Goal: Information Seeking & Learning: Learn about a topic

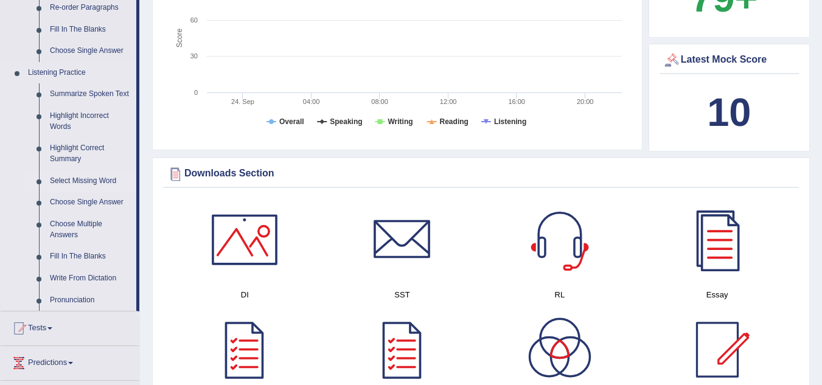
scroll to position [470, 0]
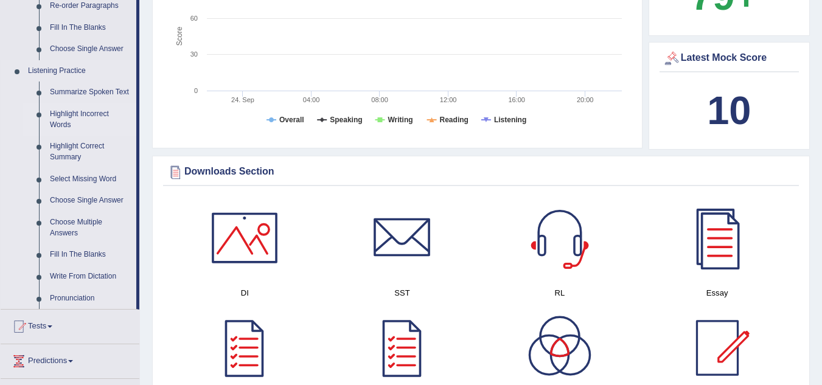
click at [85, 111] on link "Highlight Incorrect Words" at bounding box center [90, 119] width 92 height 32
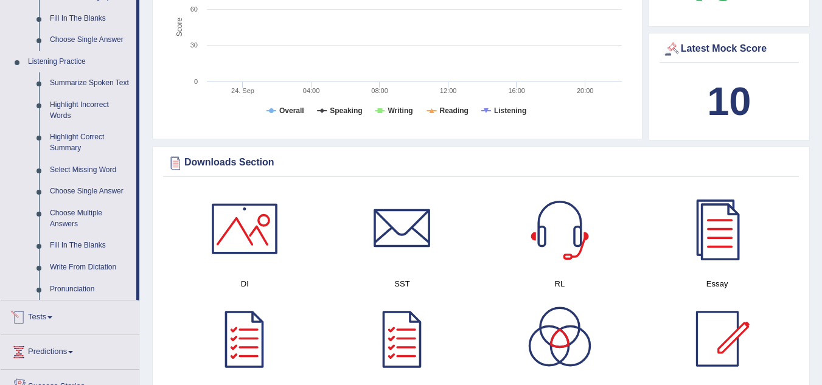
scroll to position [832, 0]
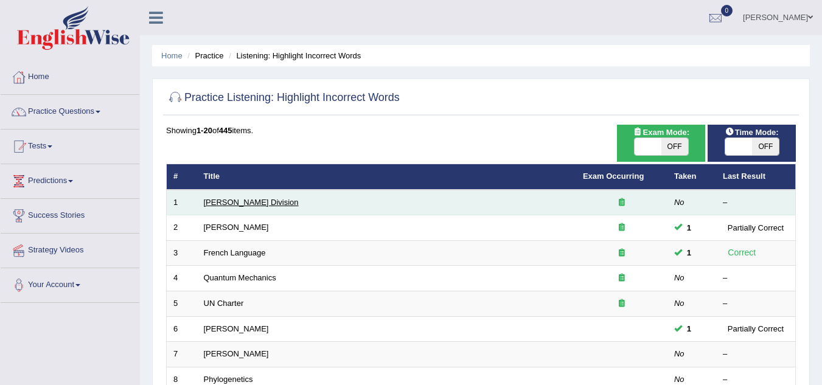
click at [246, 204] on link "[PERSON_NAME] Division" at bounding box center [251, 202] width 95 height 9
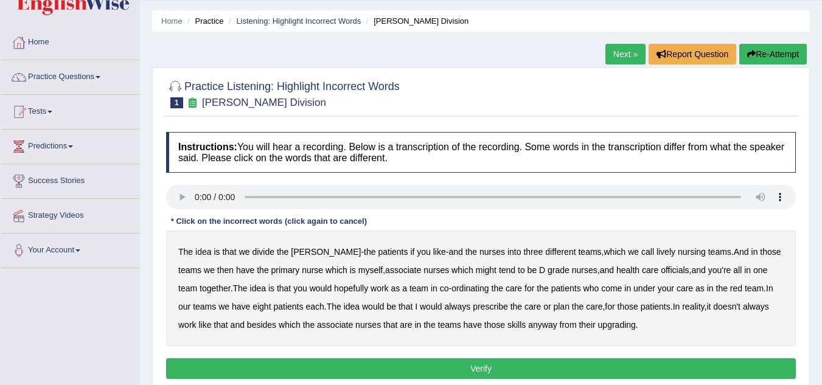
scroll to position [36, 0]
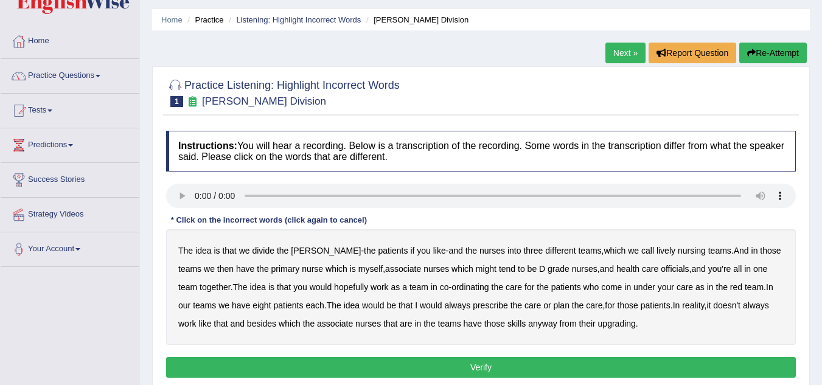
click at [730, 83] on div at bounding box center [481, 92] width 630 height 37
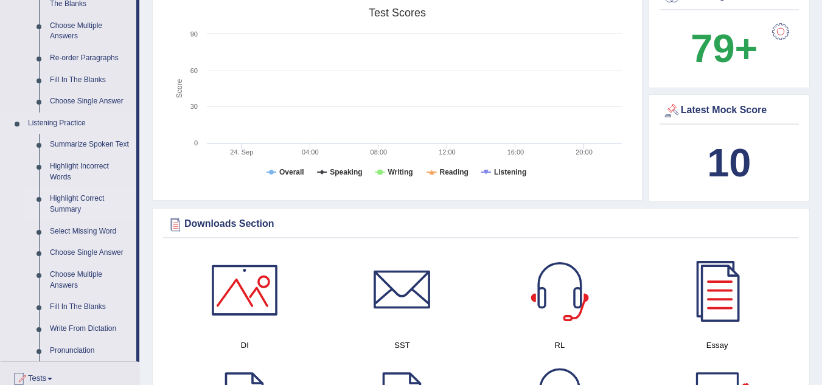
click at [63, 200] on link "Highlight Correct Summary" at bounding box center [90, 204] width 92 height 32
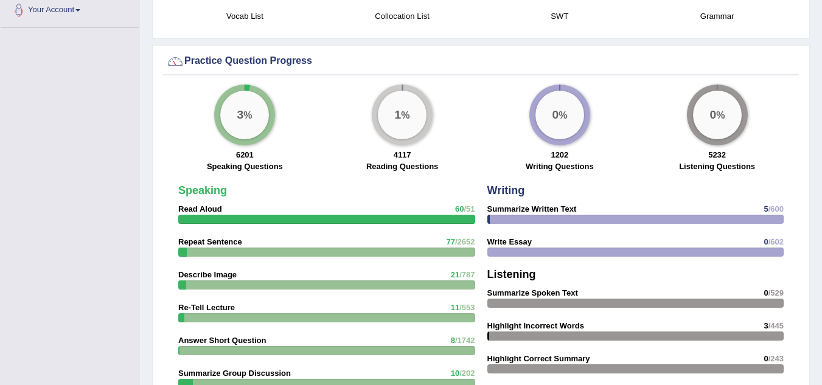
scroll to position [679, 0]
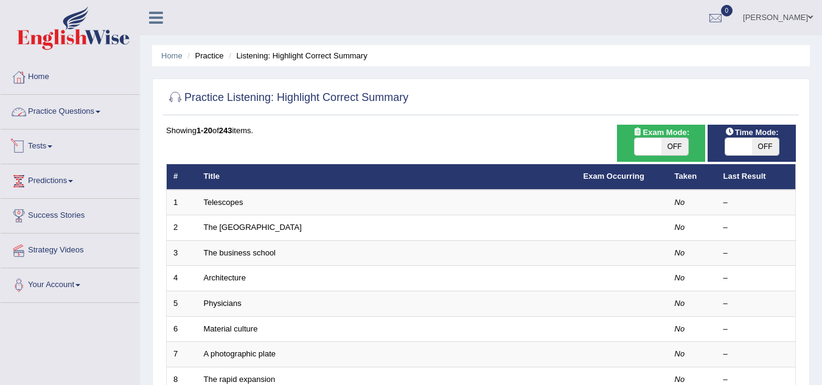
click at [88, 106] on link "Practice Questions" at bounding box center [70, 110] width 139 height 30
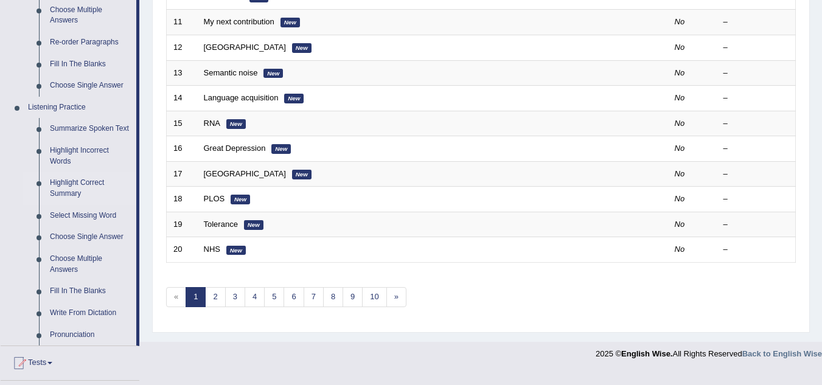
scroll to position [433, 0]
click at [77, 183] on link "Highlight Correct Summary" at bounding box center [90, 189] width 92 height 32
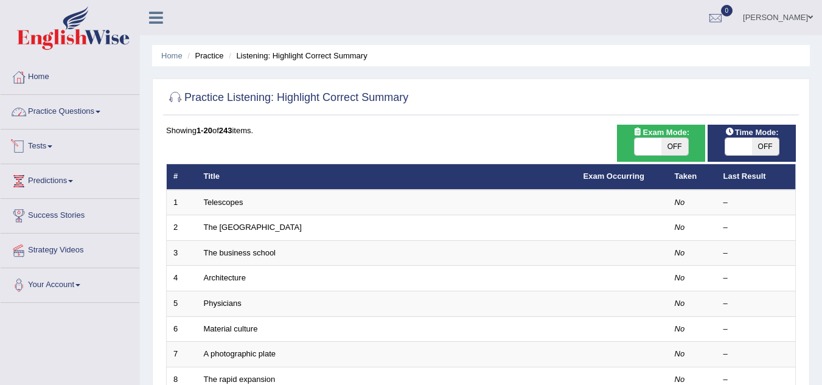
click at [99, 122] on link "Practice Questions" at bounding box center [70, 110] width 139 height 30
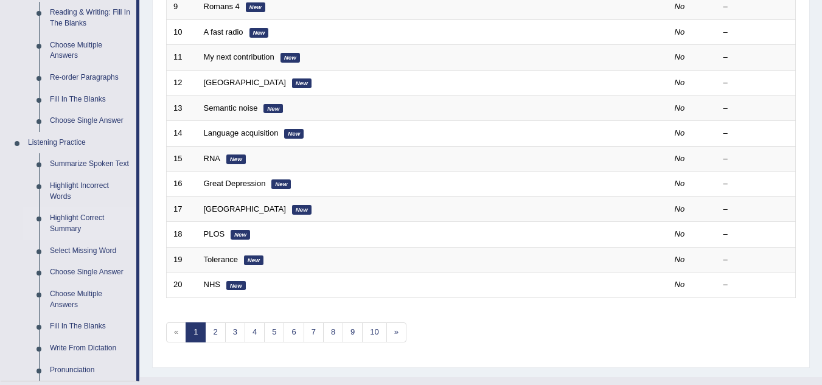
scroll to position [355, 0]
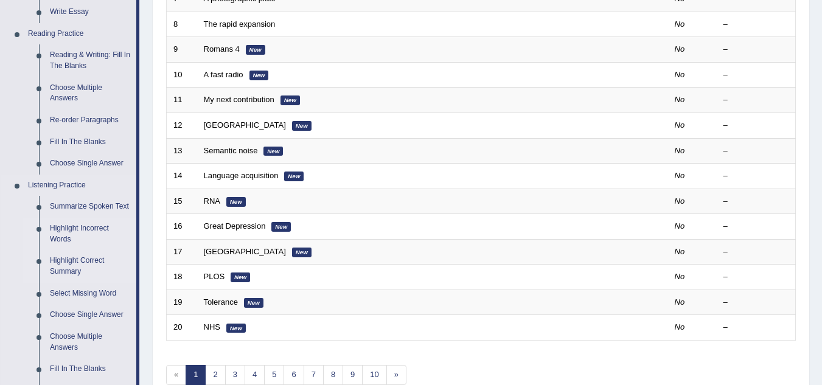
click at [85, 230] on link "Highlight Incorrect Words" at bounding box center [90, 234] width 92 height 32
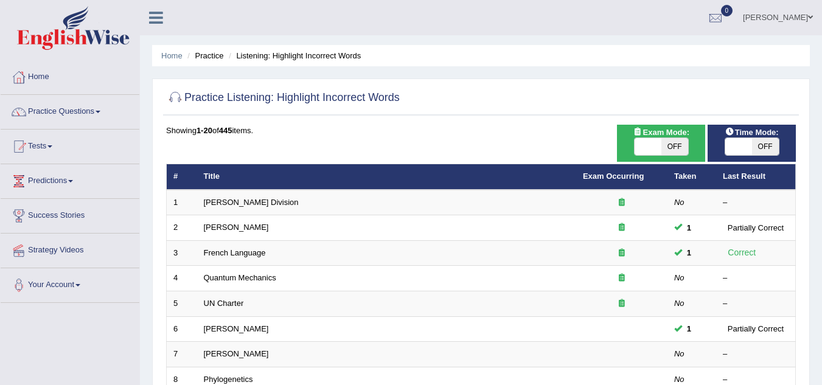
click at [671, 151] on span "OFF" at bounding box center [674, 146] width 27 height 17
checkbox input "true"
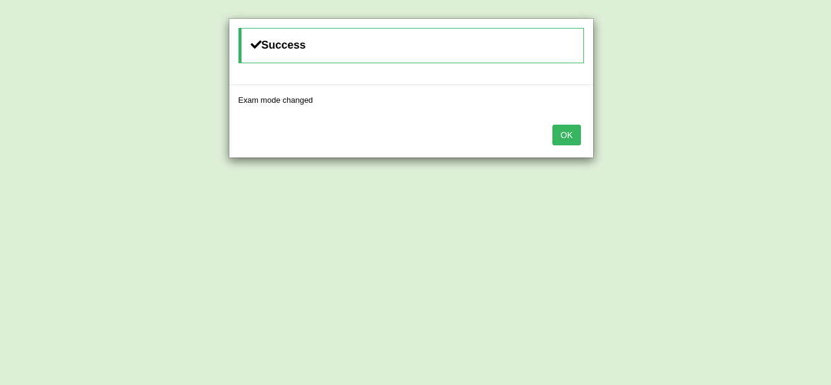
click at [567, 138] on button "OK" at bounding box center [567, 135] width 28 height 21
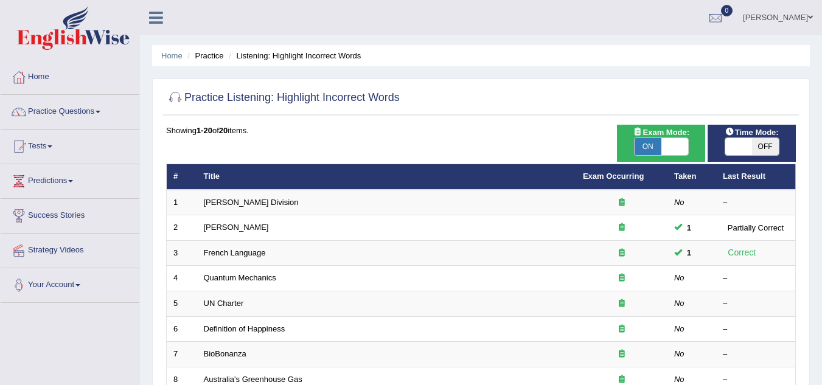
click at [760, 147] on span "OFF" at bounding box center [765, 146] width 27 height 17
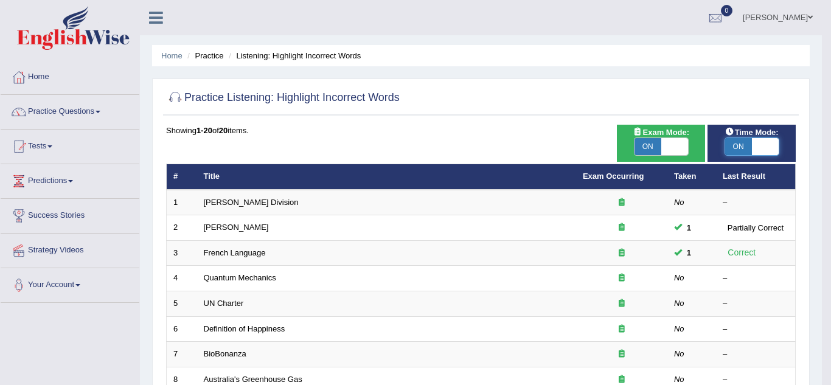
click at [760, 147] on body "Toggle navigation Home Practice Questions Speaking Practice Read Aloud Repeat S…" at bounding box center [415, 192] width 831 height 385
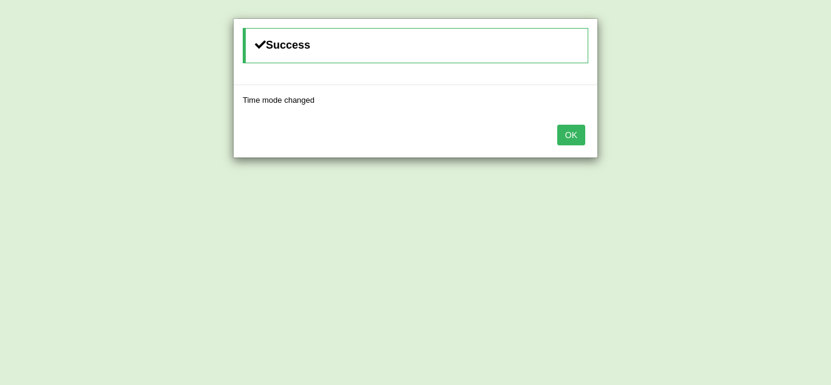
click at [576, 140] on button "OK" at bounding box center [571, 135] width 28 height 21
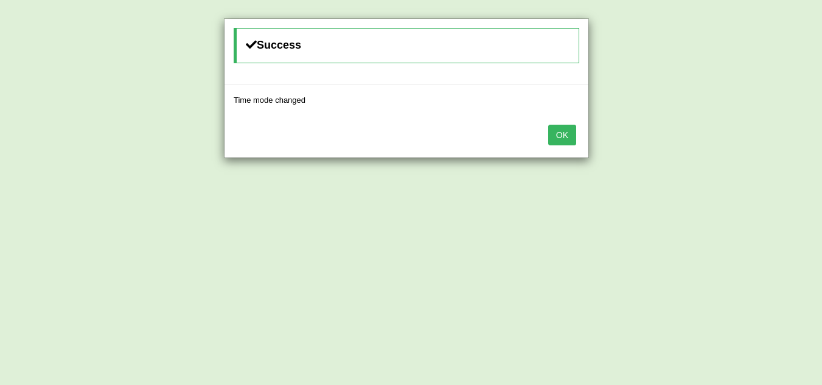
click at [576, 140] on button "OK" at bounding box center [562, 135] width 28 height 21
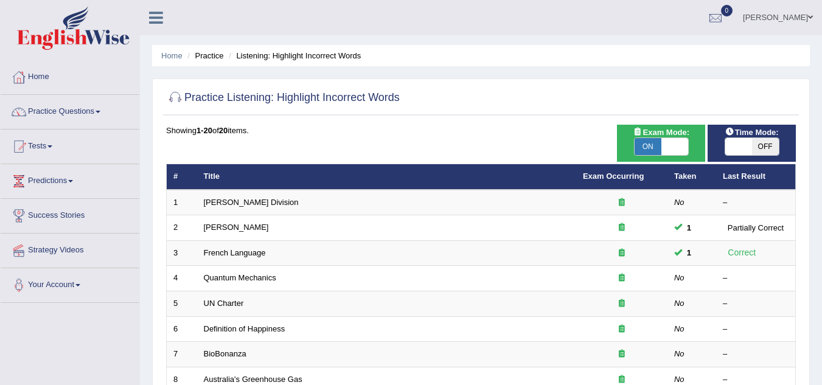
click at [754, 154] on span "OFF" at bounding box center [765, 146] width 27 height 17
checkbox input "true"
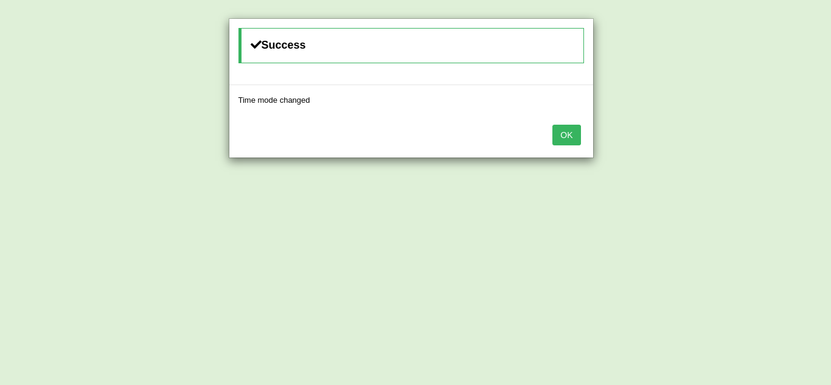
click at [568, 145] on div "OK" at bounding box center [411, 136] width 364 height 43
drag, startPoint x: 568, startPoint y: 145, endPoint x: 565, endPoint y: 138, distance: 7.7
click at [565, 138] on div "OK" at bounding box center [411, 136] width 364 height 43
click at [565, 138] on button "OK" at bounding box center [567, 135] width 28 height 21
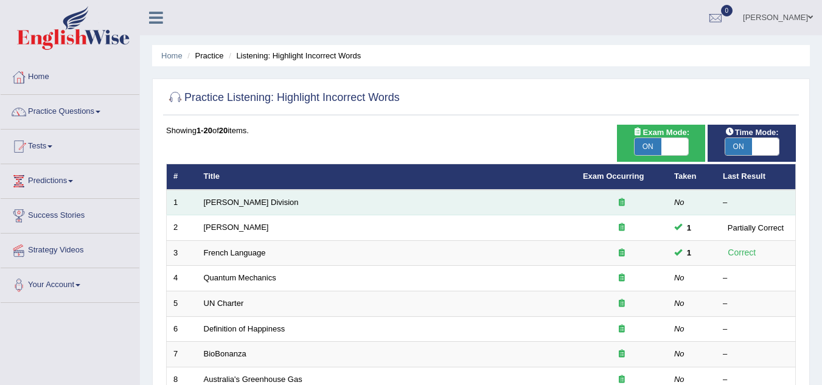
click at [230, 207] on td "Ward Division" at bounding box center [386, 203] width 379 height 26
click at [215, 198] on link "Ward Division" at bounding box center [251, 202] width 95 height 9
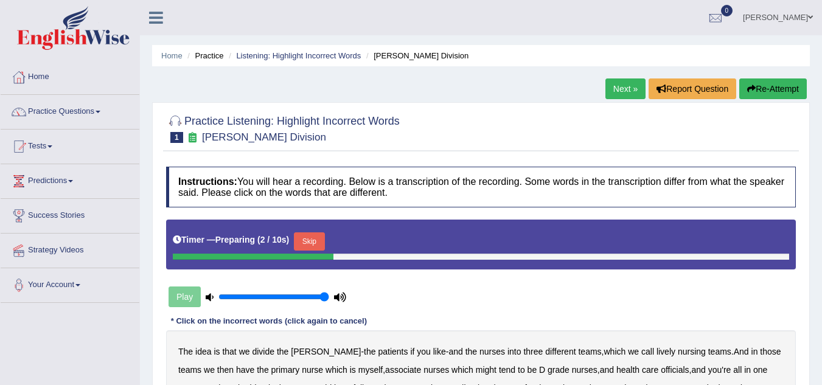
click at [309, 244] on button "Skip" at bounding box center [309, 241] width 30 height 18
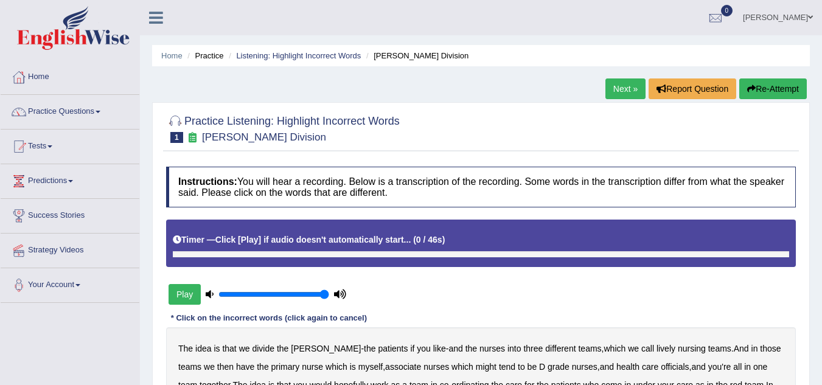
click at [181, 295] on button "Play" at bounding box center [185, 294] width 32 height 21
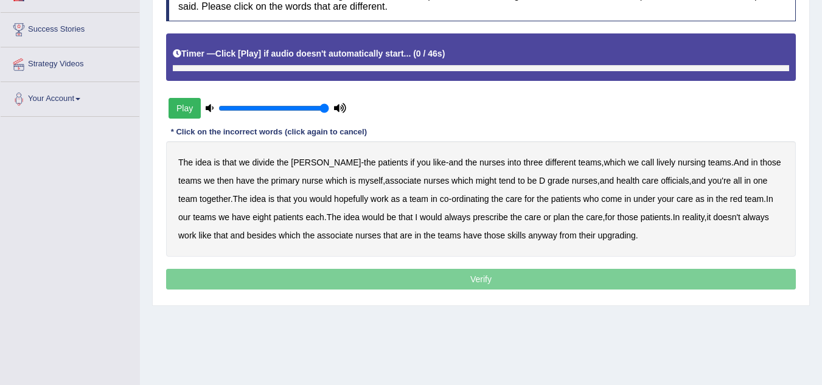
scroll to position [187, 0]
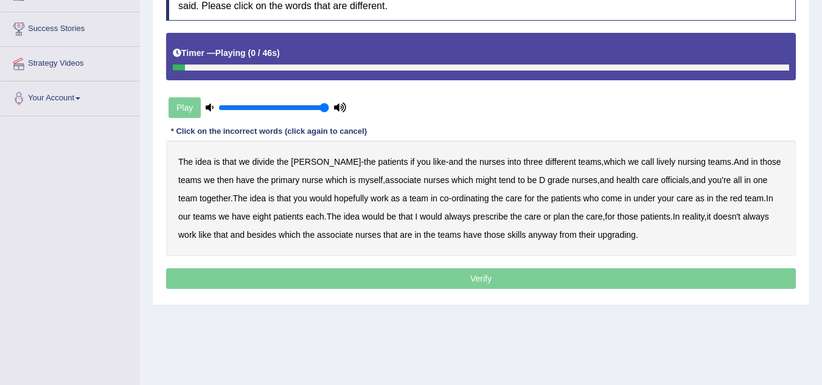
click at [184, 111] on div "Play" at bounding box center [257, 107] width 183 height 30
click at [657, 164] on b "lively" at bounding box center [666, 162] width 19 height 10
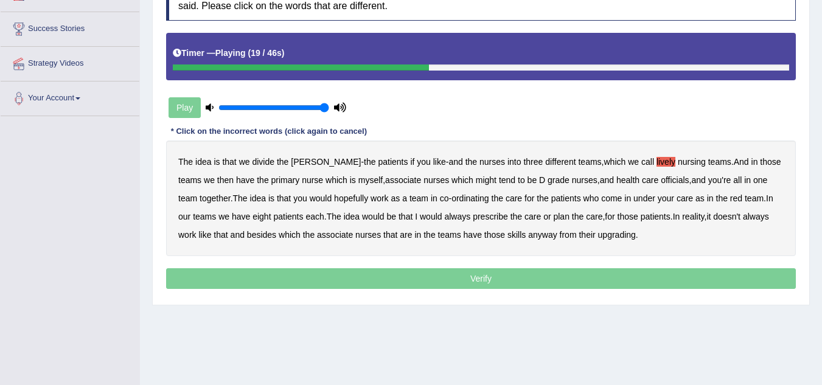
click at [476, 184] on b "might" at bounding box center [486, 180] width 21 height 10
click at [661, 180] on b "officials" at bounding box center [675, 180] width 28 height 10
click at [452, 200] on b "ordinating" at bounding box center [471, 199] width 38 height 10
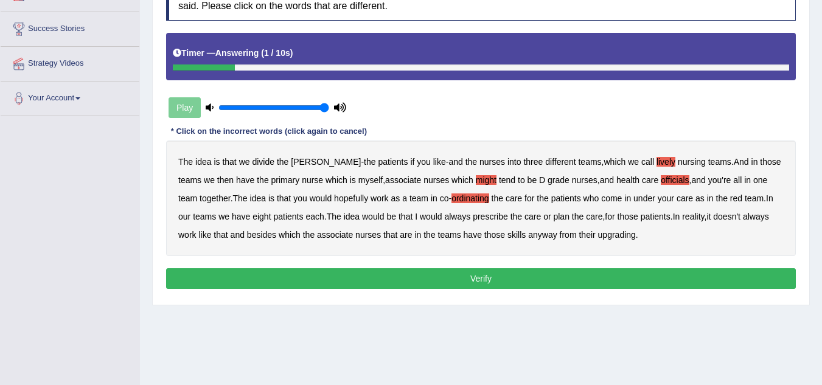
click at [599, 240] on div "The idea is that we divide the ward - the patients if you like - and the nurses…" at bounding box center [481, 199] width 630 height 116
click at [605, 236] on b "upgrading" at bounding box center [617, 235] width 38 height 10
click at [548, 275] on button "Verify" at bounding box center [481, 278] width 630 height 21
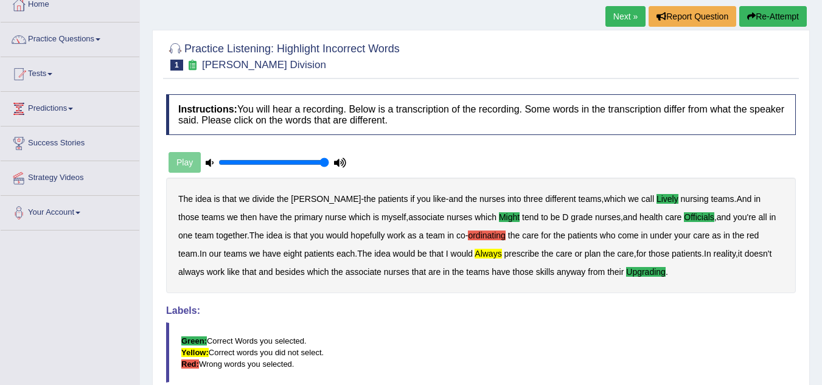
scroll to position [63, 0]
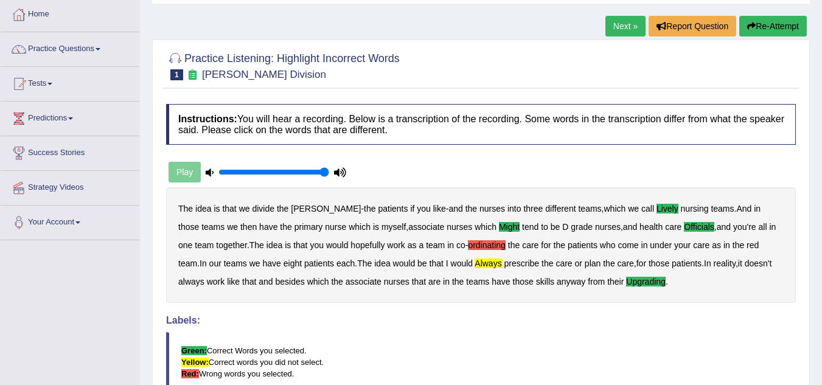
click at [626, 21] on link "Next »" at bounding box center [626, 26] width 40 height 21
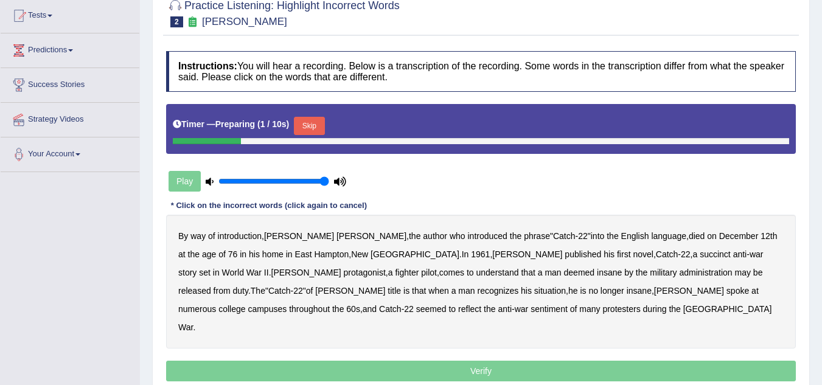
scroll to position [131, 0]
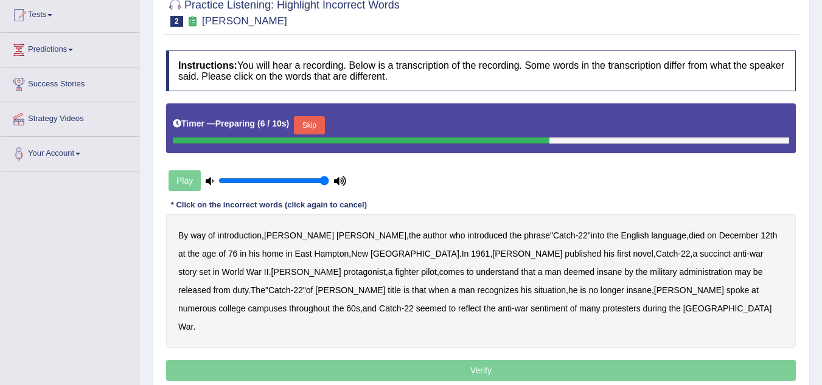
click at [321, 126] on button "Skip" at bounding box center [309, 125] width 30 height 18
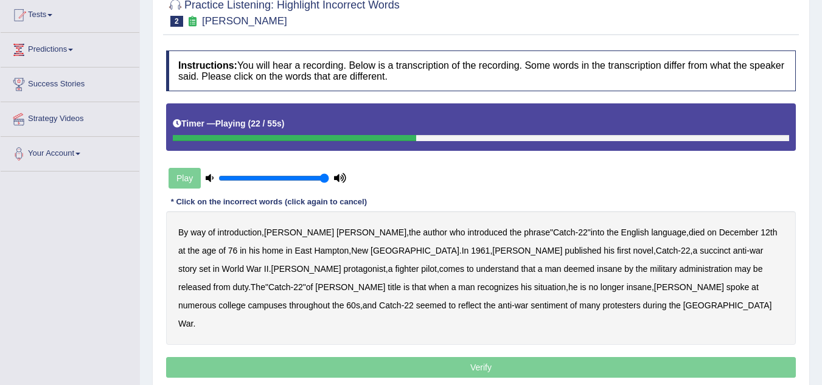
click at [700, 253] on b "succinct" at bounding box center [715, 251] width 31 height 10
click at [679, 266] on b "administration" at bounding box center [705, 269] width 53 height 10
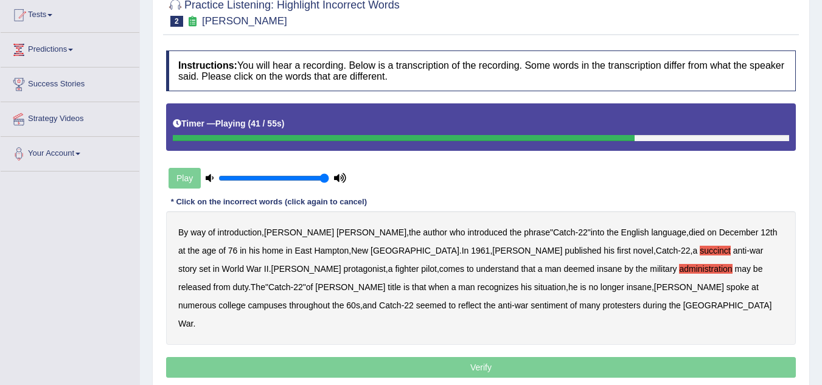
click at [534, 287] on b "situation" at bounding box center [550, 287] width 32 height 10
click at [734, 293] on div "By way of introduction , [PERSON_NAME] , the author who introduced the phrase "…" at bounding box center [481, 278] width 630 height 134
click at [481, 301] on b "reflect" at bounding box center [469, 306] width 23 height 10
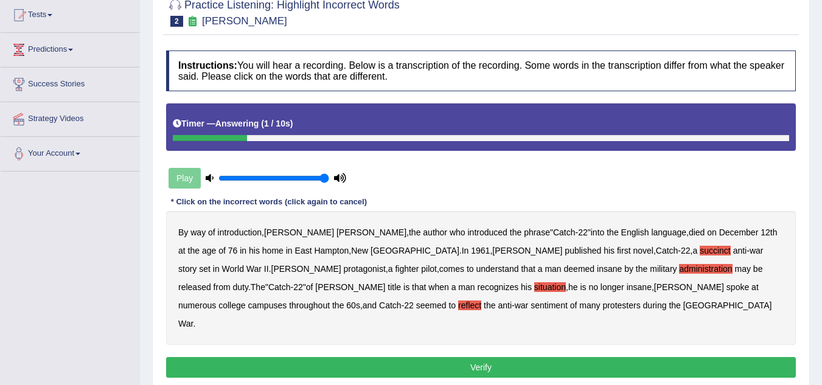
click at [653, 357] on button "Verify" at bounding box center [481, 367] width 630 height 21
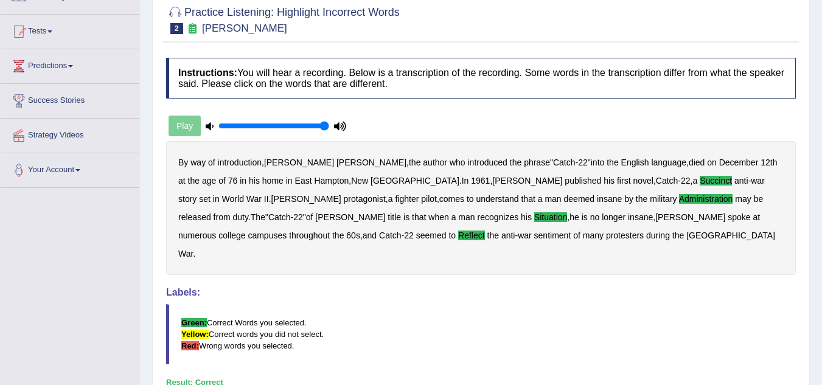
scroll to position [0, 0]
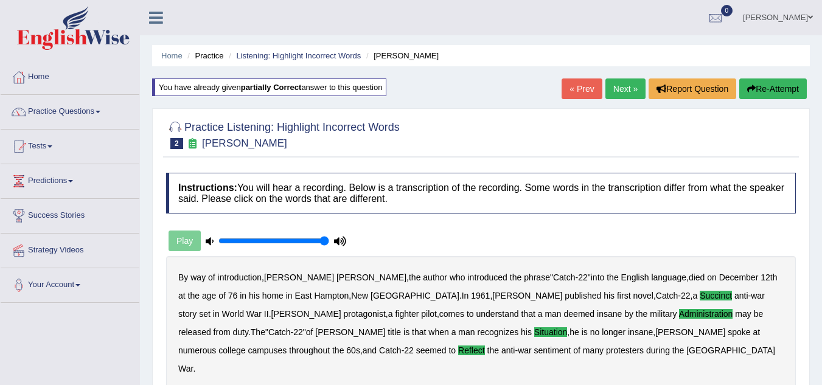
click at [611, 90] on link "Next »" at bounding box center [626, 89] width 40 height 21
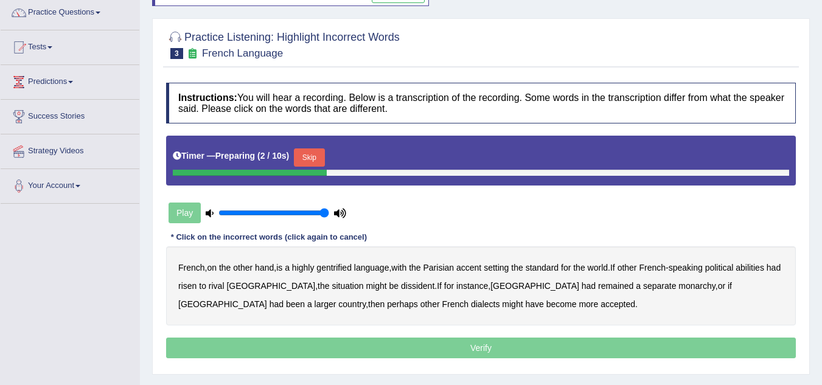
scroll to position [100, 0]
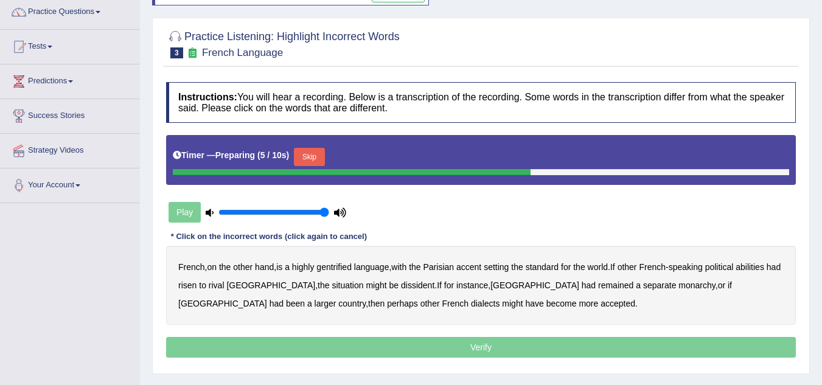
click at [316, 164] on button "Skip" at bounding box center [309, 157] width 30 height 18
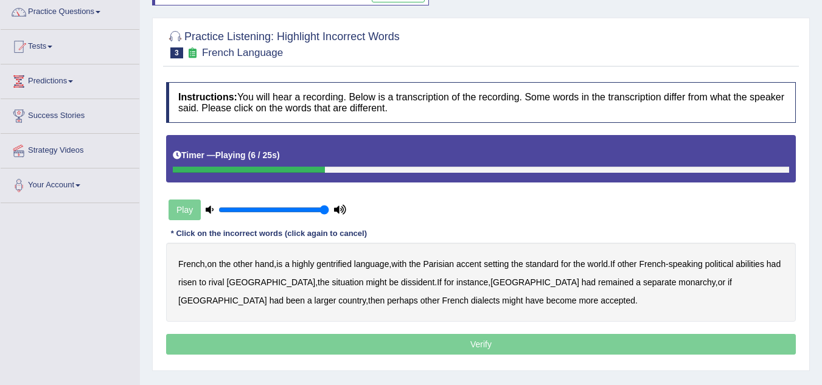
click at [338, 265] on b "gentrified" at bounding box center [333, 264] width 35 height 10
click at [764, 264] on b "abilities" at bounding box center [750, 264] width 29 height 10
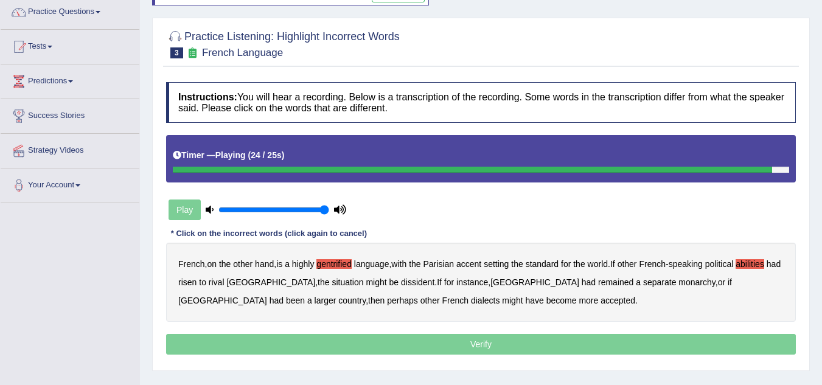
click at [313, 337] on p "Verify" at bounding box center [481, 344] width 630 height 21
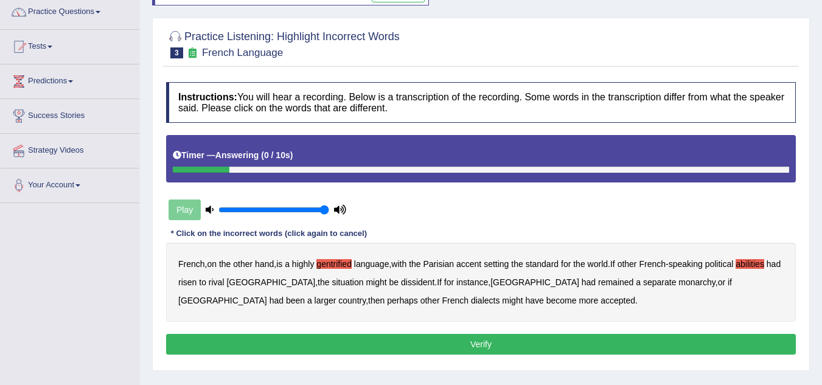
click at [313, 341] on button "Verify" at bounding box center [481, 344] width 630 height 21
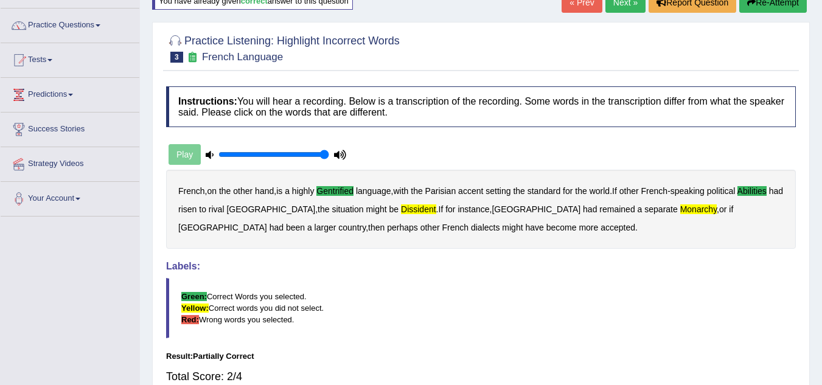
scroll to position [0, 0]
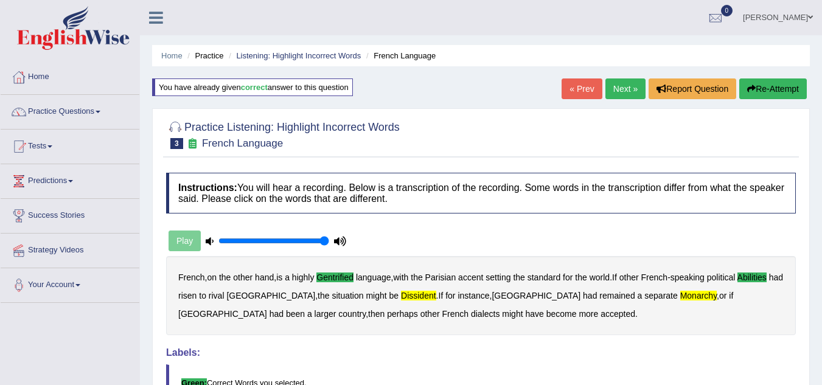
click at [614, 91] on link "Next »" at bounding box center [626, 89] width 40 height 21
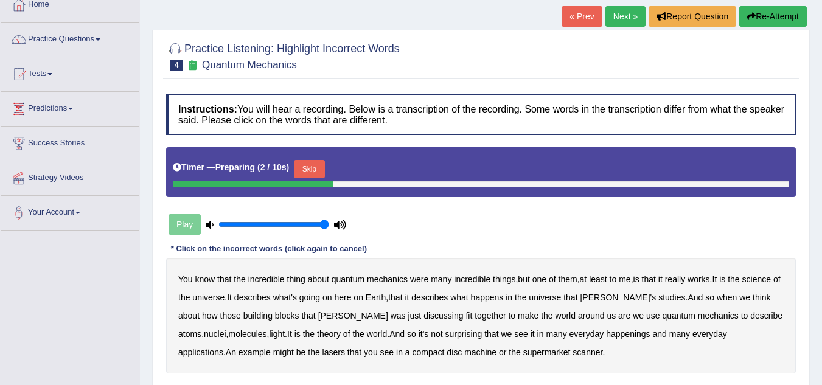
scroll to position [73, 0]
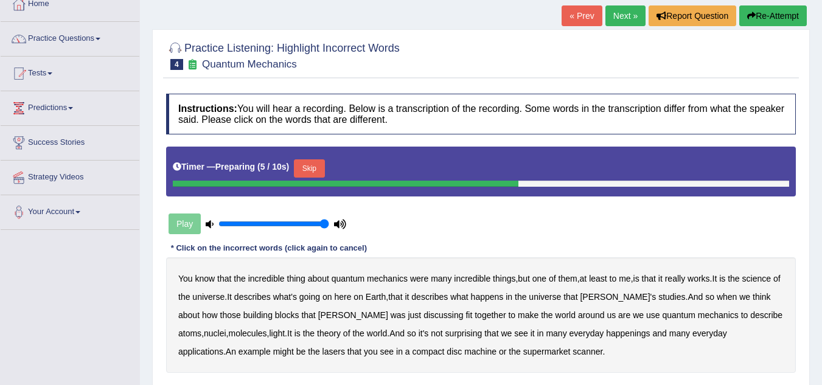
click at [315, 166] on button "Skip" at bounding box center [309, 168] width 30 height 18
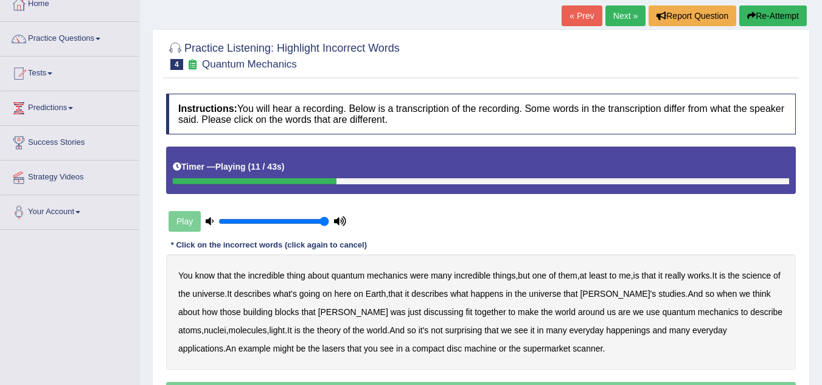
click at [761, 279] on b "science" at bounding box center [756, 276] width 29 height 10
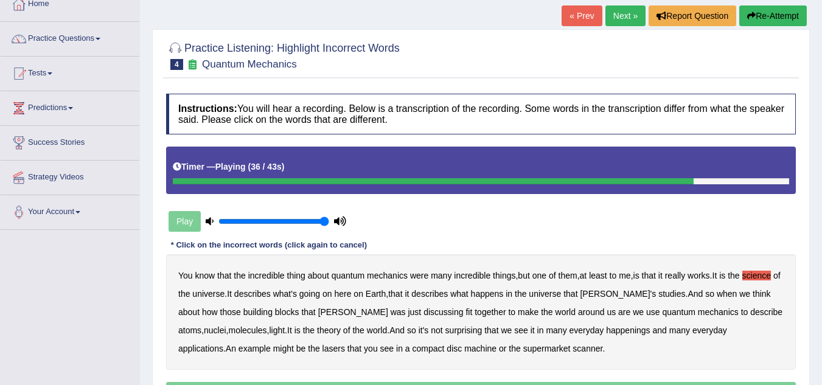
click at [606, 326] on b "happenings" at bounding box center [628, 331] width 44 height 10
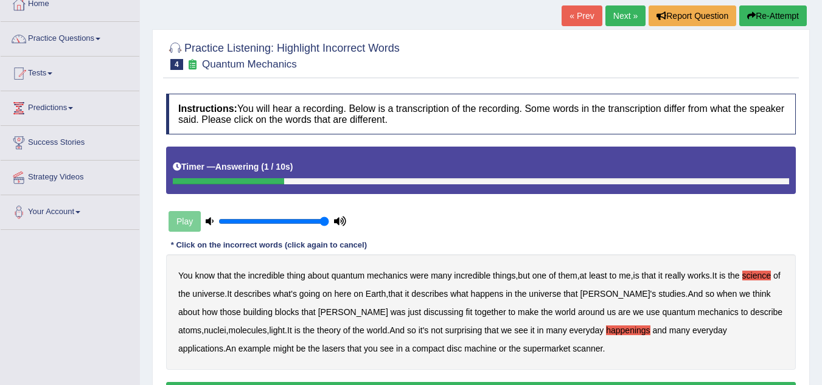
click at [464, 351] on b "machine" at bounding box center [480, 349] width 32 height 10
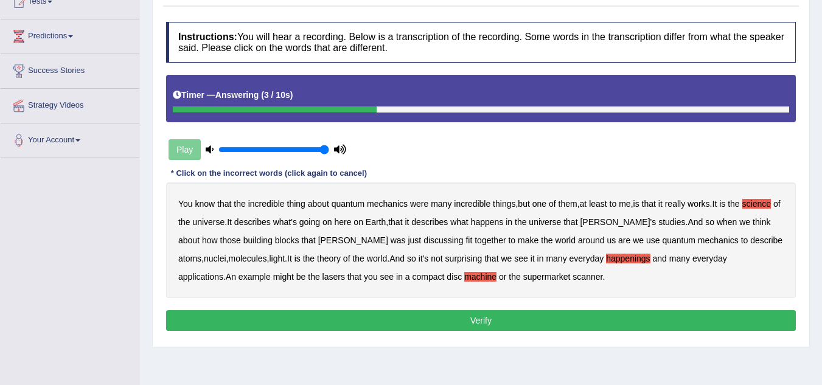
scroll to position [145, 0]
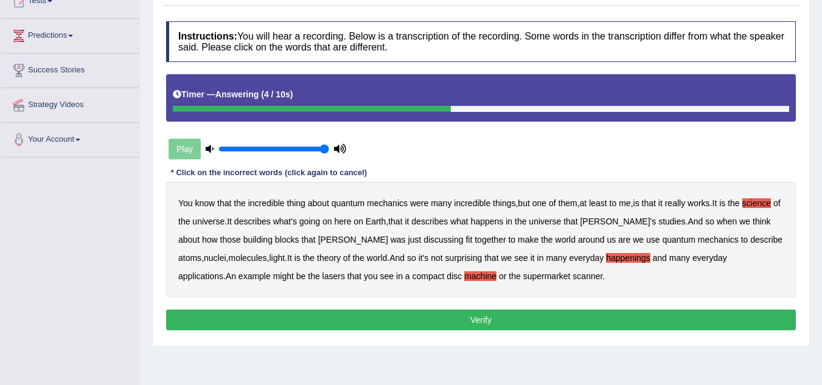
click at [400, 320] on button "Verify" at bounding box center [481, 320] width 630 height 21
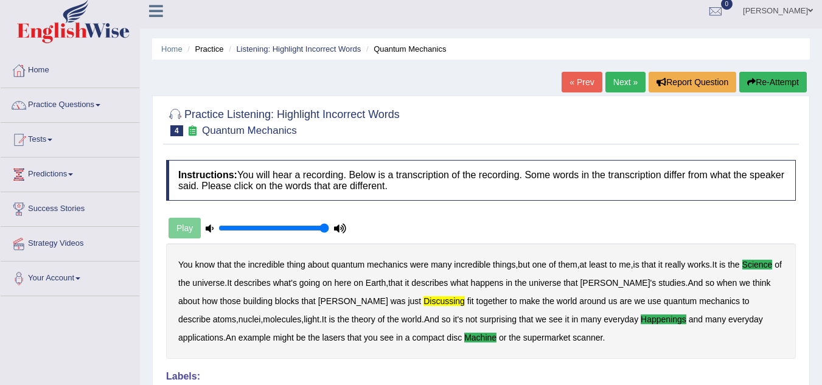
scroll to position [6, 0]
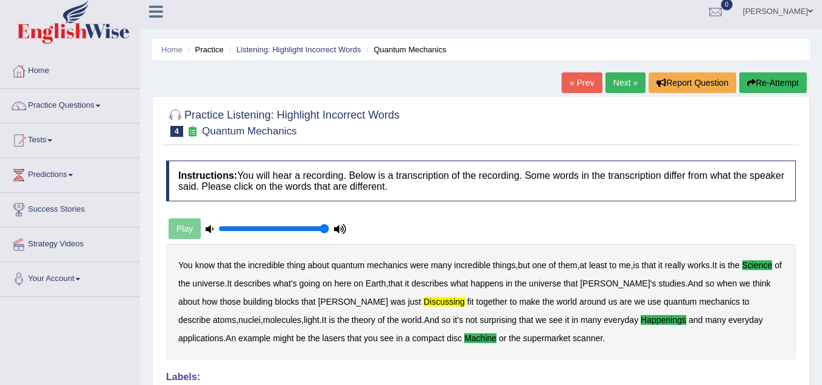
click at [615, 97] on div "Practice Listening: Highlight Incorrect Words 4 Quantum Mechanics Instructions:…" at bounding box center [481, 324] width 658 height 456
click at [617, 86] on link "Next »" at bounding box center [626, 82] width 40 height 21
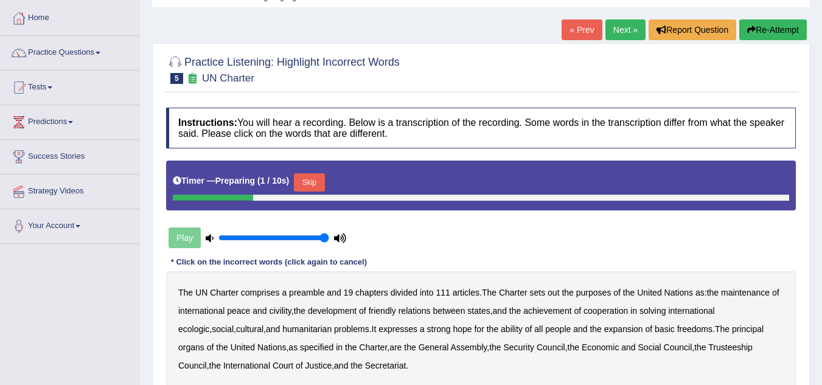
scroll to position [60, 0]
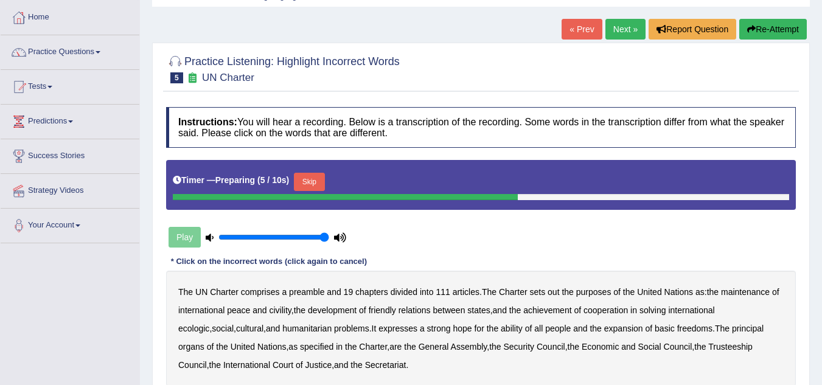
click at [313, 179] on button "Skip" at bounding box center [309, 182] width 30 height 18
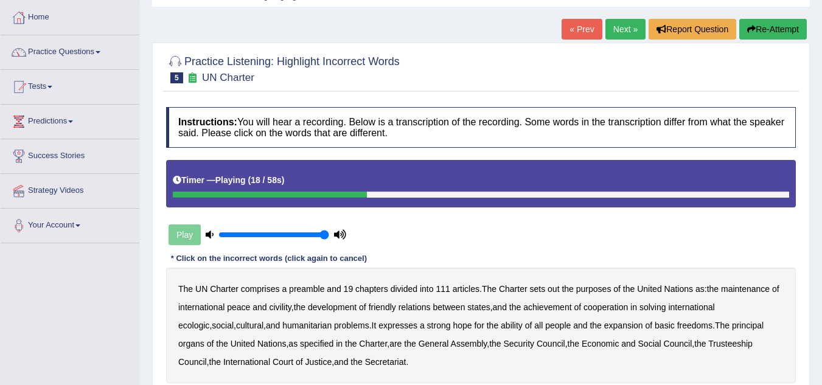
drag, startPoint x: 283, startPoint y: 298, endPoint x: 281, endPoint y: 304, distance: 6.4
click at [281, 304] on div "The UN Charter comprises a preamble and 19 chapters divided into 111 articles .…" at bounding box center [481, 326] width 630 height 116
click at [281, 304] on b "civility" at bounding box center [280, 307] width 22 height 10
click at [740, 302] on div "The UN Charter comprises a preamble and 19 chapters divided into 111 articles .…" at bounding box center [481, 326] width 630 height 116
click at [209, 321] on b "ecologic" at bounding box center [193, 326] width 31 height 10
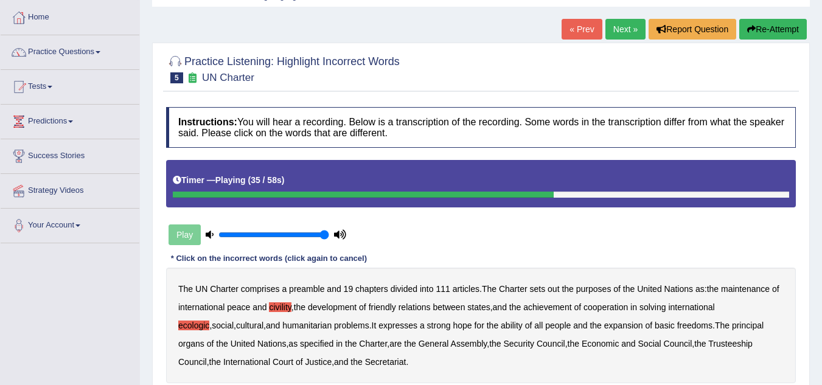
click at [501, 329] on b "ability" at bounding box center [512, 326] width 22 height 10
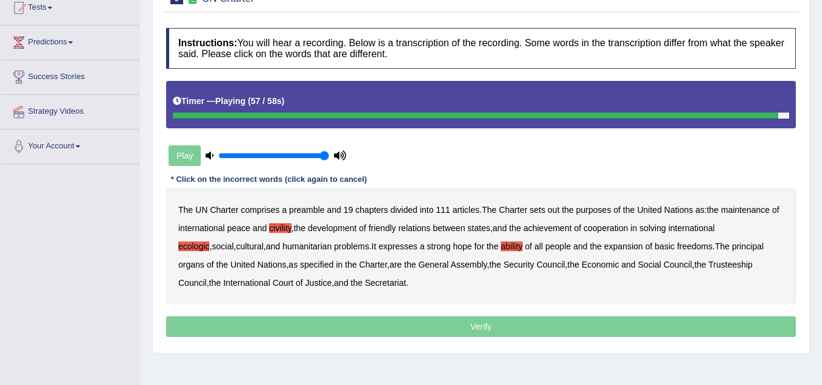
scroll to position [143, 0]
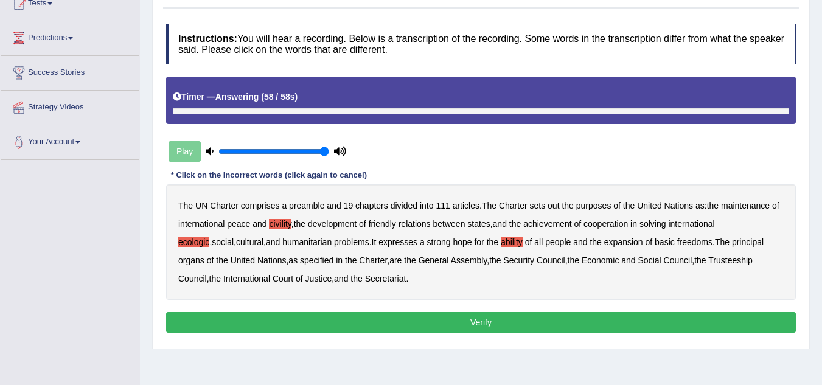
click at [385, 326] on p "Verify" at bounding box center [481, 322] width 630 height 21
click at [385, 326] on button "Verify" at bounding box center [481, 322] width 630 height 21
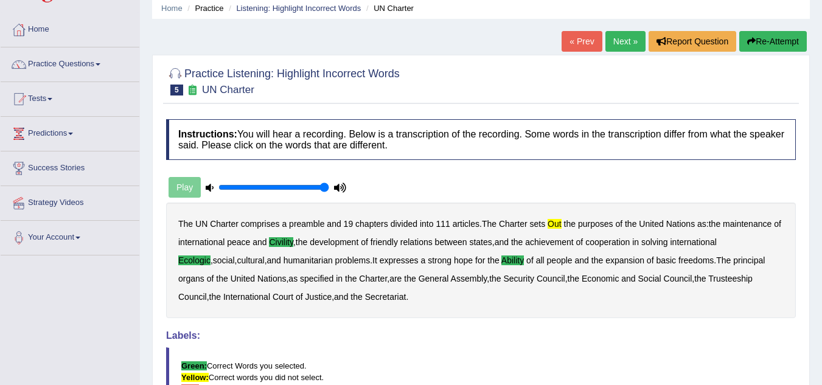
scroll to position [0, 0]
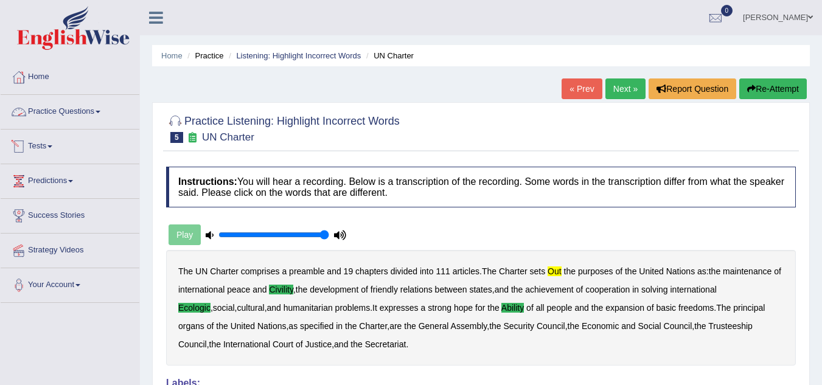
click at [85, 114] on link "Practice Questions" at bounding box center [70, 110] width 139 height 30
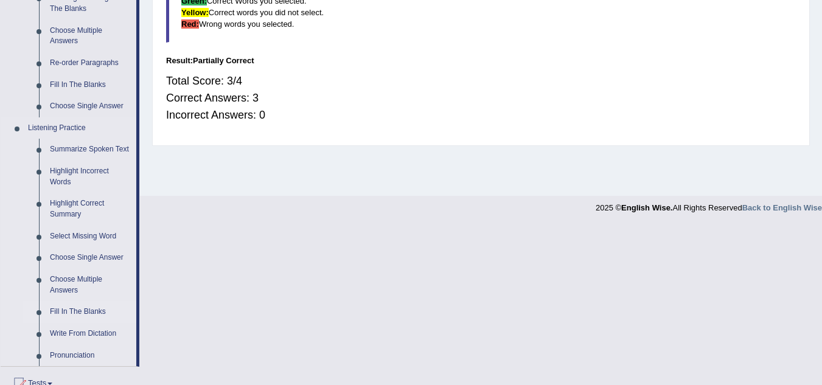
scroll to position [413, 0]
click at [88, 167] on link "Highlight Incorrect Words" at bounding box center [90, 176] width 92 height 32
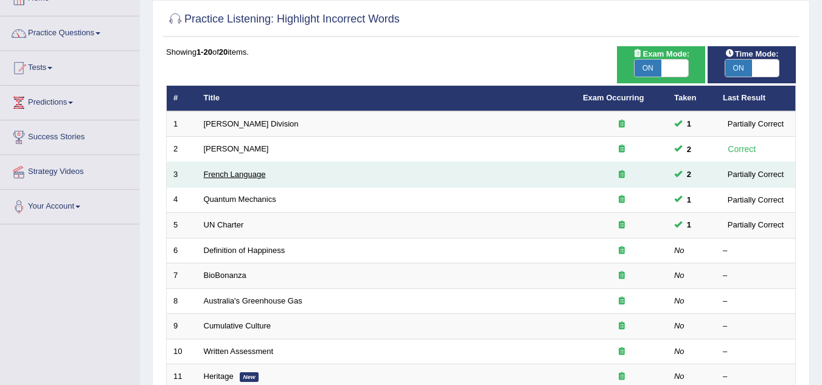
scroll to position [79, 0]
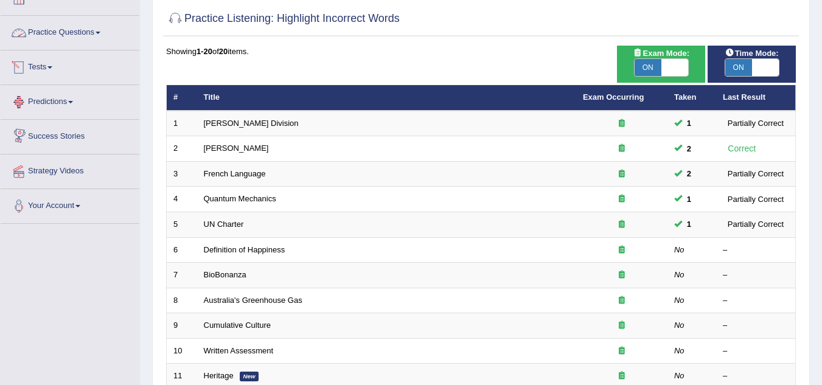
click at [91, 29] on link "Practice Questions" at bounding box center [70, 31] width 139 height 30
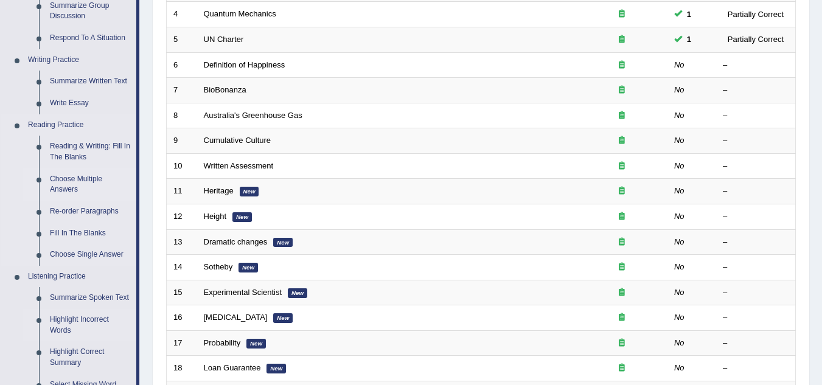
scroll to position [248, 0]
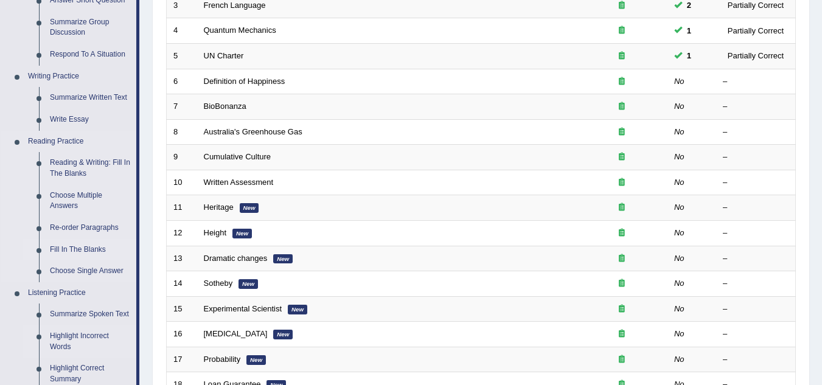
click at [79, 247] on link "Fill In The Blanks" at bounding box center [90, 250] width 92 height 22
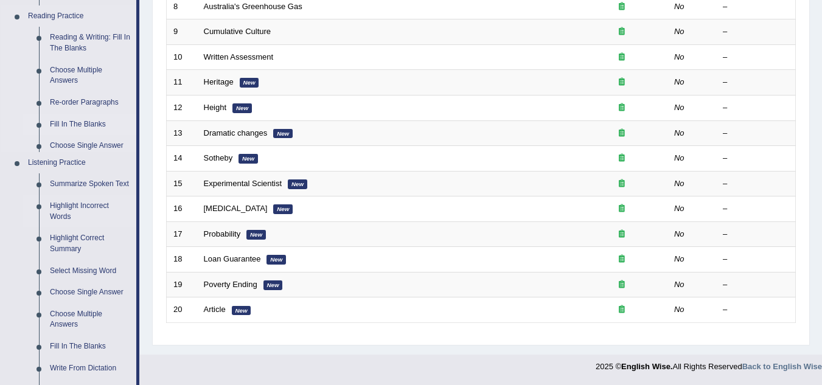
scroll to position [550, 0]
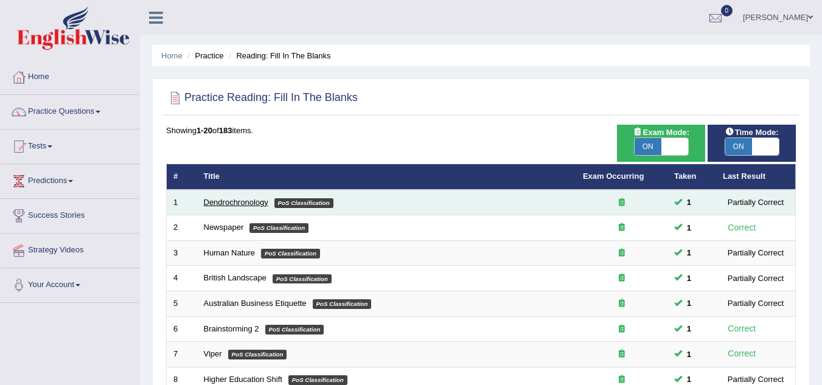
click at [240, 204] on link "Dendrochronology" at bounding box center [236, 202] width 65 height 9
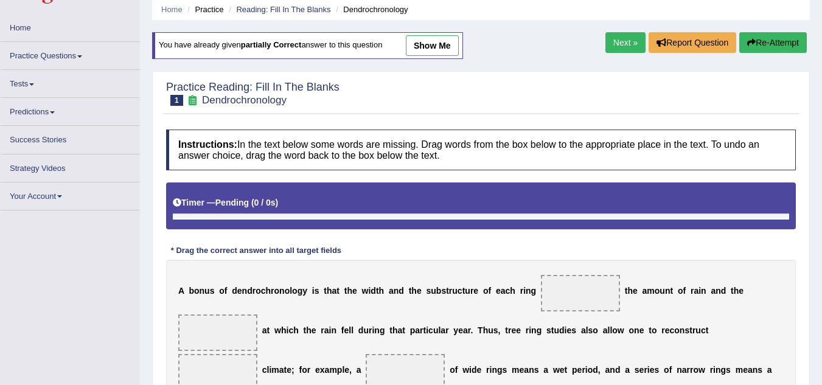
scroll to position [47, 0]
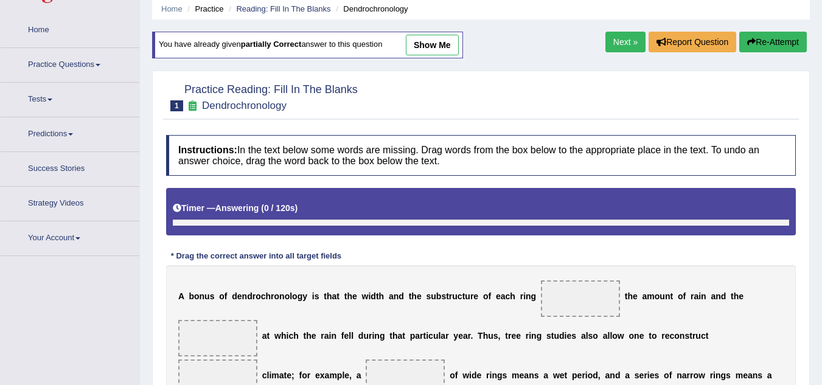
click at [68, 56] on link "Practice Questions" at bounding box center [70, 63] width 139 height 30
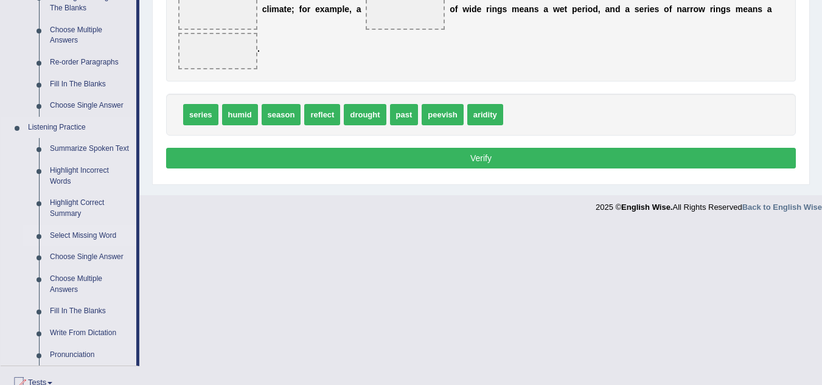
scroll to position [414, 0]
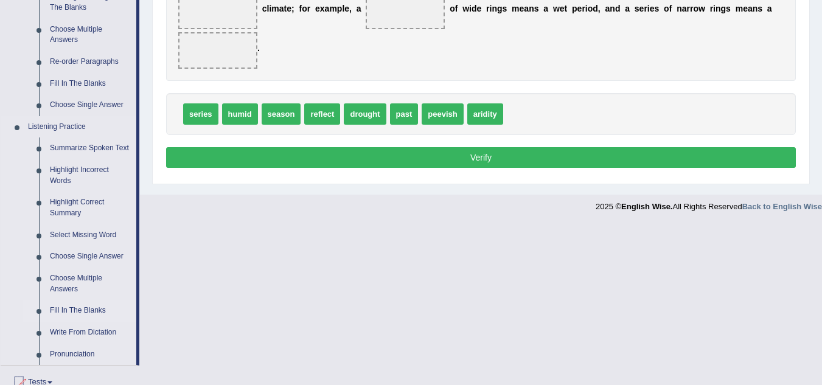
click at [78, 313] on link "Fill In The Blanks" at bounding box center [90, 311] width 92 height 22
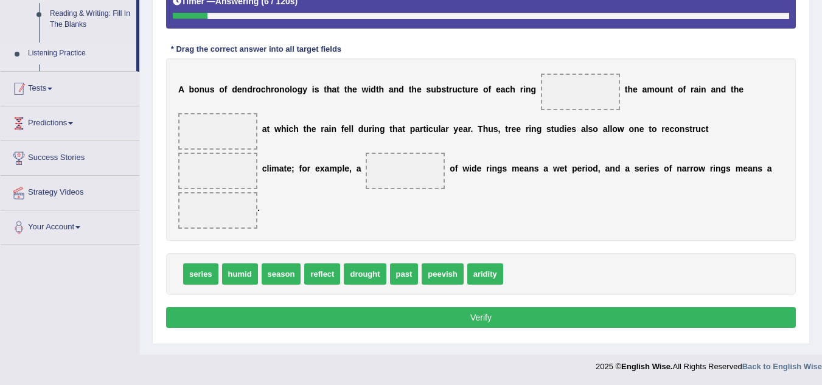
scroll to position [254, 0]
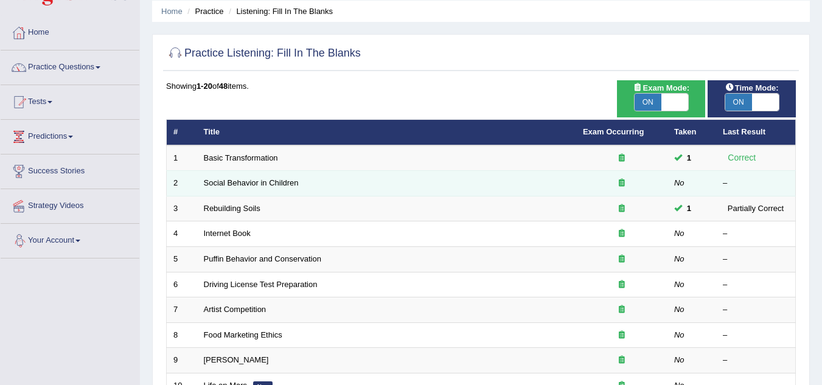
scroll to position [49, 0]
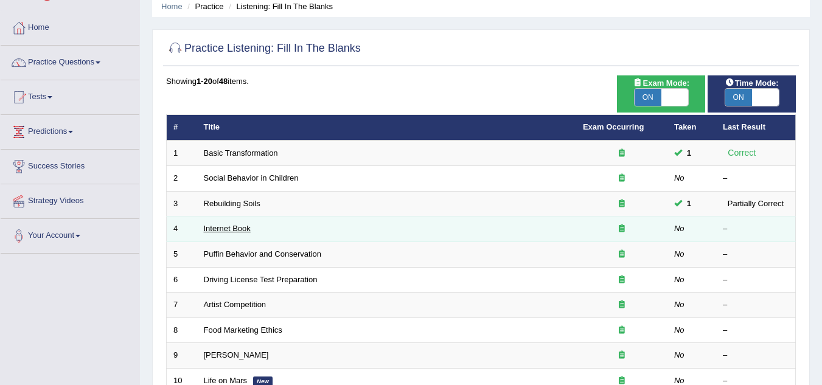
click at [222, 228] on link "Internet Book" at bounding box center [227, 228] width 47 height 9
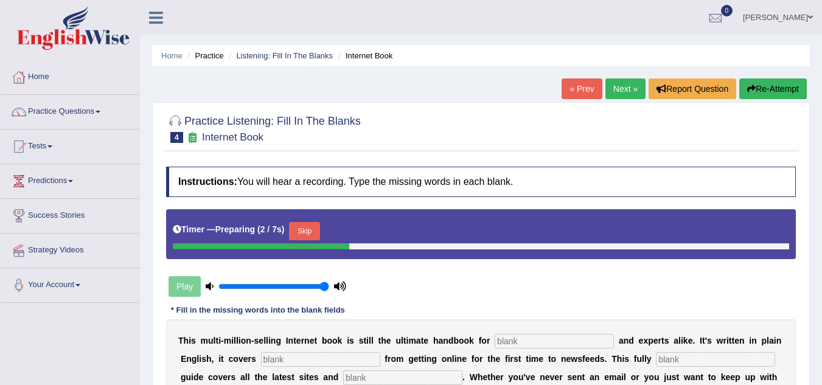
click at [291, 227] on div "Timer — Preparing ( 2 / 7s ) Skip" at bounding box center [481, 231] width 616 height 24
click at [307, 233] on button "Skip" at bounding box center [304, 231] width 30 height 18
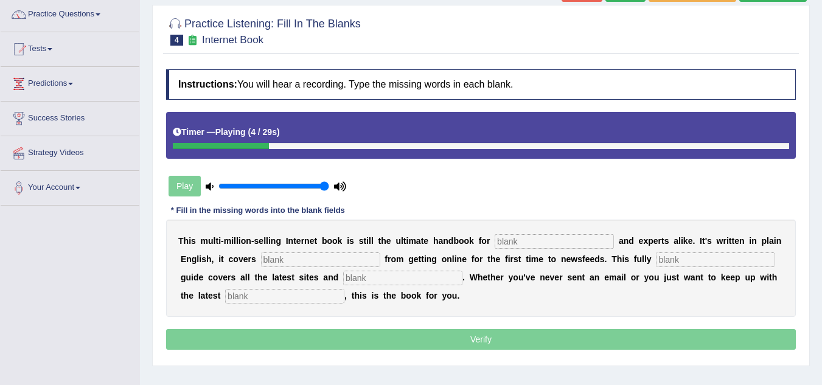
scroll to position [102, 0]
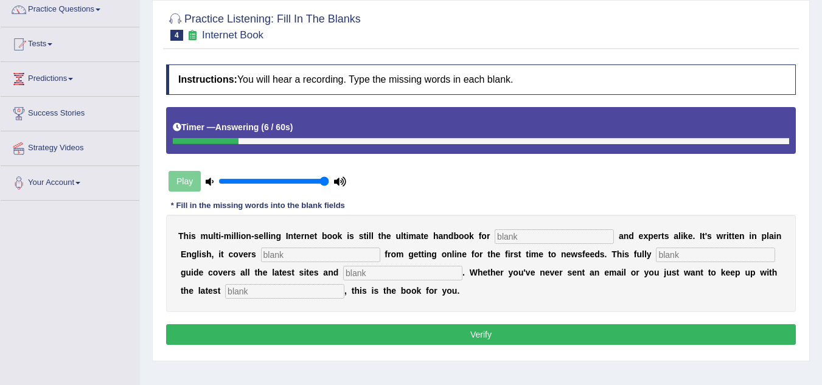
click at [417, 340] on button "Verify" at bounding box center [481, 334] width 630 height 21
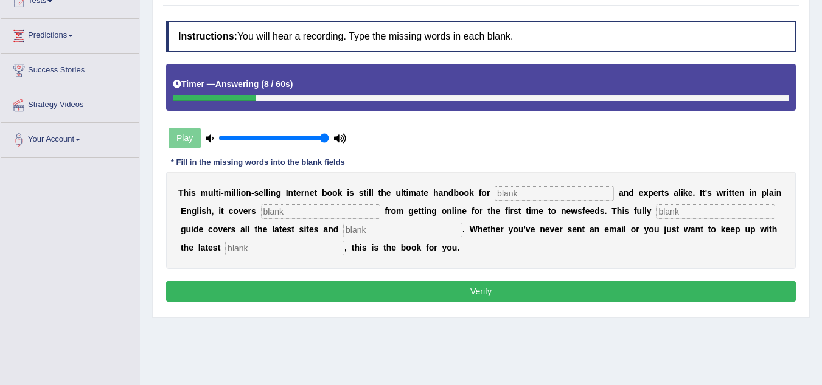
scroll to position [147, 0]
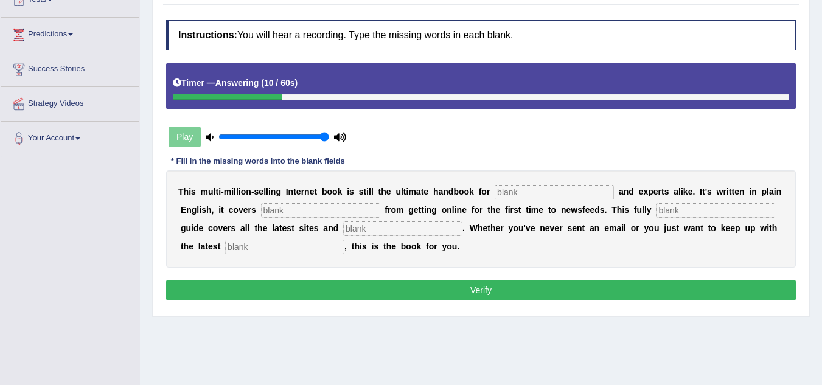
click at [525, 189] on input "text" at bounding box center [554, 192] width 119 height 15
type input "Novelists"
click at [483, 286] on button "Verify" at bounding box center [481, 290] width 630 height 21
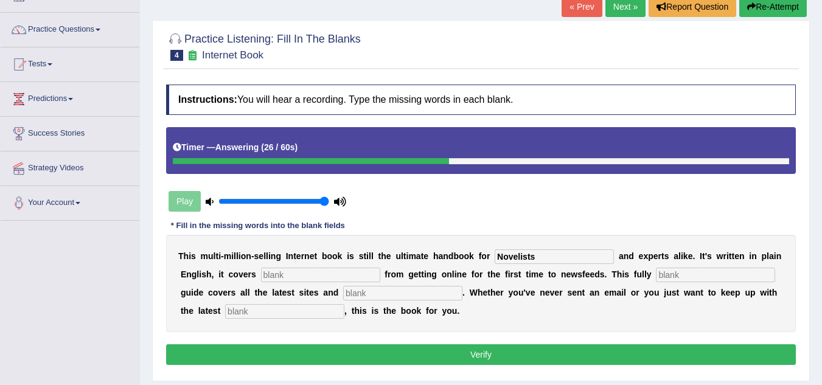
scroll to position [83, 0]
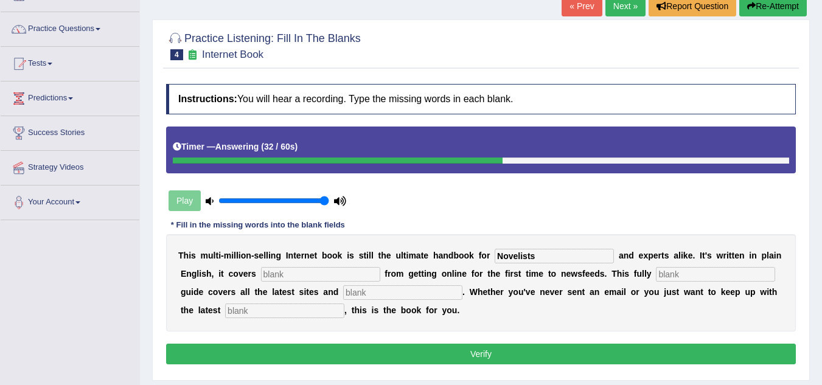
click at [309, 276] on input "text" at bounding box center [320, 274] width 119 height 15
type input "Everything"
click at [691, 271] on input "text" at bounding box center [715, 274] width 119 height 15
type input "revised"
click at [321, 306] on input "text" at bounding box center [284, 311] width 119 height 15
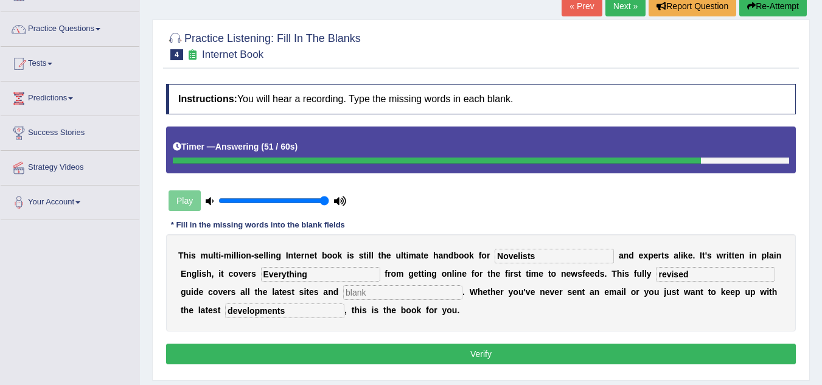
type input "developments"
click at [394, 293] on input "text" at bounding box center [402, 292] width 119 height 15
type input "crases"
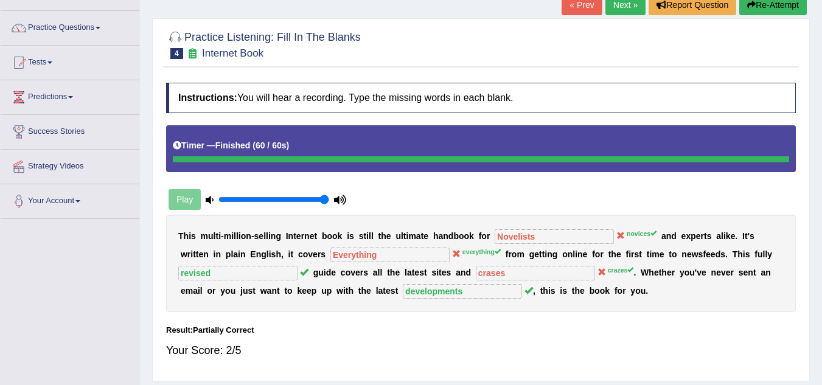
scroll to position [83, 0]
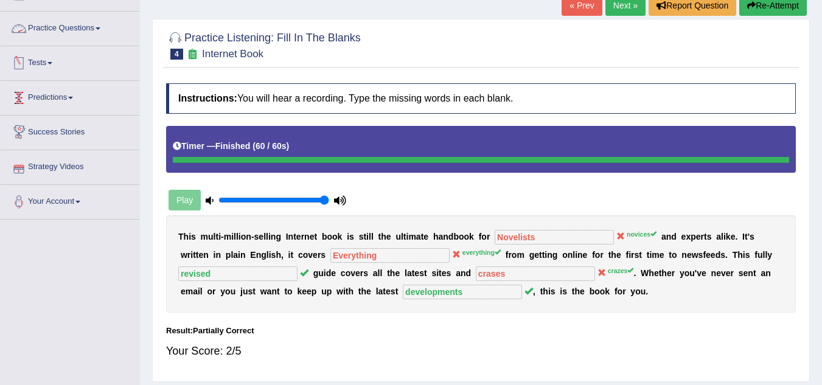
click at [86, 30] on link "Practice Questions" at bounding box center [70, 27] width 139 height 30
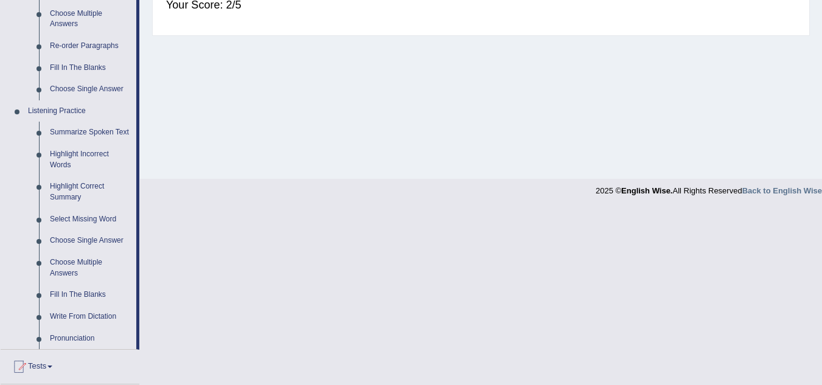
scroll to position [430, 0]
click at [75, 296] on link "Fill In The Blanks" at bounding box center [90, 295] width 92 height 22
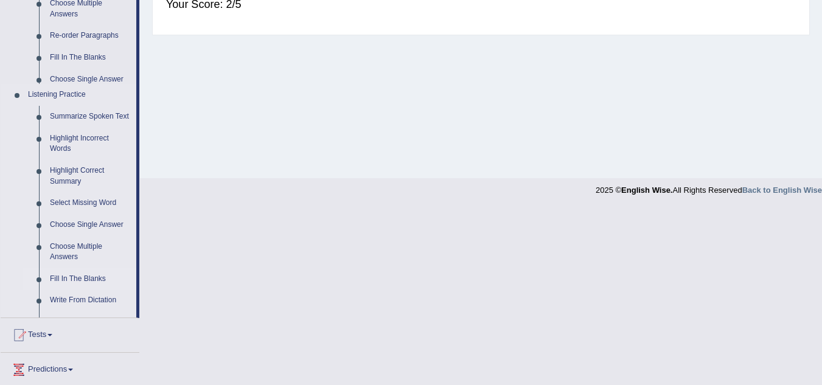
scroll to position [396, 0]
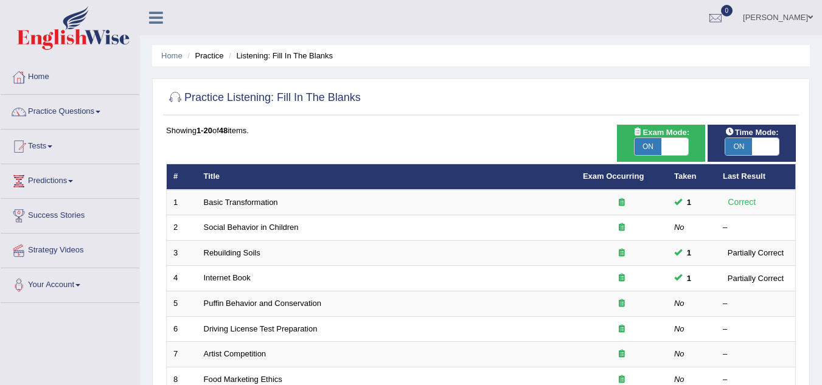
click at [657, 154] on span "ON" at bounding box center [648, 146] width 27 height 17
checkbox input "false"
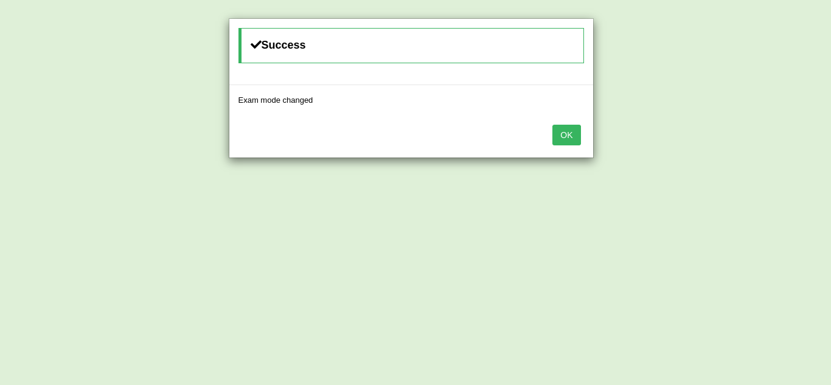
click at [559, 139] on button "OK" at bounding box center [567, 135] width 28 height 21
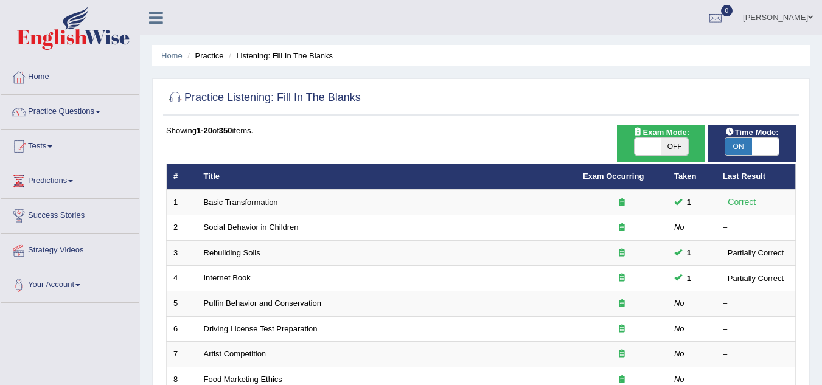
click at [743, 150] on span "ON" at bounding box center [738, 146] width 27 height 17
checkbox input "false"
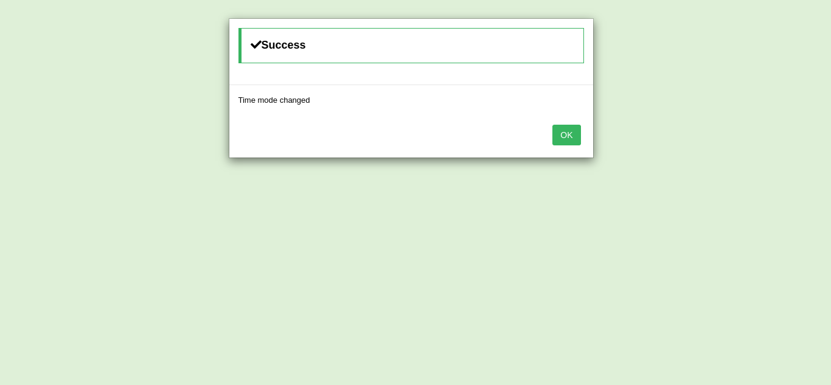
click at [571, 136] on button "OK" at bounding box center [567, 135] width 28 height 21
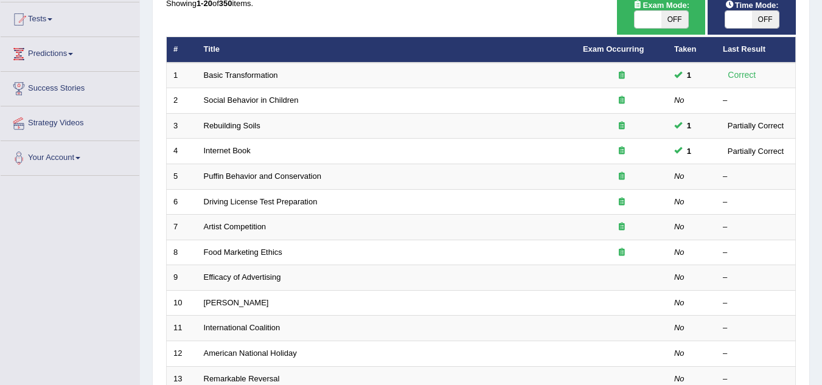
scroll to position [128, 0]
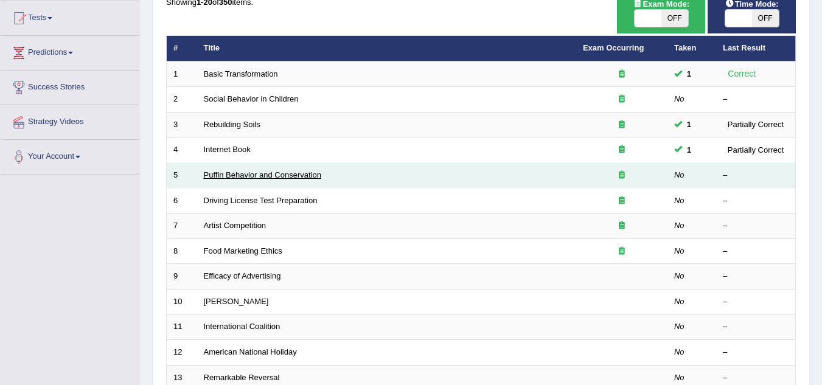
click at [257, 172] on link "Puffin Behavior and Conservation" at bounding box center [262, 174] width 117 height 9
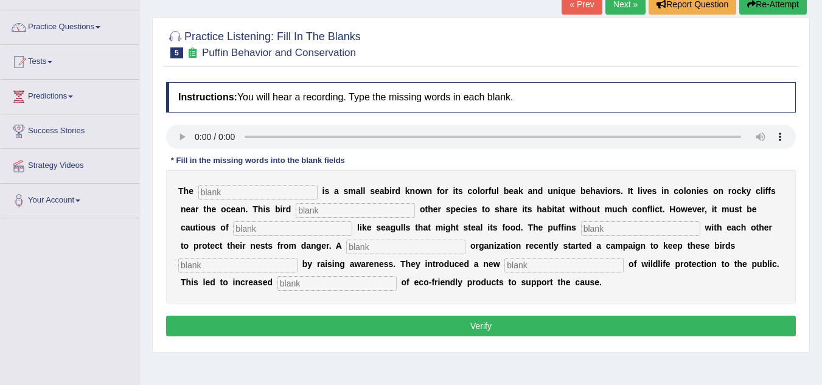
scroll to position [85, 0]
click at [489, 326] on button "Verify" at bounding box center [481, 325] width 630 height 21
click at [268, 319] on button "Verify" at bounding box center [481, 325] width 630 height 21
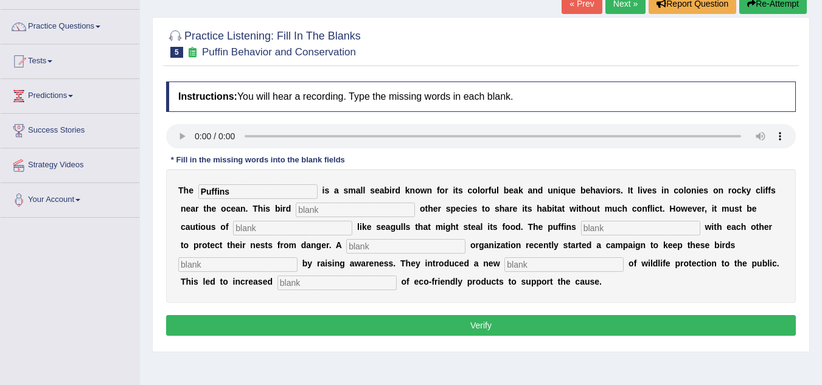
type input "Puffins"
click at [305, 209] on input "text" at bounding box center [355, 210] width 119 height 15
type input "allows"
click at [284, 233] on input "text" at bounding box center [292, 228] width 119 height 15
type input "predators"
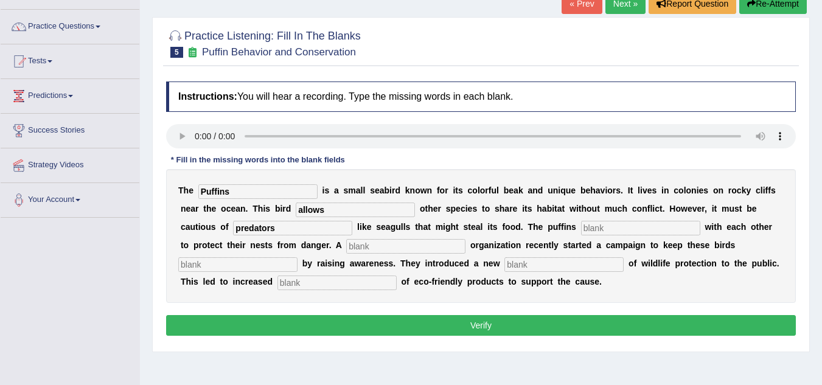
click at [610, 232] on input "text" at bounding box center [640, 228] width 119 height 15
type input "cooperate"
click at [365, 245] on input "text" at bounding box center [405, 246] width 119 height 15
type input "s"
click at [536, 267] on input "text" at bounding box center [563, 264] width 119 height 15
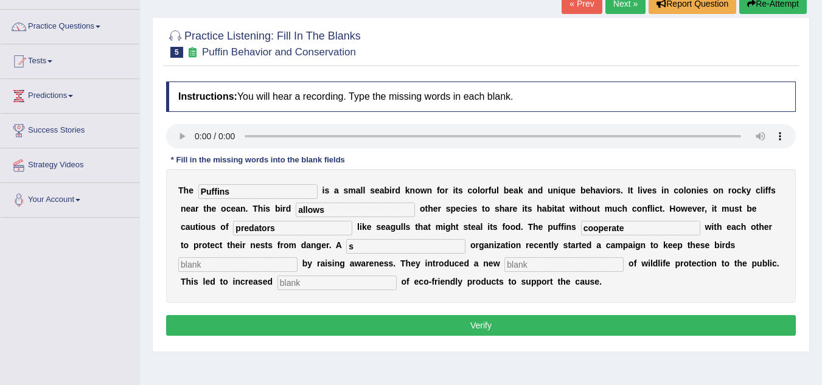
click at [288, 265] on input "text" at bounding box center [237, 264] width 119 height 15
type input "safe"
click at [526, 267] on input "text" at bounding box center [563, 264] width 119 height 15
type input "cooperation"
click at [361, 282] on input "text" at bounding box center [336, 283] width 119 height 15
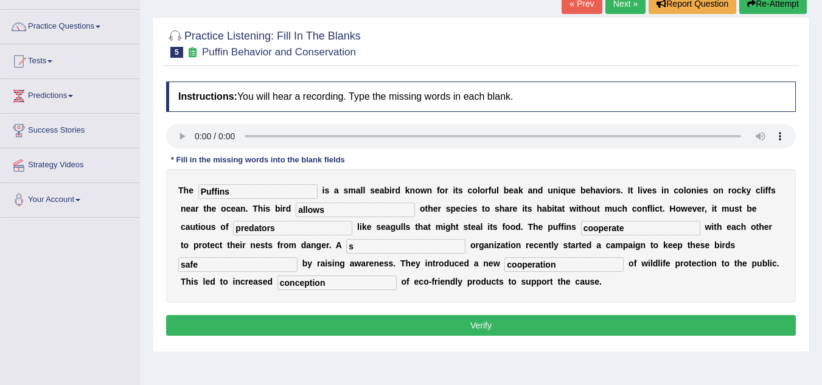
type input "conception"
click at [338, 323] on button "Verify" at bounding box center [481, 325] width 630 height 21
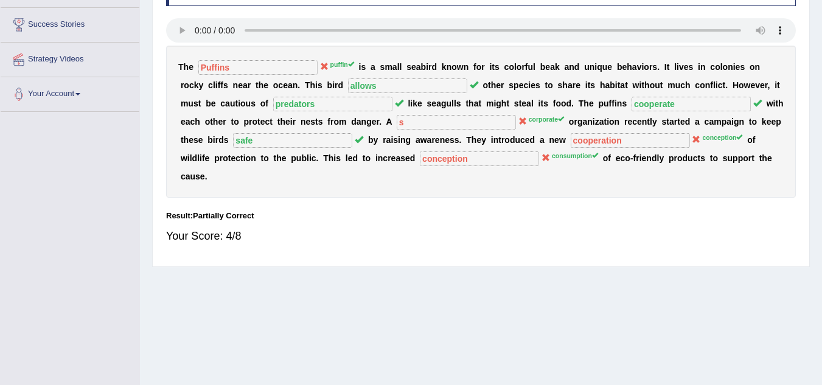
scroll to position [0, 0]
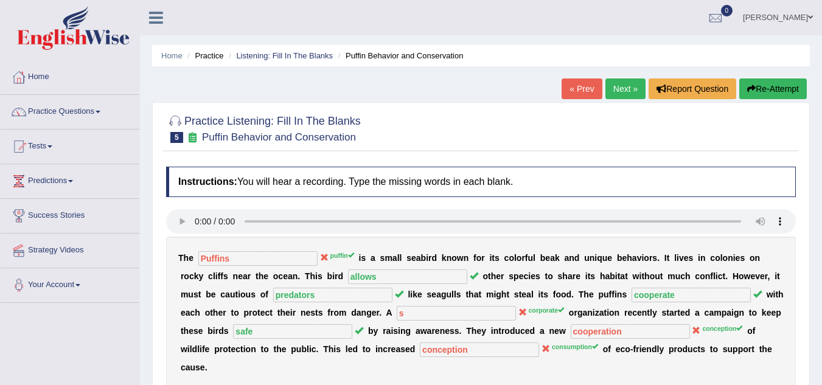
click at [618, 96] on link "Next »" at bounding box center [626, 89] width 40 height 21
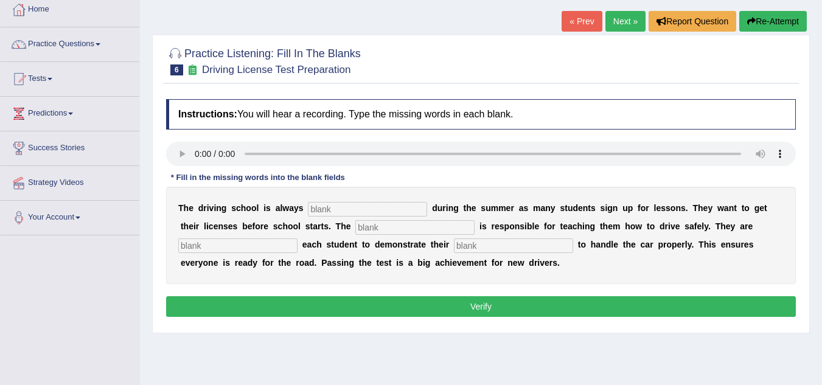
scroll to position [67, 0]
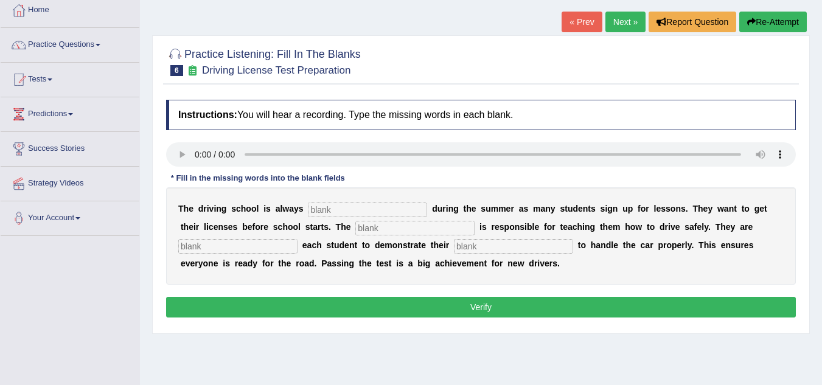
click at [333, 205] on input "text" at bounding box center [367, 210] width 119 height 15
type input "busy"
click at [365, 226] on input "text" at bounding box center [414, 228] width 119 height 15
type input "instructor"
click at [271, 245] on input "text" at bounding box center [237, 246] width 119 height 15
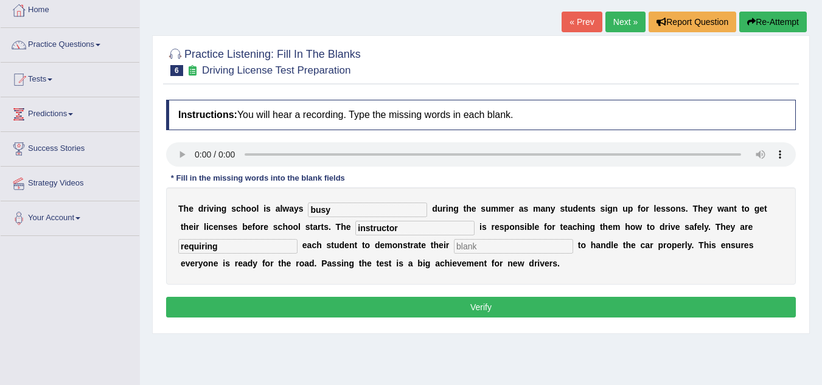
type input "requiring"
click at [500, 246] on input "text" at bounding box center [513, 246] width 119 height 15
type input "B"
type input "ability"
click at [467, 312] on button "Verify" at bounding box center [481, 307] width 630 height 21
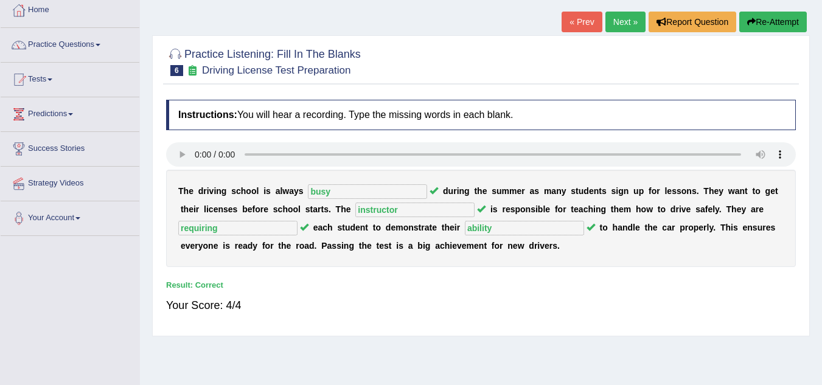
click at [612, 31] on link "Next »" at bounding box center [626, 22] width 40 height 21
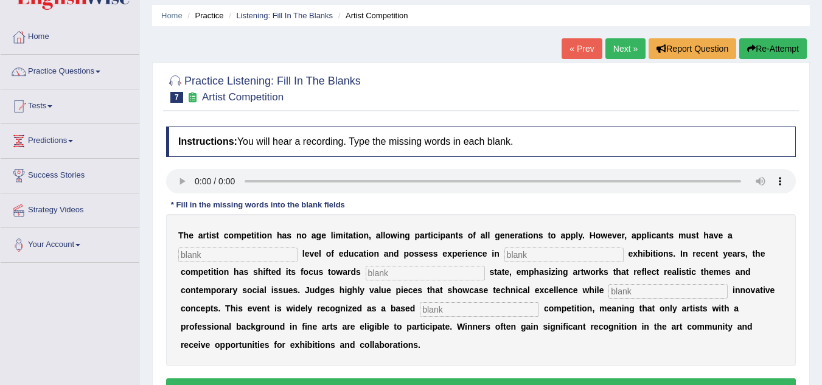
scroll to position [41, 0]
click at [244, 251] on input "text" at bounding box center [237, 254] width 119 height 15
type input "graduatiin"
click at [516, 246] on div "T h e a r t i s t c o m p e t i t i o n h a s n o a g e l i m i t a t i o n , a…" at bounding box center [481, 290] width 630 height 152
click at [514, 262] on div "T h e a r t i s t c o m p e t i t i o n h a s n o a g e l i m i t a t i o n , a…" at bounding box center [481, 290] width 630 height 152
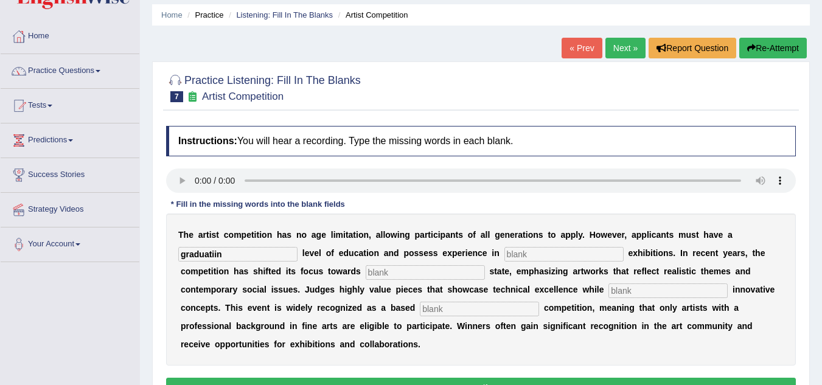
click at [514, 260] on input "text" at bounding box center [563, 254] width 119 height 15
type input "sculpture"
click at [419, 277] on input "text" at bounding box center [425, 272] width 119 height 15
type input "real"
click at [646, 282] on div "T h e a r t i s t c o m p e t i t i o n h a s n o a g e l i m i t a t i o n , a…" at bounding box center [481, 290] width 630 height 152
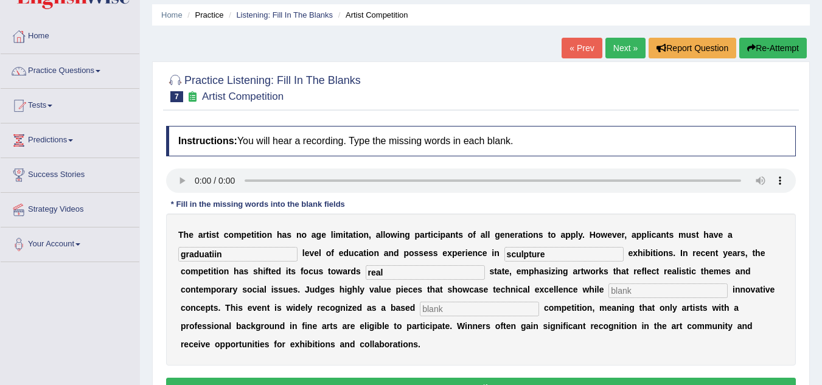
click at [643, 287] on input "text" at bounding box center [668, 291] width 119 height 15
type input "incooperation"
click at [472, 303] on input "text" at bounding box center [479, 309] width 119 height 15
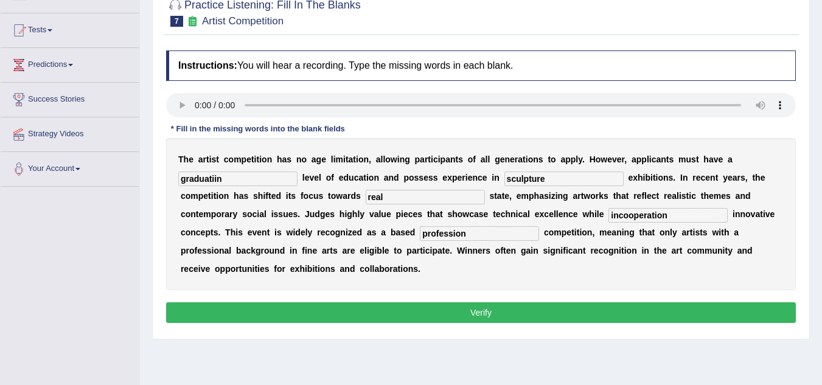
scroll to position [119, 0]
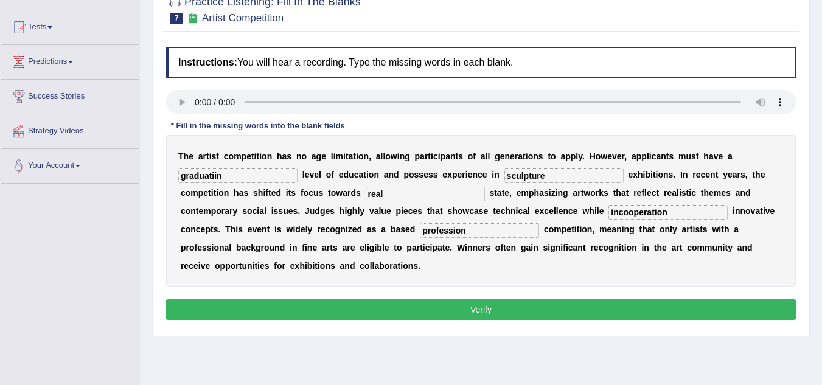
type input "profession"
click at [472, 303] on button "Verify" at bounding box center [481, 309] width 630 height 21
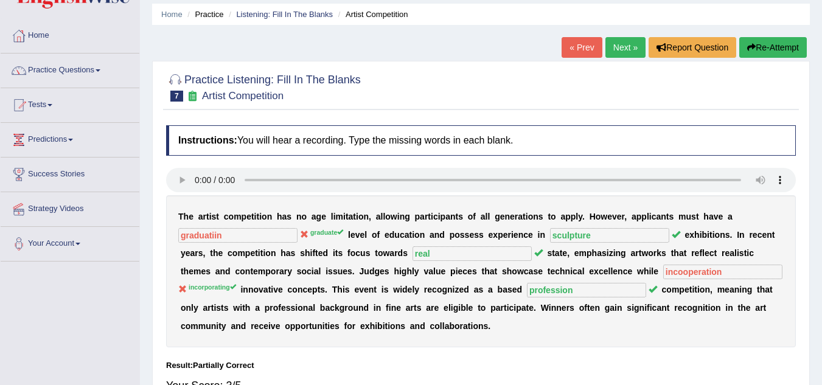
scroll to position [0, 0]
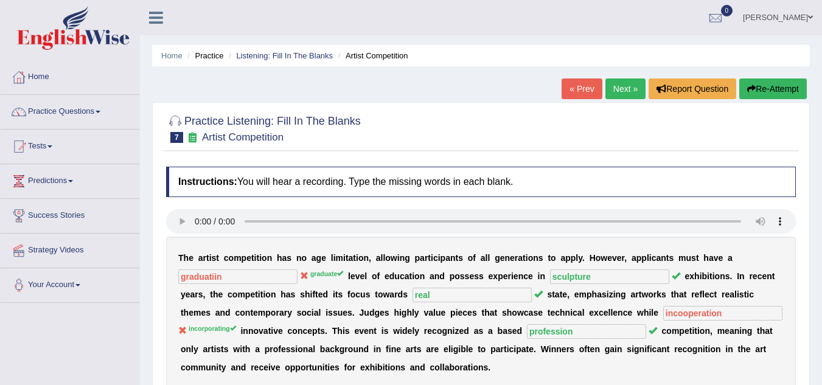
click at [615, 99] on link "Next »" at bounding box center [626, 89] width 40 height 21
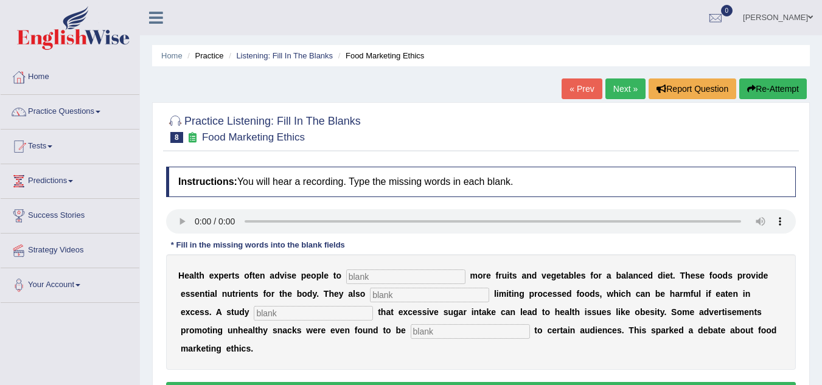
drag, startPoint x: 354, startPoint y: 284, endPoint x: 354, endPoint y: 276, distance: 8.5
click at [354, 276] on div "H e a l t h e x p e r t s o f t e n a d v i s e p e o p l e t o m o r e f r u i…" at bounding box center [481, 312] width 630 height 116
click at [354, 276] on input "text" at bounding box center [405, 277] width 119 height 15
type input "consume"
click at [379, 296] on input "text" at bounding box center [429, 295] width 119 height 15
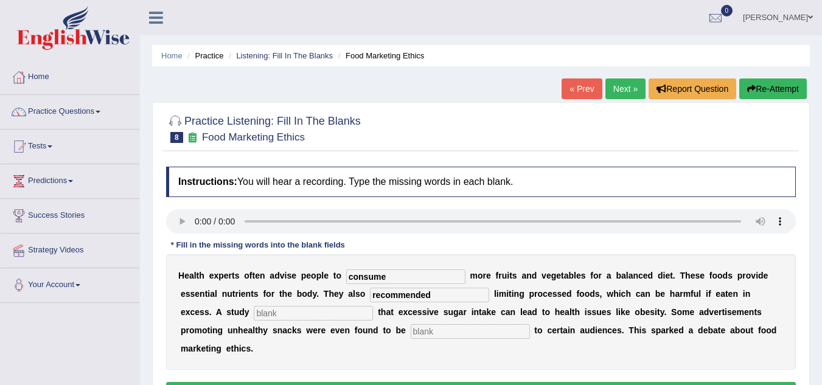
type input "recommended"
click at [318, 318] on input "text" at bounding box center [313, 313] width 119 height 15
type input "diagnosed"
click at [437, 336] on input "text" at bounding box center [470, 331] width 119 height 15
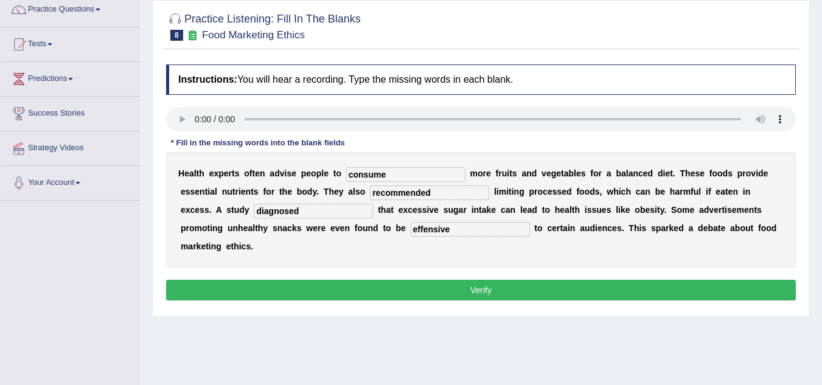
scroll to position [103, 0]
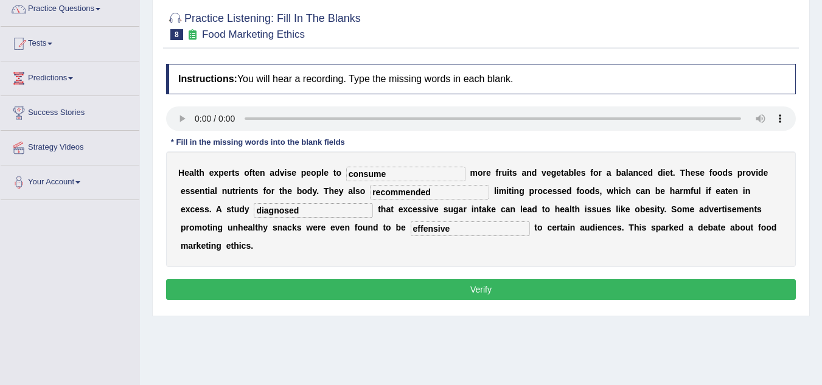
type input "effensive"
click at [489, 297] on button "Verify" at bounding box center [481, 289] width 630 height 21
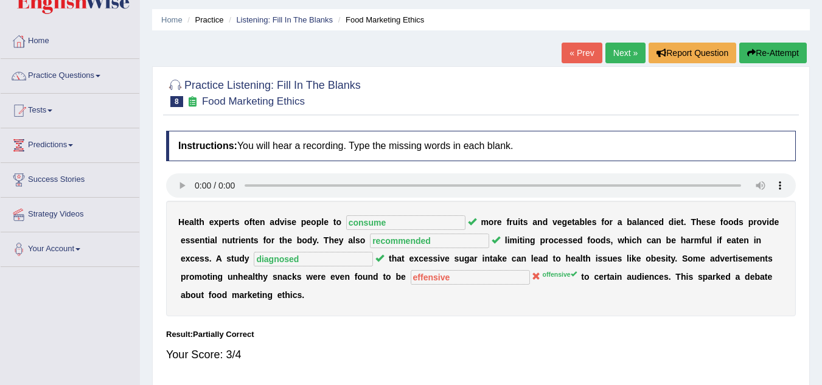
scroll to position [0, 0]
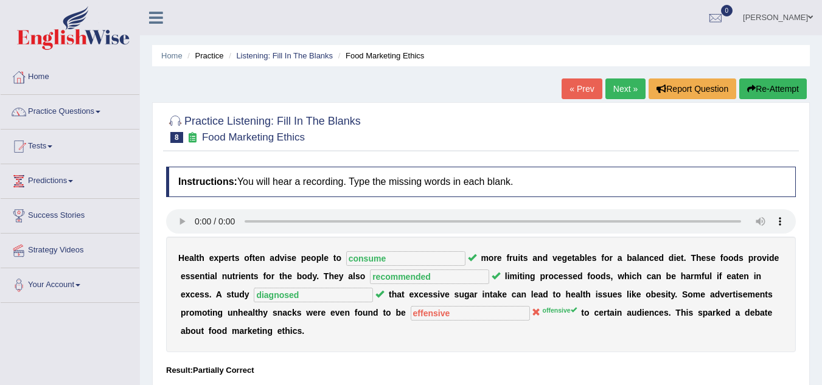
click at [623, 80] on link "Next »" at bounding box center [626, 89] width 40 height 21
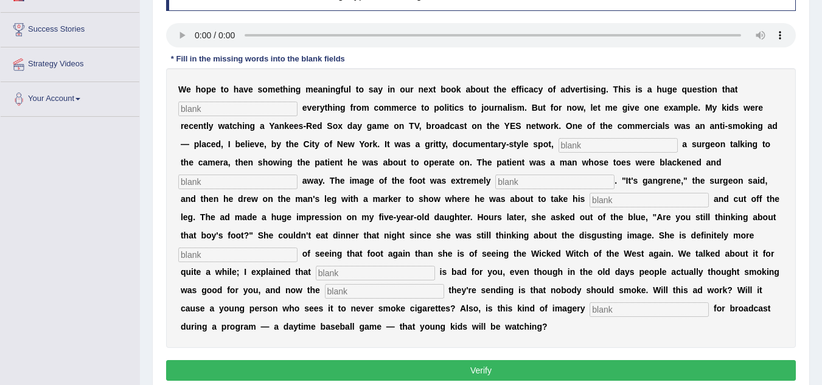
scroll to position [213, 0]
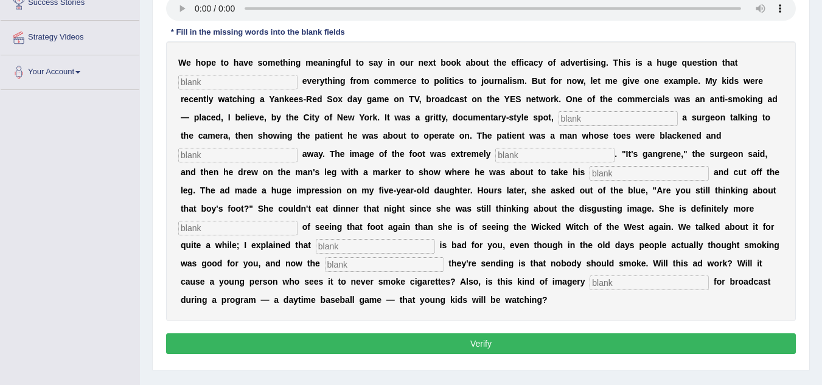
click at [237, 88] on input "text" at bounding box center [237, 82] width 119 height 15
type input "impact"
click at [581, 115] on input "text" at bounding box center [618, 118] width 119 height 15
type input "bring"
click at [231, 150] on input "text" at bounding box center [237, 155] width 119 height 15
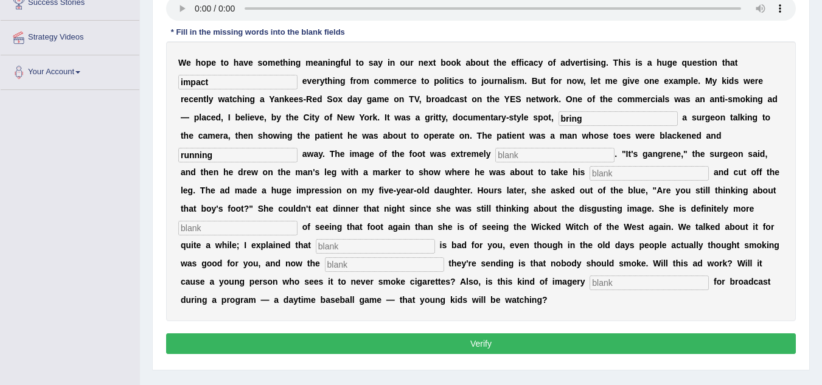
type input "running"
click at [529, 152] on input "text" at bounding box center [554, 155] width 119 height 15
type input "disgusting"
click at [608, 175] on input "text" at bounding box center [649, 173] width 119 height 15
type input "hox"
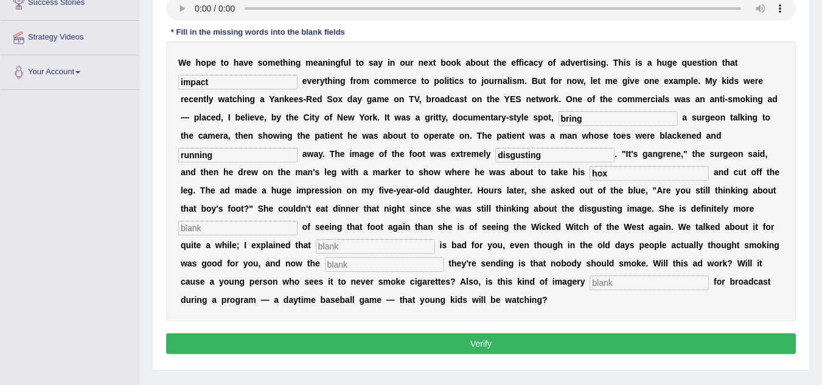
click at [234, 233] on input "text" at bounding box center [237, 228] width 119 height 15
type input "scared"
click at [357, 244] on input "text" at bounding box center [375, 246] width 119 height 15
type input "smoking"
click at [354, 268] on input "text" at bounding box center [384, 264] width 119 height 15
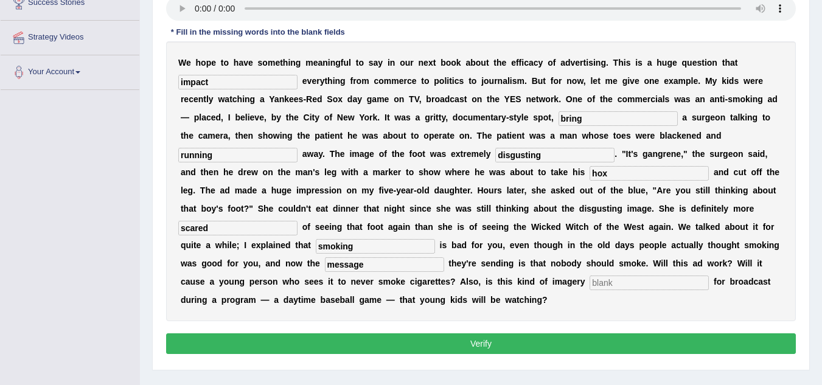
type input "message"
click at [606, 287] on input "text" at bounding box center [649, 283] width 119 height 15
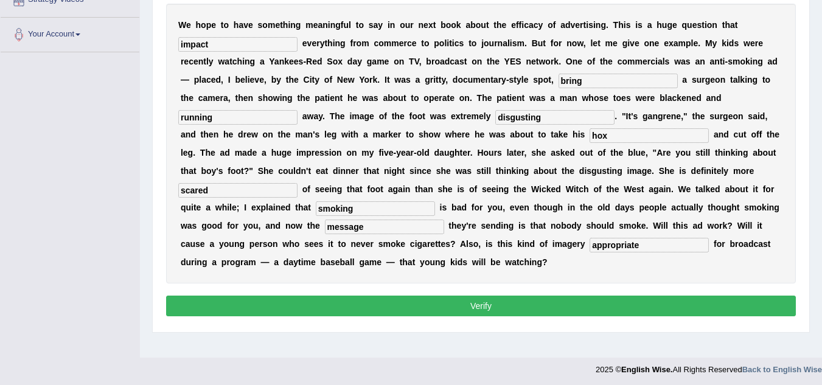
scroll to position [251, 0]
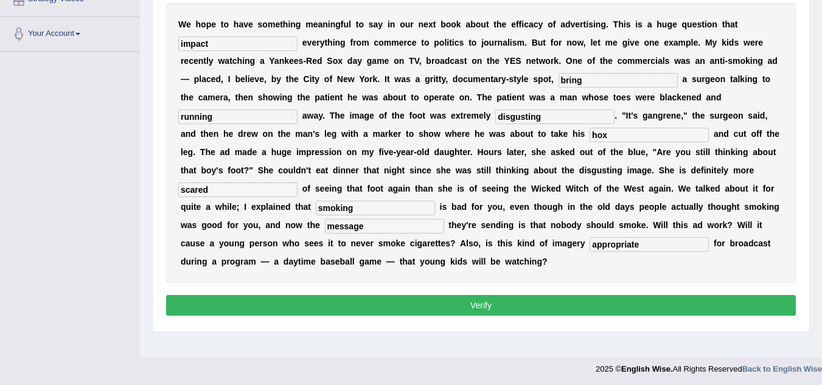
type input "appropriate"
click at [596, 301] on button "Verify" at bounding box center [481, 305] width 630 height 21
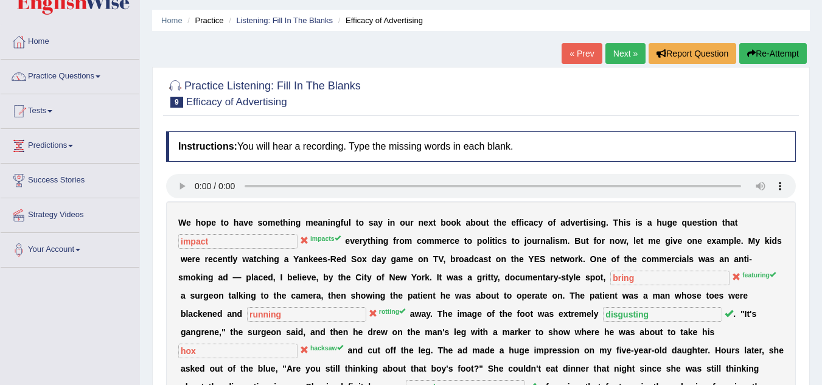
scroll to position [35, 0]
click at [632, 57] on link "Next »" at bounding box center [626, 54] width 40 height 21
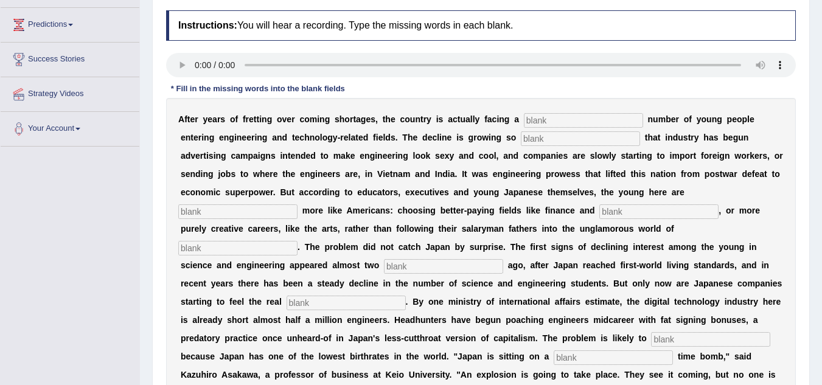
scroll to position [156, 0]
click at [544, 137] on input "text" at bounding box center [580, 139] width 119 height 15
type input "drastic"
click at [200, 212] on input "text" at bounding box center [237, 212] width 119 height 15
type input "behaving"
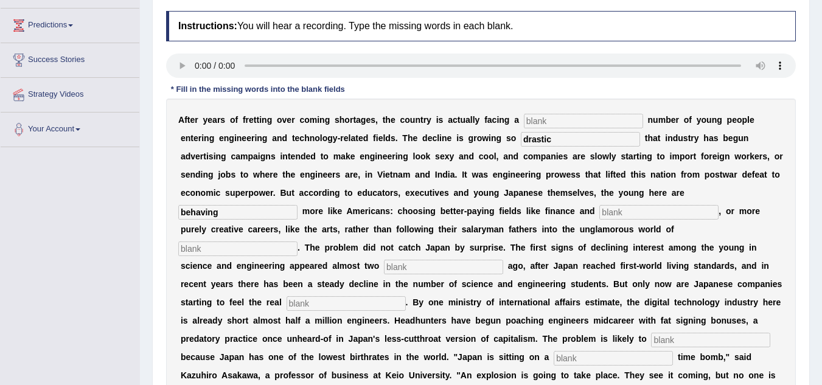
click at [632, 213] on input "text" at bounding box center [658, 212] width 119 height 15
type input "medicine"
click at [251, 248] on input "text" at bounding box center [237, 249] width 119 height 15
type input "manufacturing"
click at [435, 269] on input "text" at bounding box center [443, 267] width 119 height 15
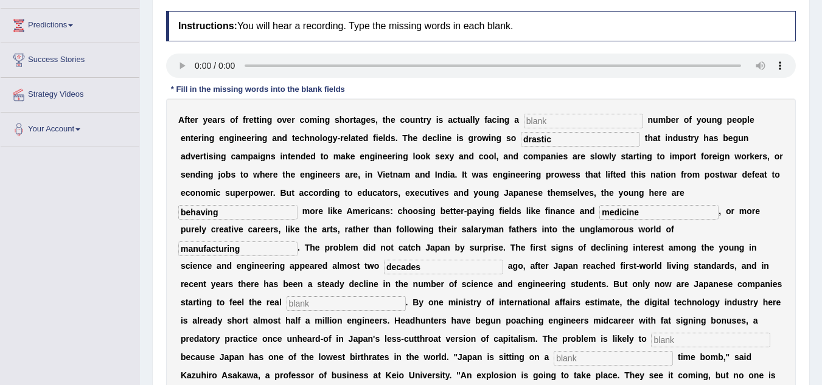
type input "decades"
click at [352, 301] on input "text" at bounding box center [346, 303] width 119 height 15
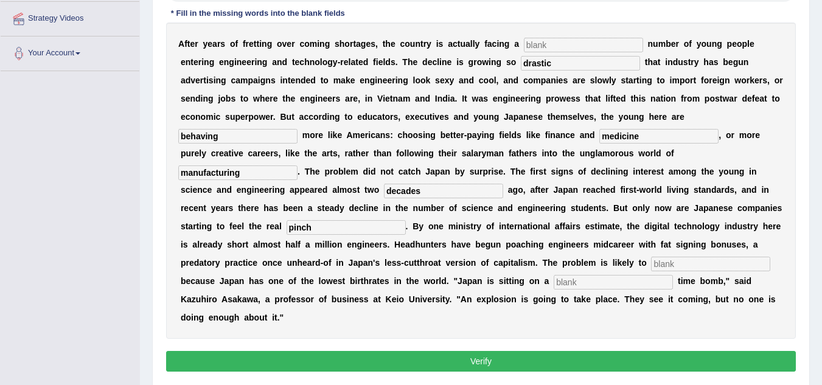
scroll to position [241, 0]
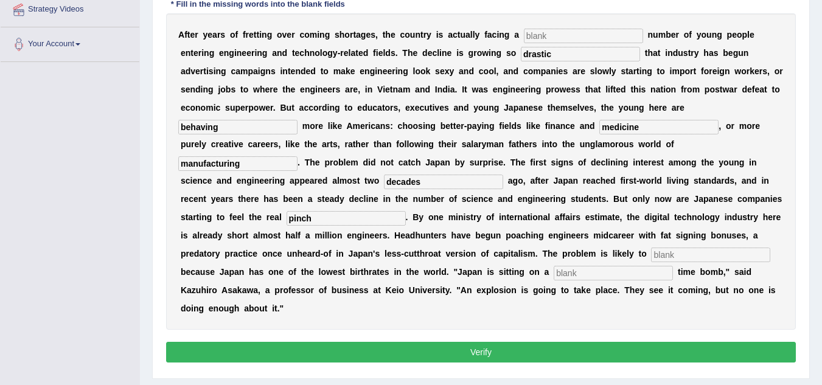
type input "pinch"
click at [683, 253] on input "text" at bounding box center [710, 255] width 119 height 15
type input "worsen"
click at [604, 266] on input "text" at bounding box center [613, 273] width 119 height 15
type input "demographic"
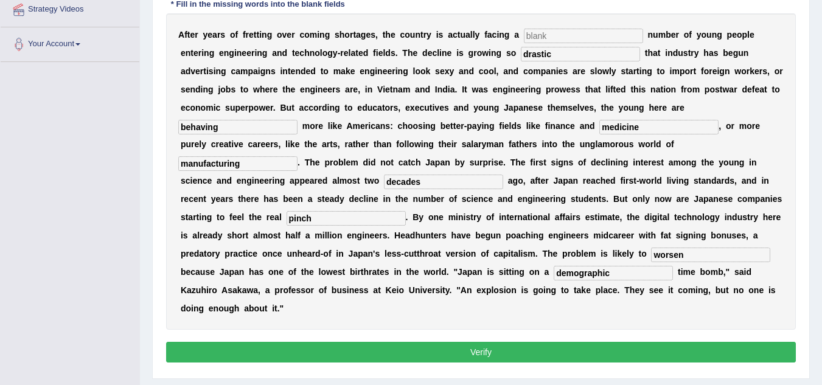
click at [514, 348] on button "Verify" at bounding box center [481, 352] width 630 height 21
click at [584, 39] on input "text" at bounding box center [583, 36] width 119 height 15
type input "dewelding"
click at [431, 359] on button "Verify" at bounding box center [481, 352] width 630 height 21
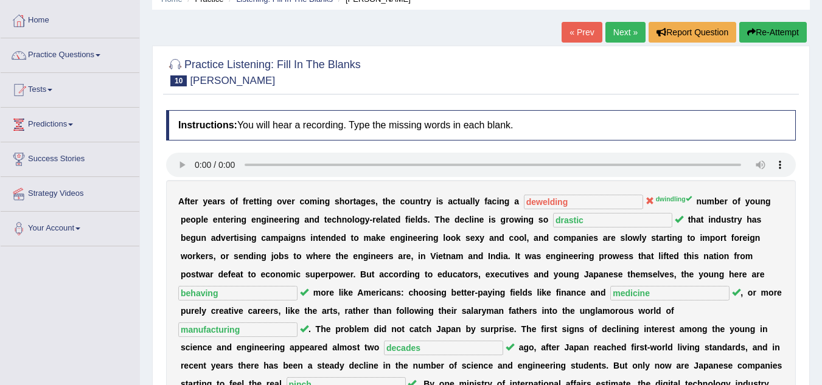
scroll to position [56, 0]
click at [624, 41] on link "Next »" at bounding box center [626, 33] width 40 height 21
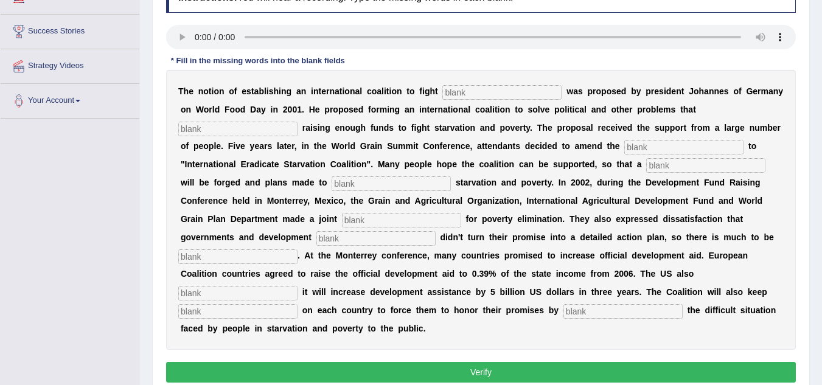
scroll to position [190, 0]
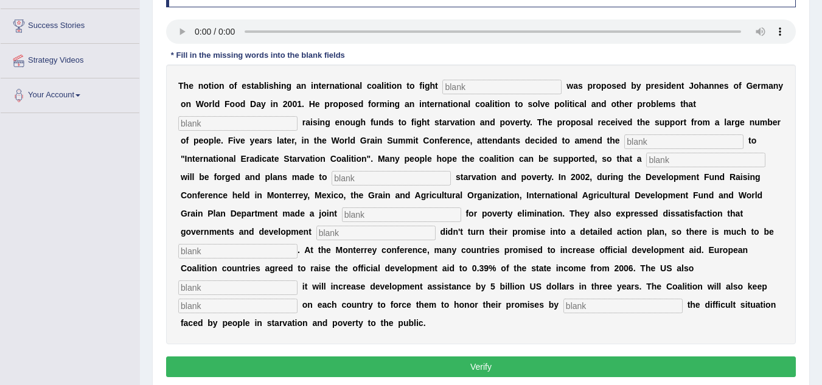
click at [459, 88] on input "text" at bounding box center [501, 87] width 119 height 15
type input "[MEDICAL_DATA]"
click at [245, 118] on input "text" at bounding box center [237, 123] width 119 height 15
type input "obstruct"
click at [664, 138] on input "text" at bounding box center [683, 141] width 119 height 15
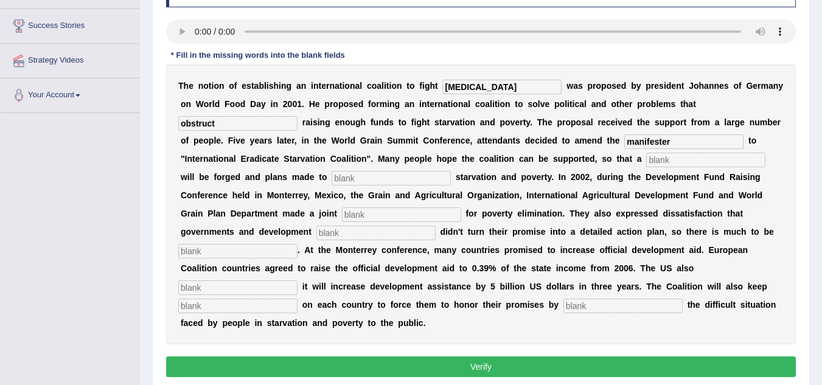
type input "manifester"
click at [680, 156] on input "text" at bounding box center [705, 160] width 119 height 15
type input "resolution"
click at [382, 176] on input "text" at bounding box center [391, 178] width 119 height 15
type input "eliminate"
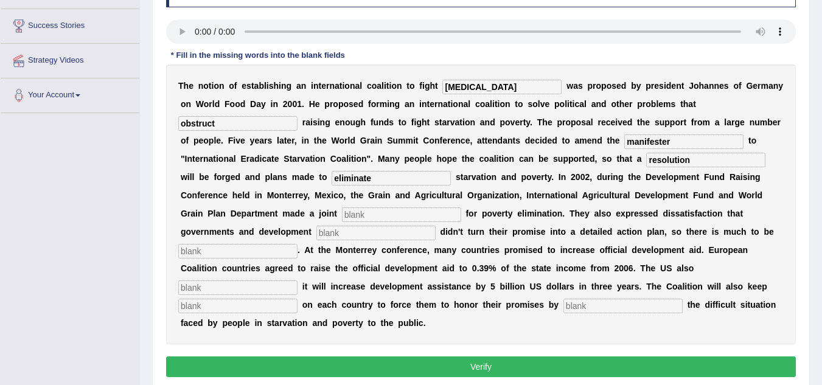
drag, startPoint x: 362, startPoint y: 228, endPoint x: 363, endPoint y: 217, distance: 11.0
click at [363, 217] on div "T h e n o t i o n o f e s t a b l i s h i n g a n i n t e r n a t i o n a l c o…" at bounding box center [481, 205] width 630 height 280
click at [363, 217] on input "text" at bounding box center [401, 215] width 119 height 15
type input "appeal"
click at [347, 236] on input "text" at bounding box center [375, 233] width 119 height 15
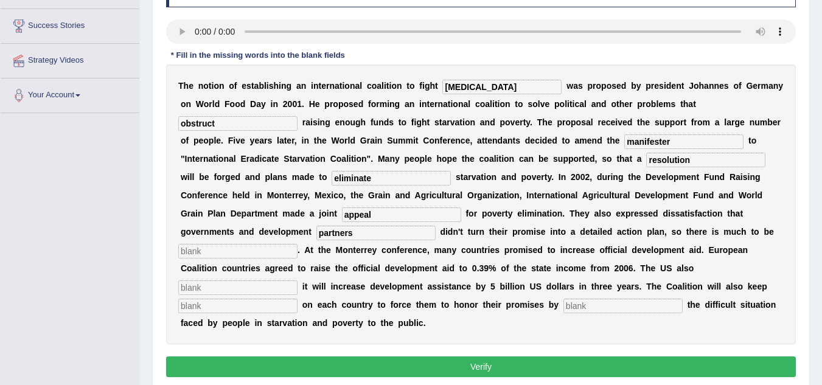
type input "partners"
click at [265, 247] on input "text" at bounding box center [237, 251] width 119 height 15
type input "desired"
click at [246, 285] on input "text" at bounding box center [237, 288] width 119 height 15
click at [189, 287] on input "anounced" at bounding box center [237, 288] width 119 height 15
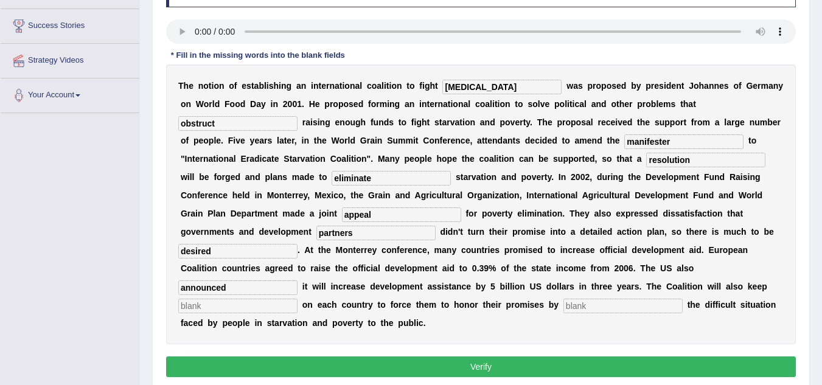
type input "announced"
click at [232, 311] on input "text" at bounding box center [237, 306] width 119 height 15
type input "pressure"
click at [592, 309] on input "text" at bounding box center [623, 306] width 119 height 15
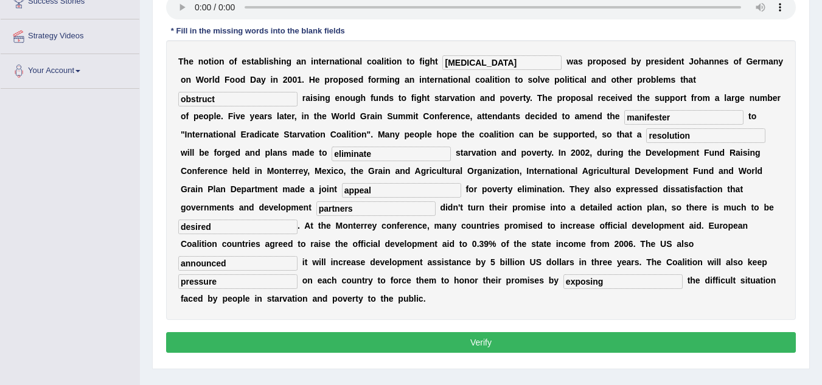
scroll to position [215, 0]
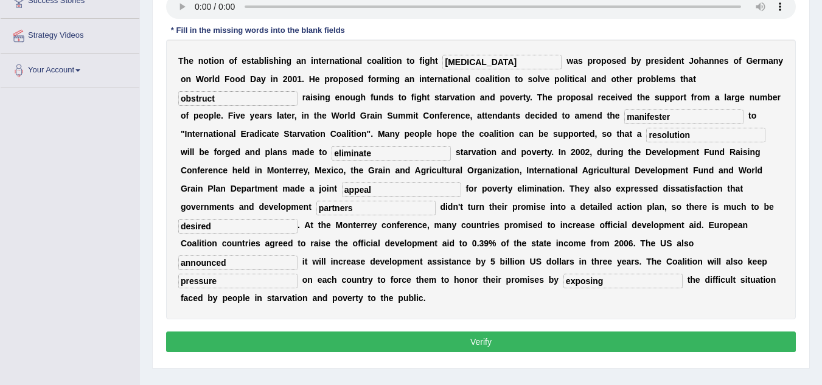
type input "exposing"
click at [566, 338] on button "Verify" at bounding box center [481, 342] width 630 height 21
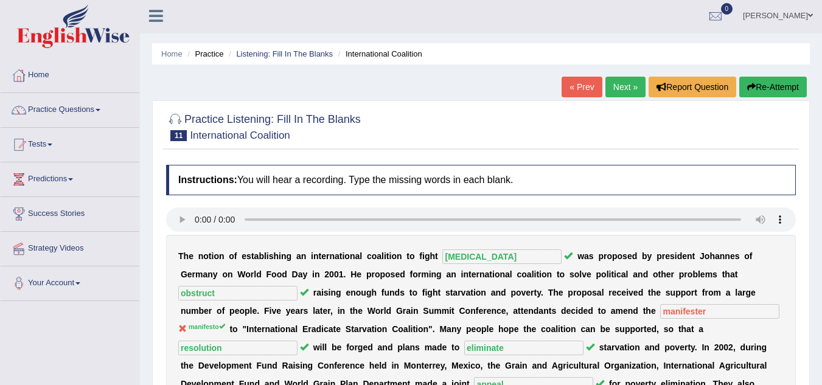
scroll to position [1, 0]
click at [625, 95] on link "Next »" at bounding box center [626, 87] width 40 height 21
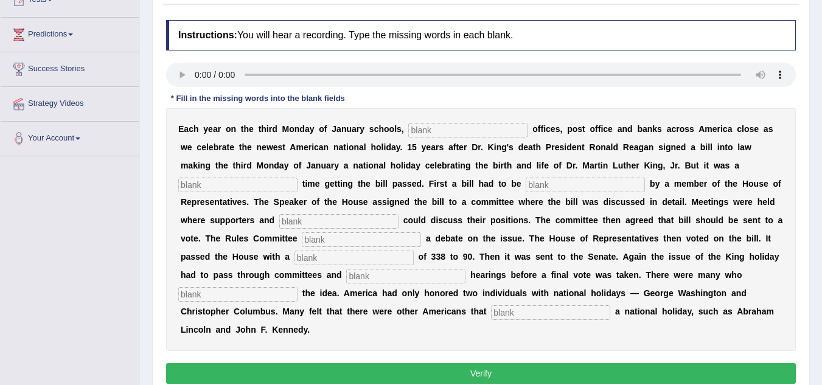
scroll to position [147, 0]
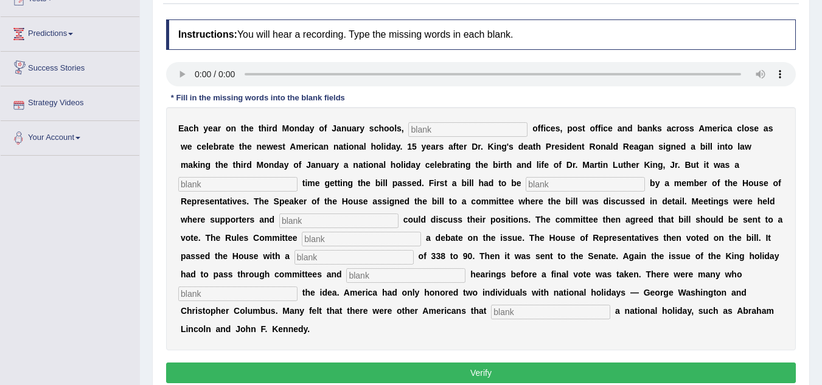
click at [432, 124] on input "text" at bounding box center [467, 129] width 119 height 15
type input "federak"
click at [268, 180] on input "text" at bounding box center [237, 184] width 119 height 15
type input "tough"
click at [554, 188] on input "text" at bounding box center [585, 184] width 119 height 15
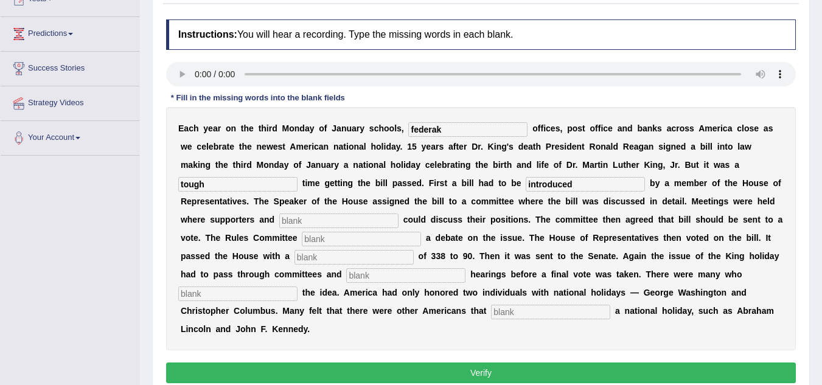
type input "introduced"
click at [307, 216] on input "text" at bounding box center [338, 221] width 119 height 15
type input "opponents"
click at [335, 236] on input "text" at bounding box center [361, 239] width 119 height 15
type input "scheduled"
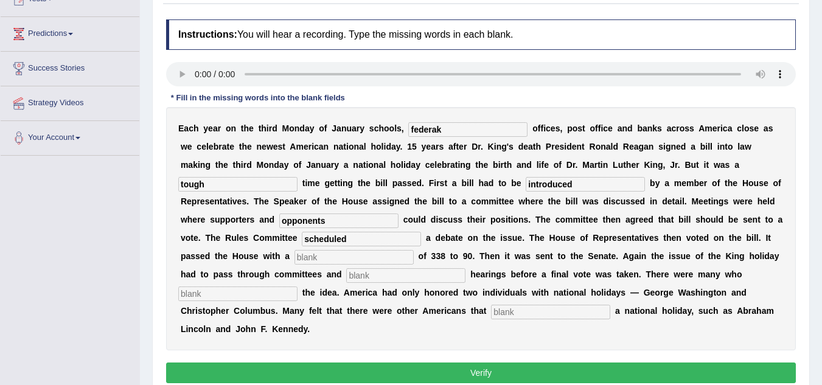
click at [366, 257] on input "text" at bounding box center [354, 257] width 119 height 15
type input "vote"
click at [371, 281] on input "text" at bounding box center [405, 275] width 119 height 15
type input "public"
click at [285, 296] on input "text" at bounding box center [237, 294] width 119 height 15
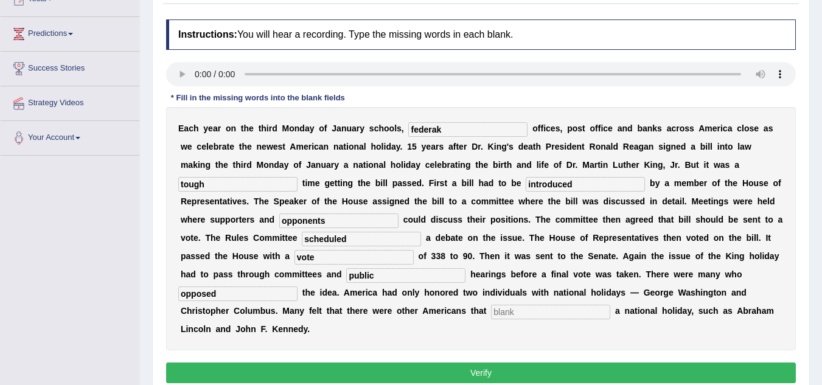
type input "opposed"
click at [513, 316] on input "text" at bounding box center [550, 312] width 119 height 15
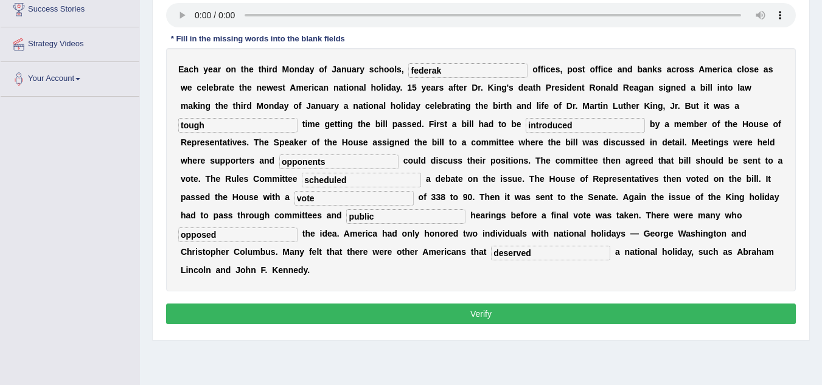
scroll to position [208, 0]
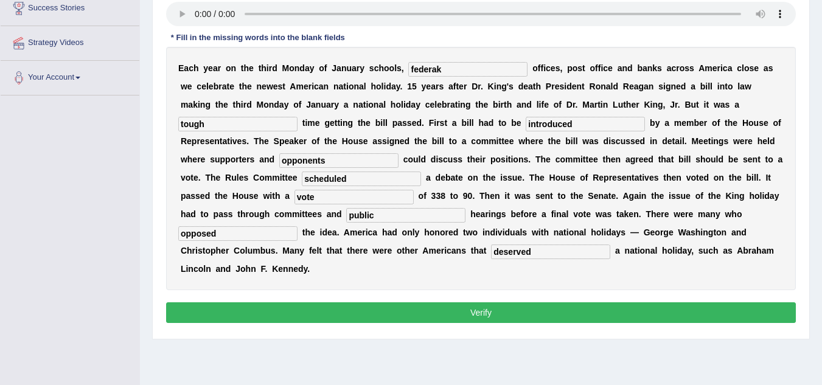
type input "deserved"
click at [513, 316] on button "Verify" at bounding box center [481, 312] width 630 height 21
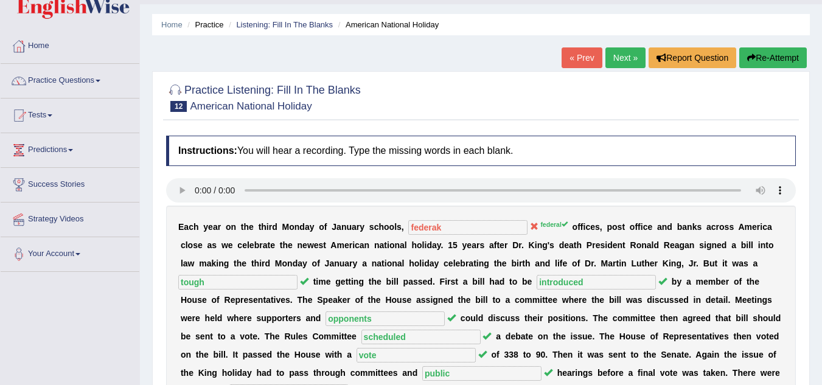
scroll to position [30, 0]
click at [610, 70] on div "« Prev Next » Report Question Re-Attempt" at bounding box center [686, 60] width 248 height 24
click at [616, 58] on link "Next »" at bounding box center [626, 58] width 40 height 21
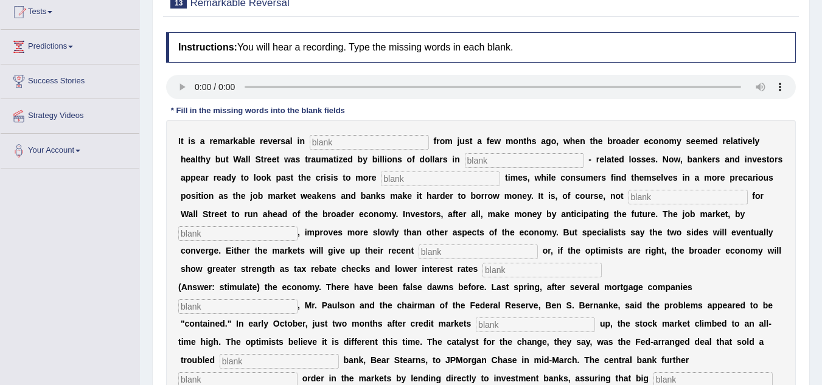
scroll to position [134, 0]
click at [331, 137] on input "text" at bounding box center [369, 143] width 119 height 15
type input "attutudes"
click at [477, 157] on input "text" at bounding box center [524, 161] width 119 height 15
type input "motrgage"
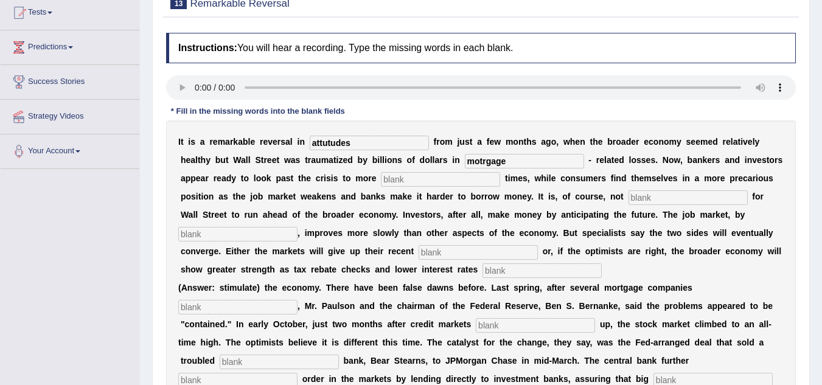
click at [403, 178] on input "text" at bounding box center [440, 179] width 119 height 15
type input "profitable"
click at [647, 194] on input "text" at bounding box center [688, 197] width 119 height 15
type input "uncommon"
click at [239, 237] on input "text" at bounding box center [237, 234] width 119 height 15
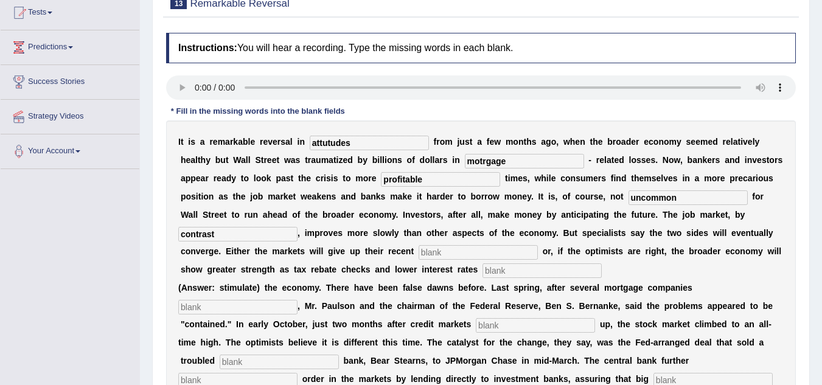
type input "contrast"
click at [449, 251] on input "text" at bounding box center [478, 252] width 119 height 15
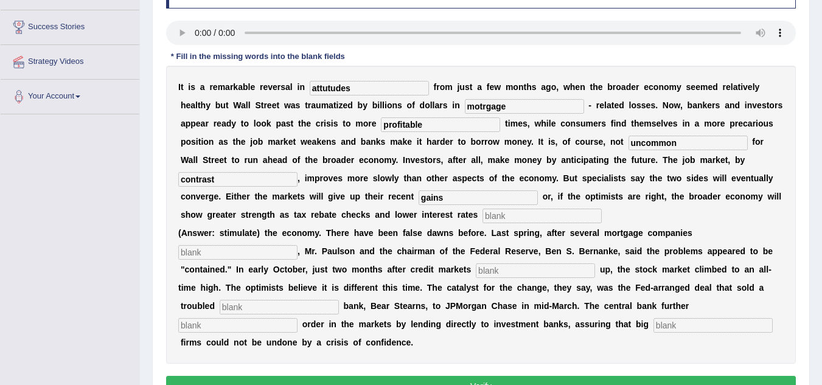
scroll to position [189, 0]
type input "gains"
click at [508, 214] on input "text" at bounding box center [542, 215] width 119 height 15
type input "stimulate"
click at [242, 252] on input "text" at bounding box center [237, 252] width 119 height 15
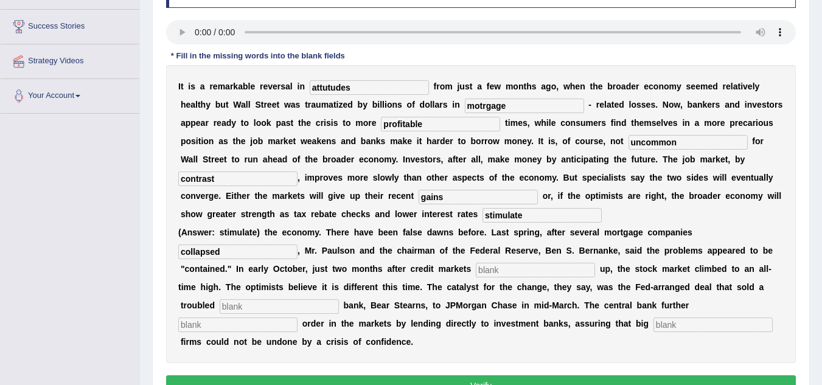
type input "collapsed"
click at [514, 268] on input "text" at bounding box center [535, 270] width 119 height 15
type input "frozen"
click at [302, 299] on input "text" at bounding box center [279, 306] width 119 height 15
type input "investment"
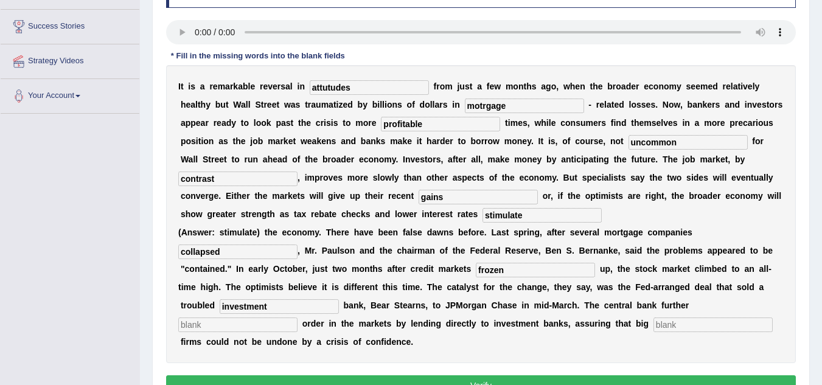
click at [271, 329] on input "text" at bounding box center [237, 325] width 119 height 15
type input "restored"
click at [664, 330] on input "text" at bounding box center [713, 325] width 119 height 15
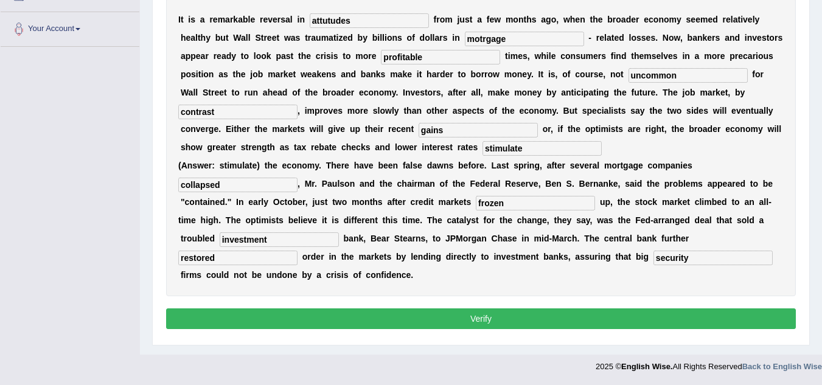
type input "security"
click at [664, 330] on div "Instructions: You will hear a recording. Type the missing words in each blank. …" at bounding box center [481, 121] width 636 height 435
click at [662, 323] on button "Verify" at bounding box center [481, 319] width 630 height 21
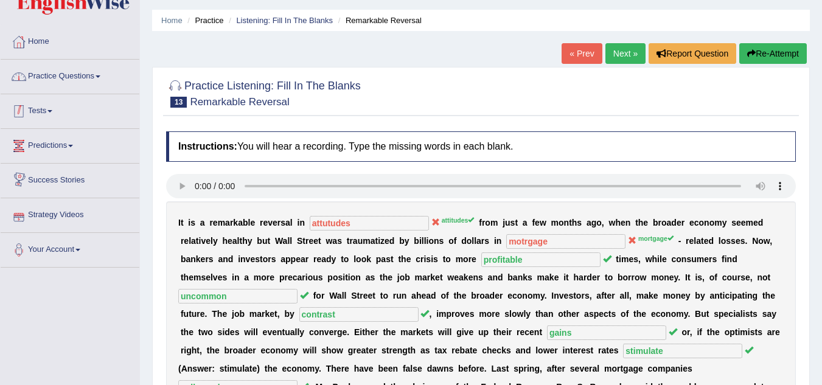
scroll to position [35, 0]
click at [80, 77] on link "Practice Questions" at bounding box center [70, 75] width 139 height 30
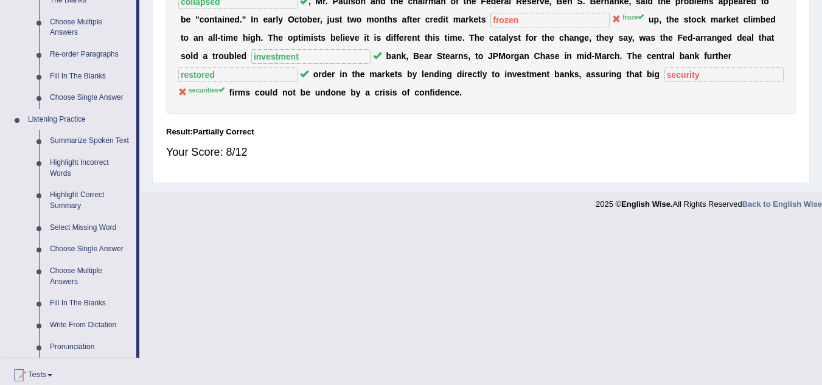
scroll to position [470, 0]
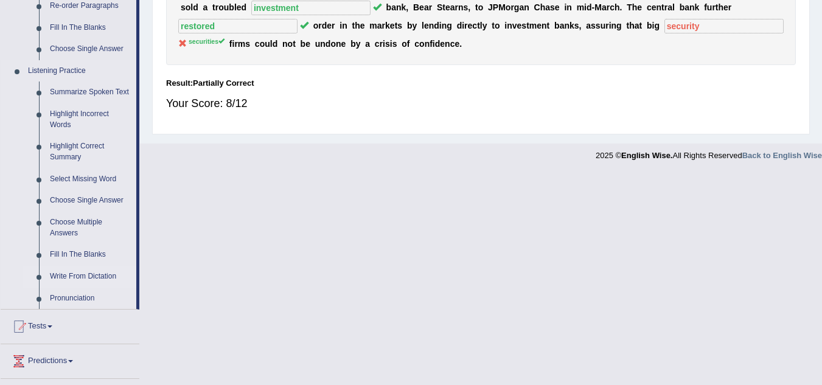
click at [89, 276] on link "Write From Dictation" at bounding box center [90, 277] width 92 height 22
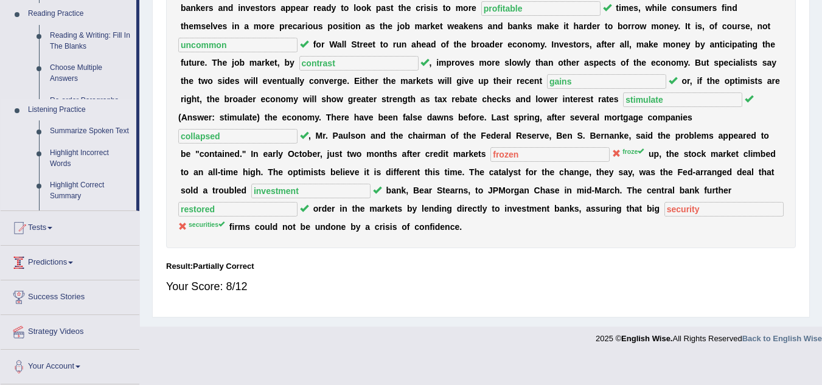
scroll to position [259, 0]
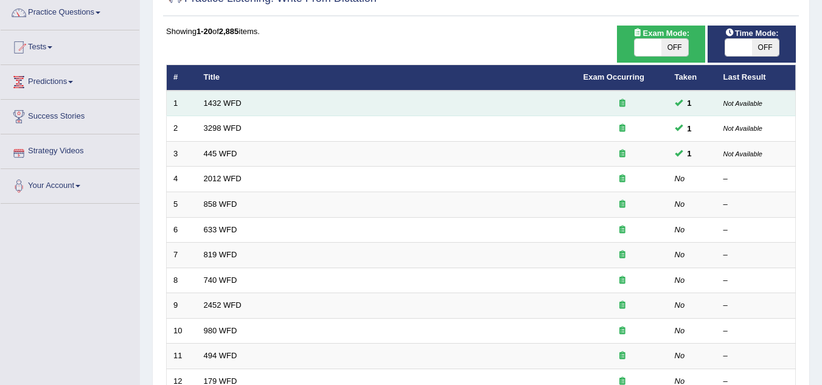
scroll to position [102, 0]
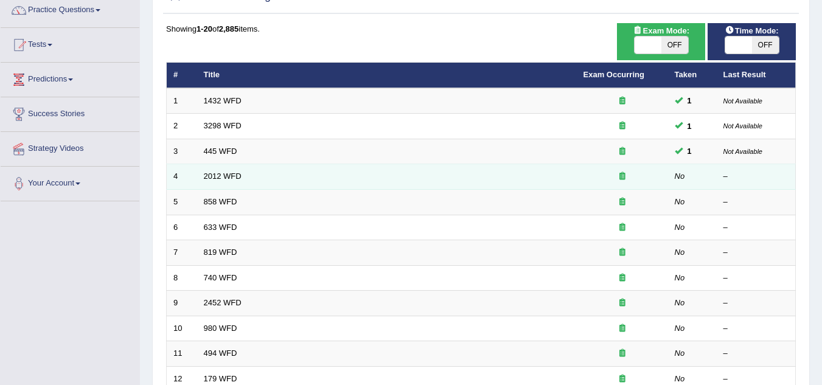
click at [236, 183] on td "2012 WFD" at bounding box center [387, 177] width 380 height 26
click at [231, 172] on link "2012 WFD" at bounding box center [223, 176] width 38 height 9
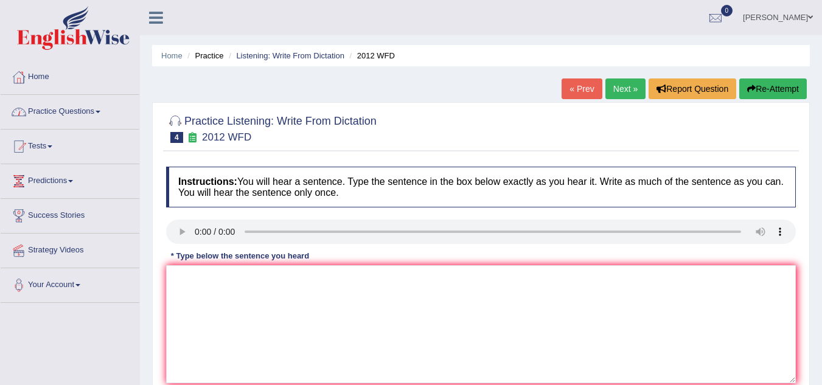
click at [59, 114] on link "Practice Questions" at bounding box center [70, 110] width 139 height 30
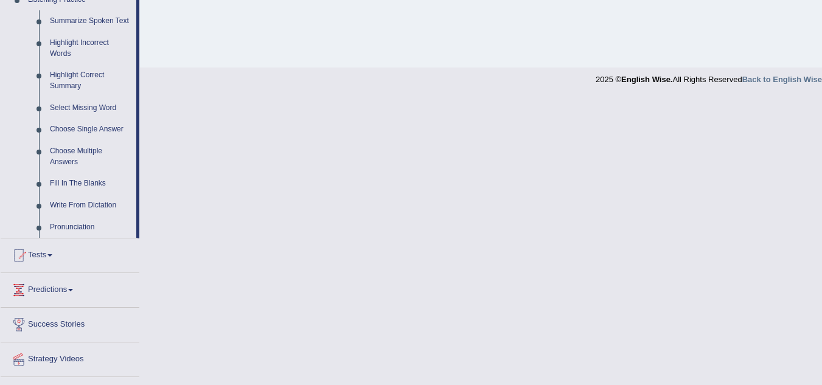
scroll to position [568, 0]
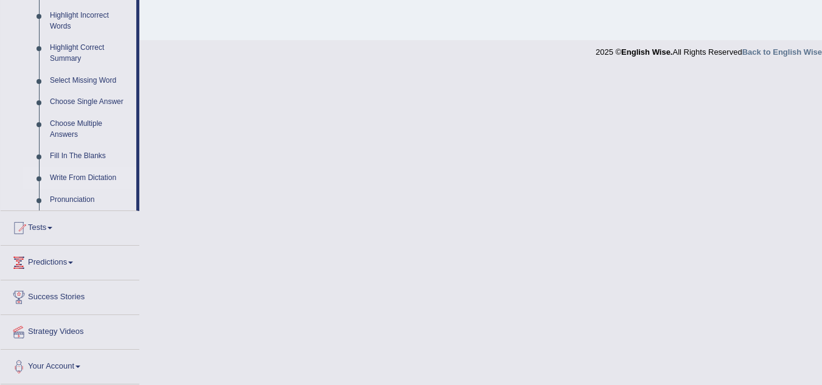
click at [79, 178] on link "Write From Dictation" at bounding box center [90, 178] width 92 height 22
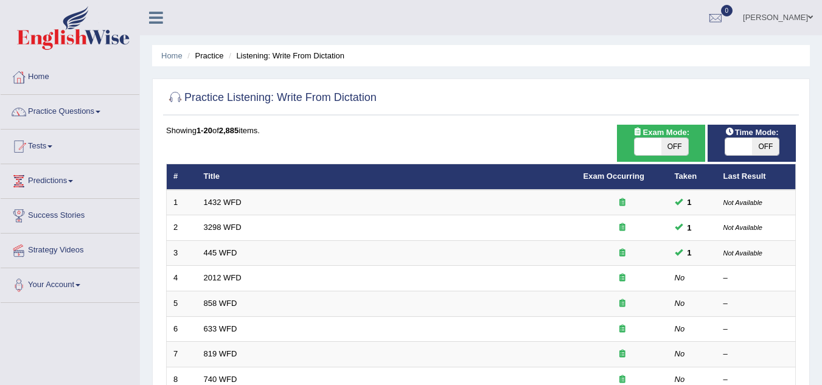
click at [677, 152] on span "OFF" at bounding box center [674, 146] width 27 height 17
checkbox input "true"
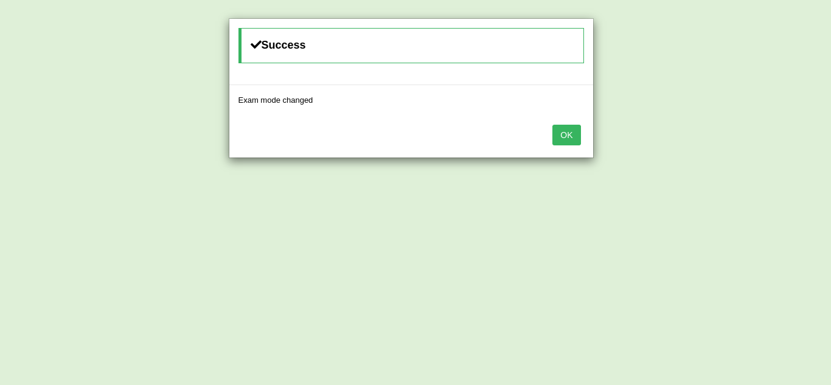
click at [576, 132] on button "OK" at bounding box center [567, 135] width 28 height 21
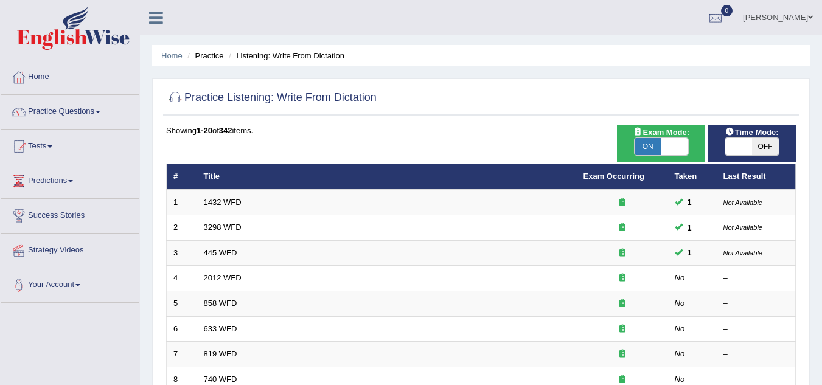
click at [755, 152] on span "OFF" at bounding box center [765, 146] width 27 height 17
checkbox input "true"
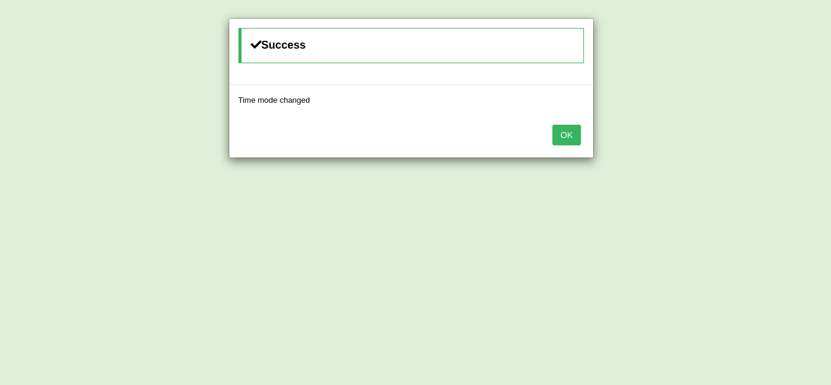
click at [560, 141] on button "OK" at bounding box center [567, 135] width 28 height 21
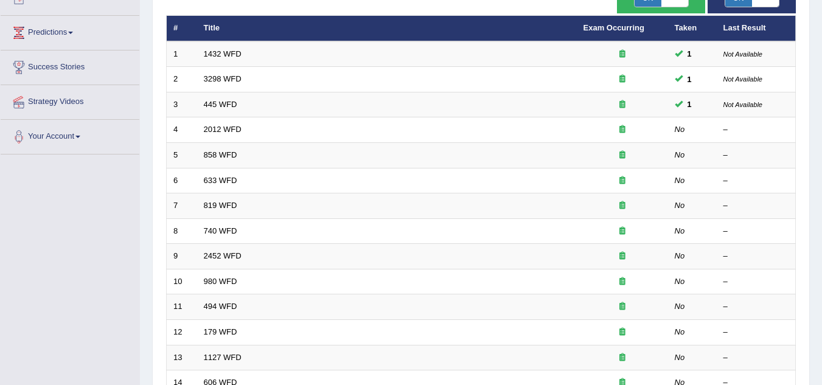
scroll to position [150, 0]
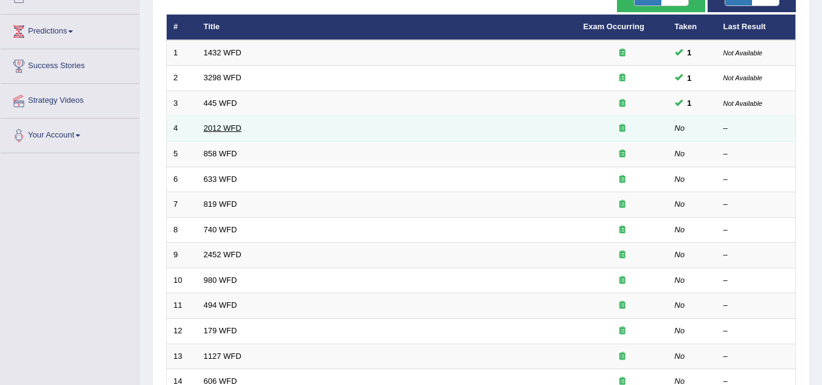
click at [230, 127] on link "2012 WFD" at bounding box center [223, 128] width 38 height 9
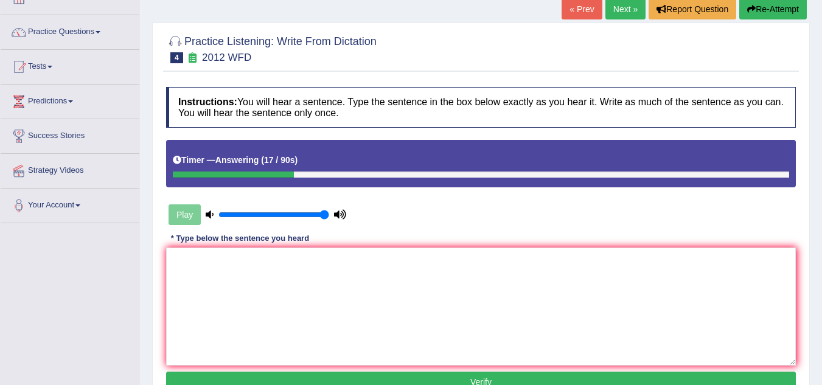
scroll to position [79, 0]
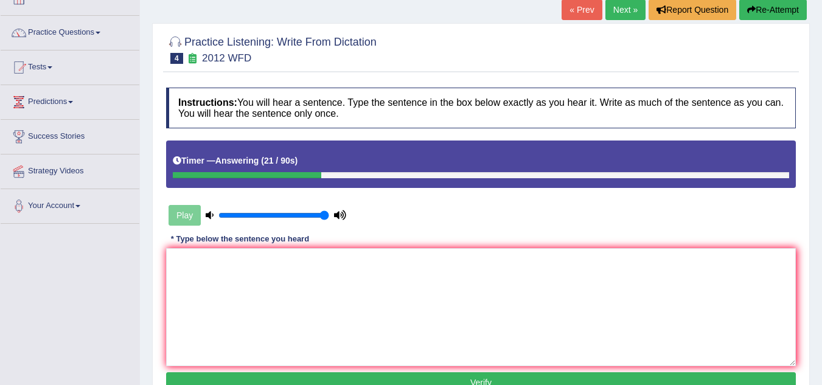
click at [607, 2] on link "Next »" at bounding box center [626, 9] width 40 height 21
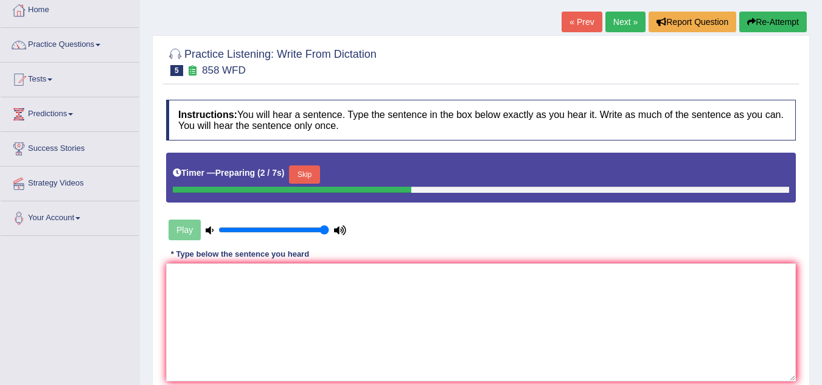
scroll to position [70, 0]
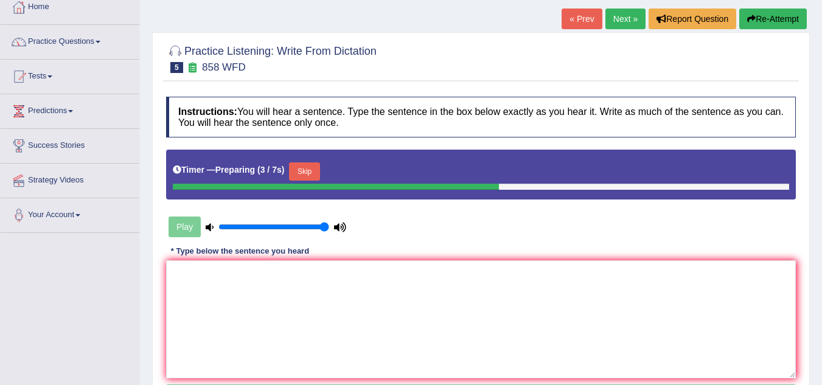
click at [578, 25] on link "« Prev" at bounding box center [582, 19] width 40 height 21
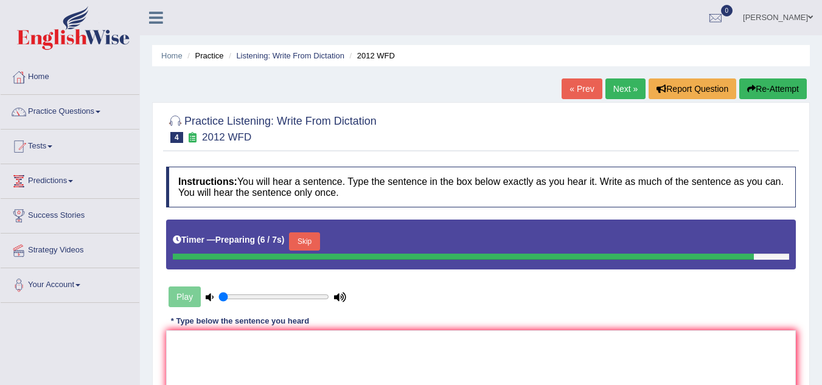
type input "0.05"
click at [223, 296] on input "range" at bounding box center [273, 297] width 111 height 10
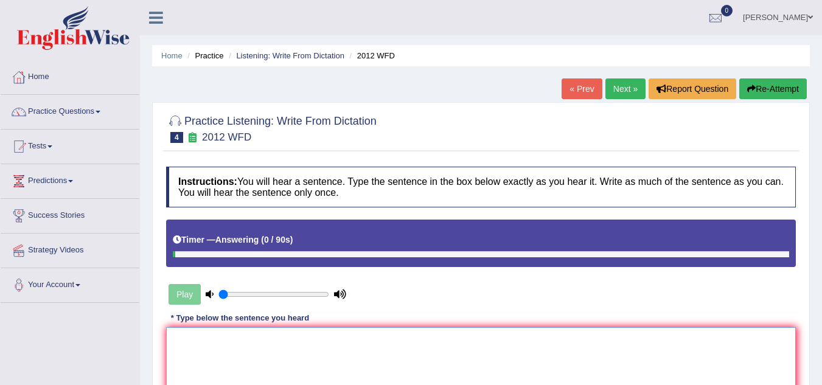
click at [187, 358] on textarea at bounding box center [481, 386] width 630 height 118
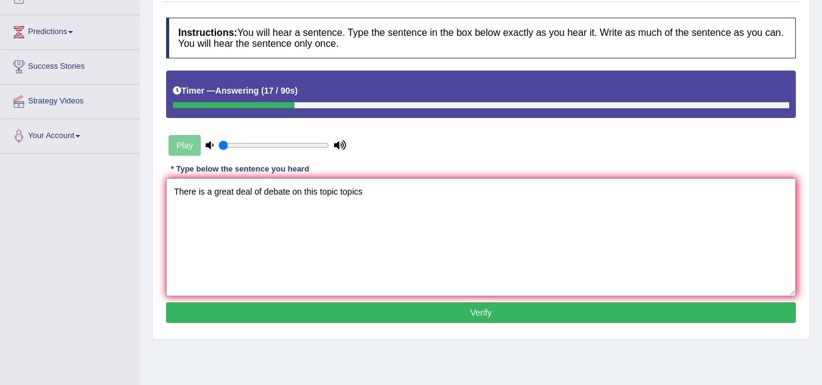
scroll to position [150, 0]
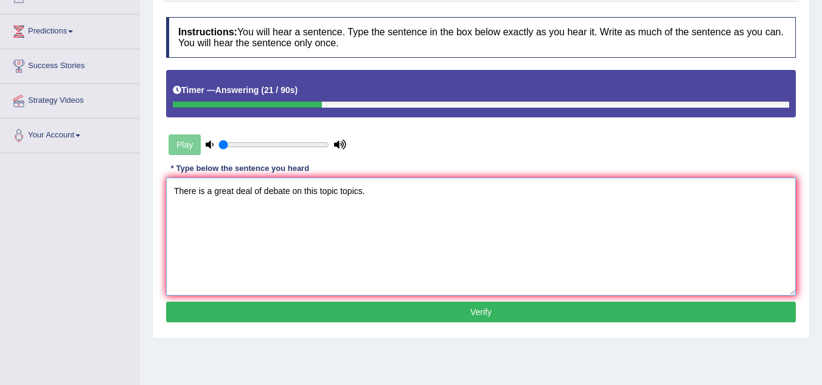
type textarea "There is a great deal of debate on this topic topics."
click at [270, 315] on button "Verify" at bounding box center [481, 312] width 630 height 21
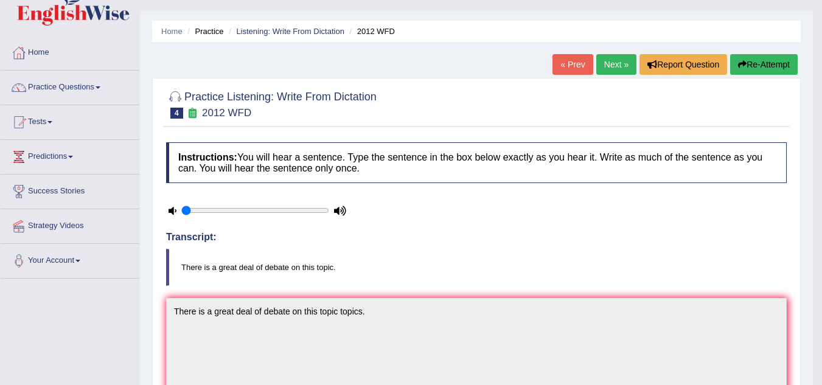
scroll to position [0, 0]
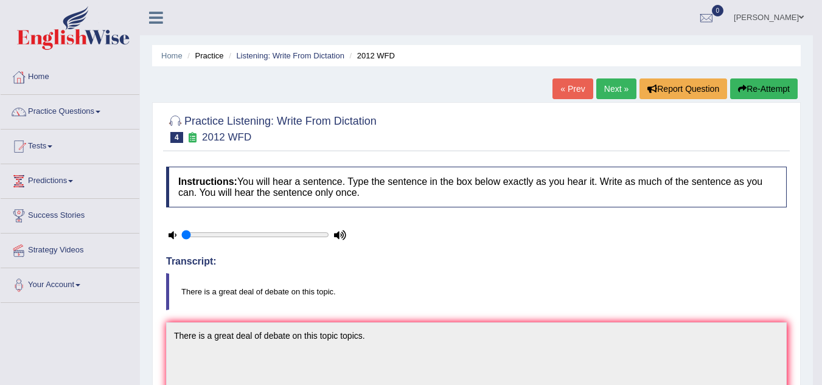
click at [606, 85] on link "Next »" at bounding box center [616, 89] width 40 height 21
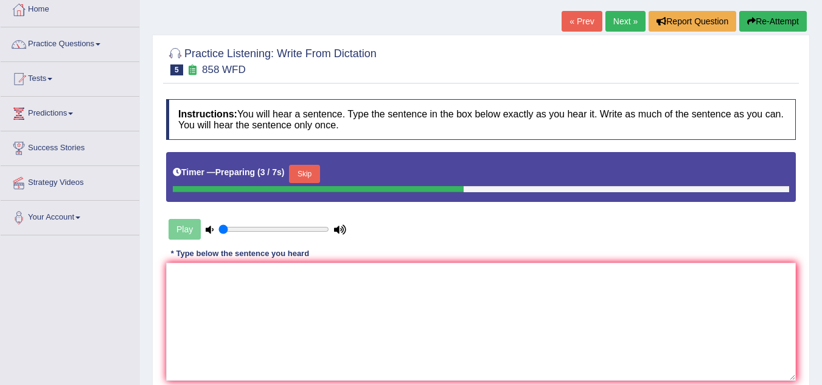
scroll to position [68, 0]
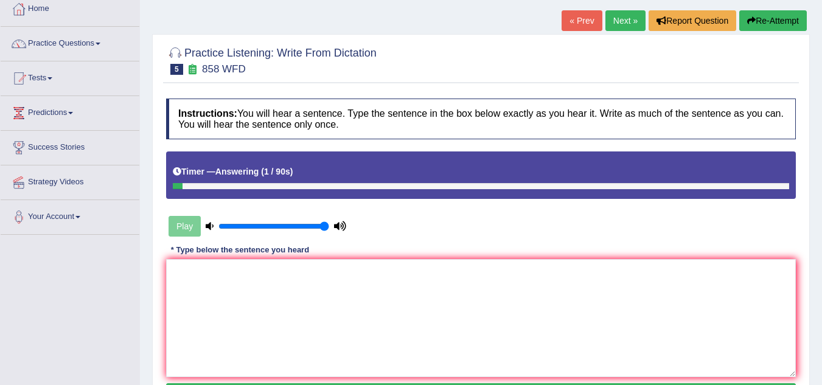
type input "1"
click at [329, 226] on input "range" at bounding box center [273, 227] width 111 height 10
click at [753, 22] on icon "button" at bounding box center [751, 20] width 9 height 9
click at [424, 270] on textarea at bounding box center [481, 318] width 630 height 118
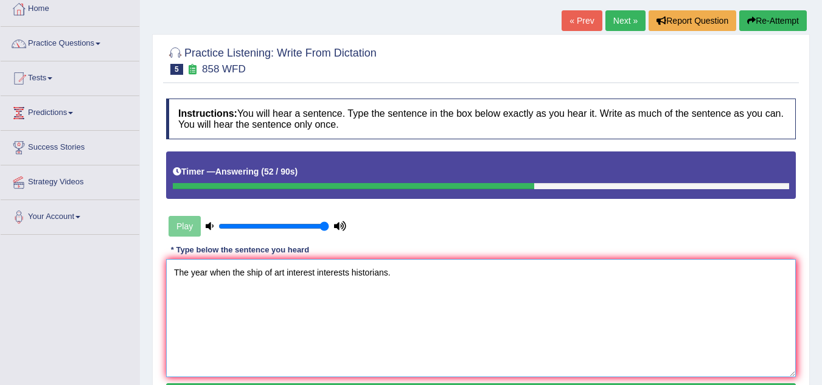
scroll to position [167, 0]
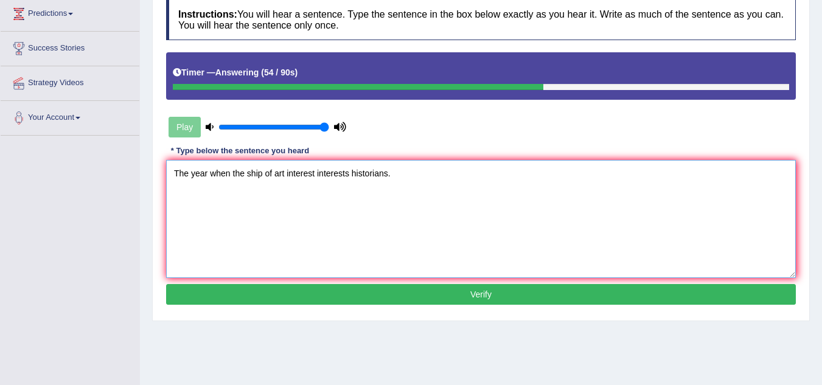
type textarea "The year when the ship of art interest interests historians."
click at [439, 305] on button "Verify" at bounding box center [481, 294] width 630 height 21
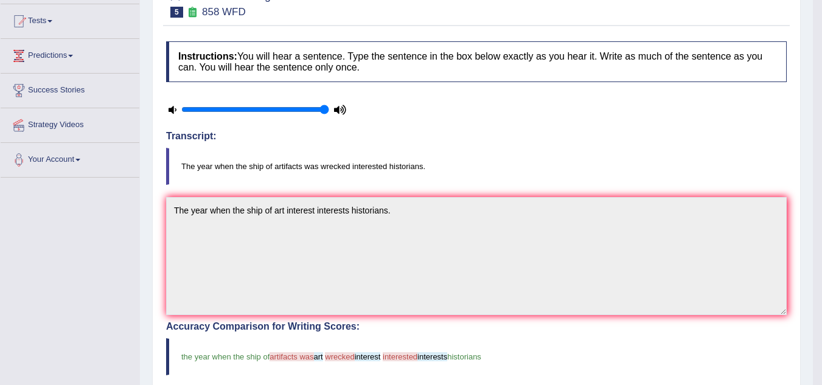
scroll to position [0, 0]
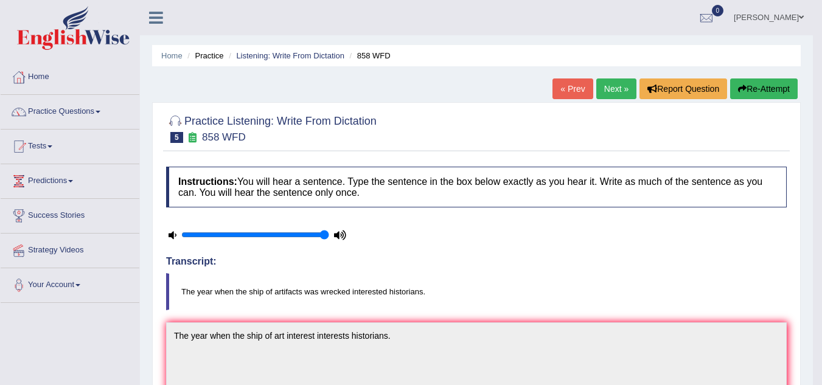
click at [612, 99] on link "Next »" at bounding box center [616, 89] width 40 height 21
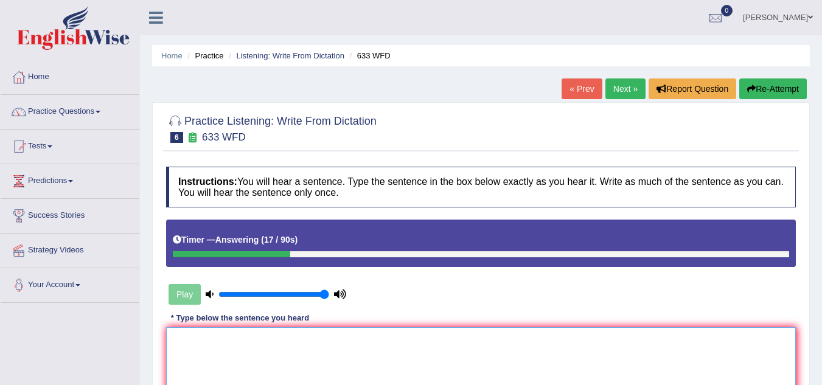
click at [431, 340] on textarea at bounding box center [481, 386] width 630 height 118
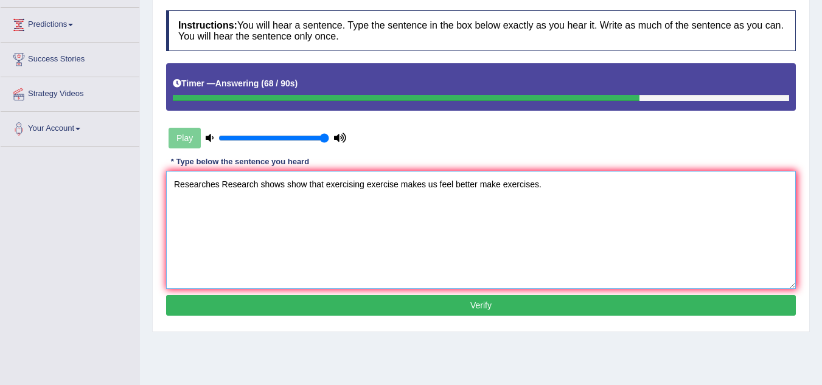
scroll to position [157, 0]
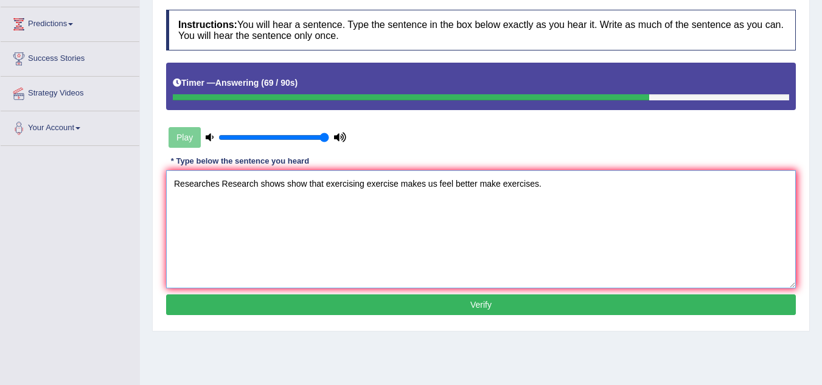
type textarea "Researches Research shows show that exercising exercise makes us feel better ma…"
click at [461, 303] on button "Verify" at bounding box center [481, 305] width 630 height 21
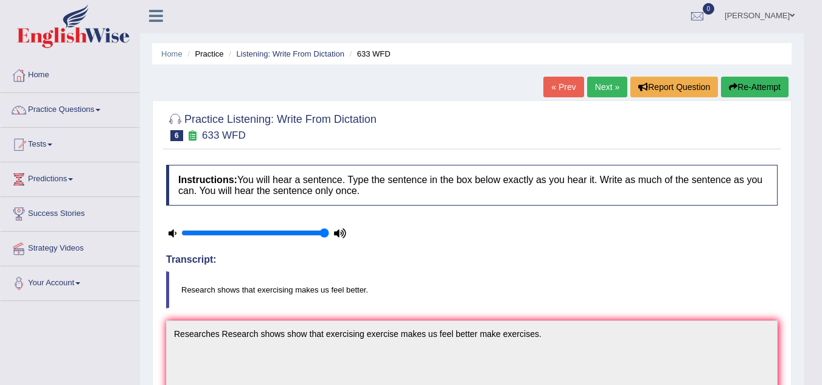
scroll to position [0, 0]
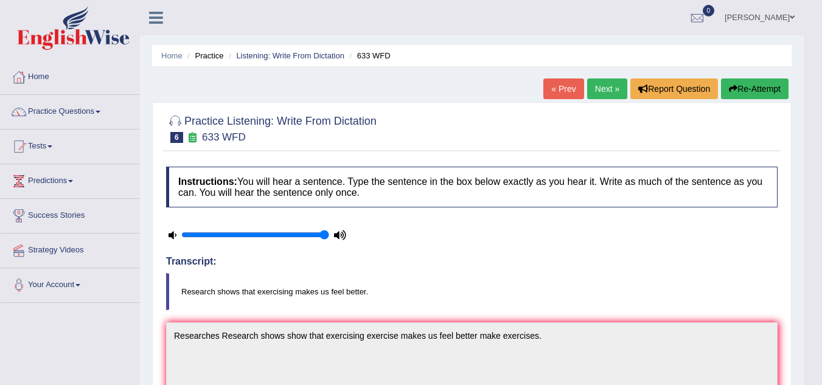
click at [611, 87] on link "Next »" at bounding box center [607, 89] width 40 height 21
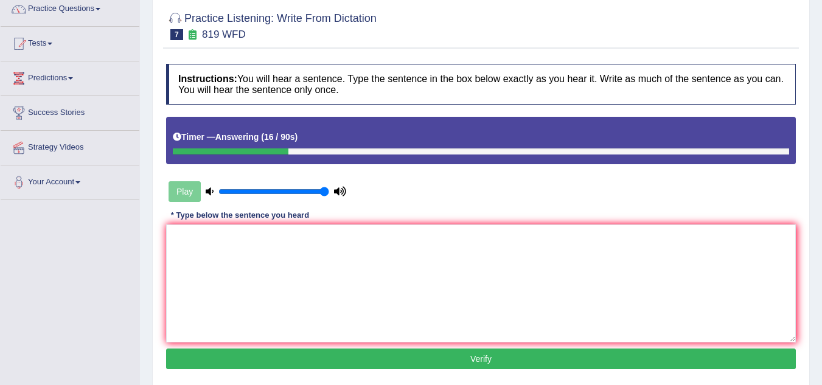
scroll to position [103, 0]
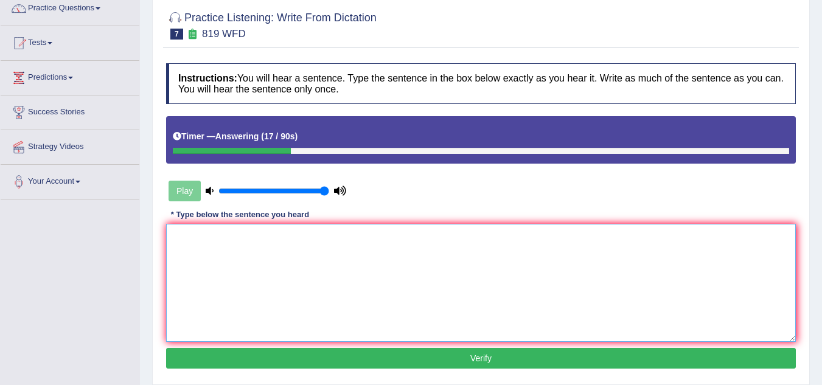
click at [397, 275] on textarea at bounding box center [481, 283] width 630 height 118
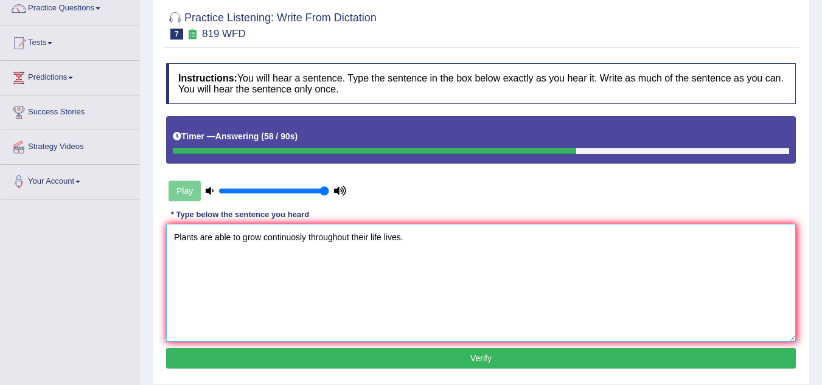
type textarea "Plants are able to grow continuosly throughout their life lives."
click at [377, 365] on button "Verify" at bounding box center [481, 358] width 630 height 21
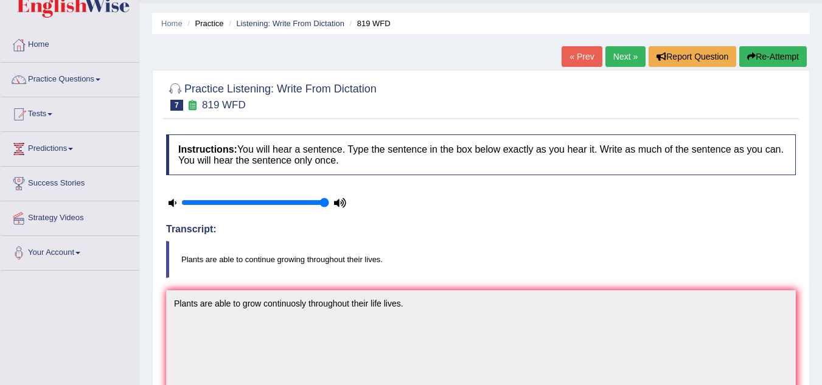
scroll to position [30, 0]
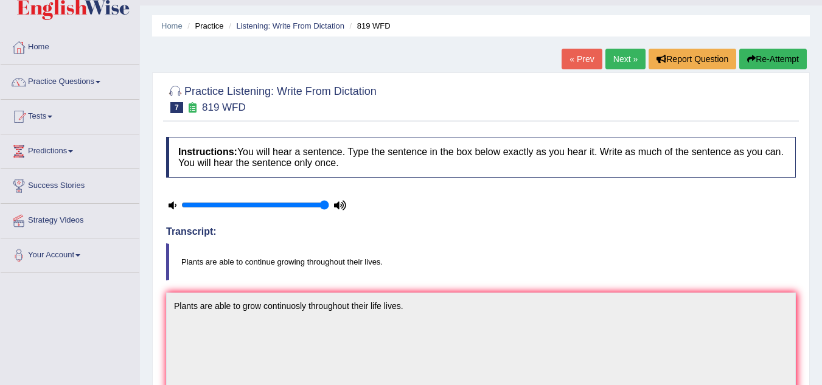
click at [627, 69] on link "Next »" at bounding box center [626, 59] width 40 height 21
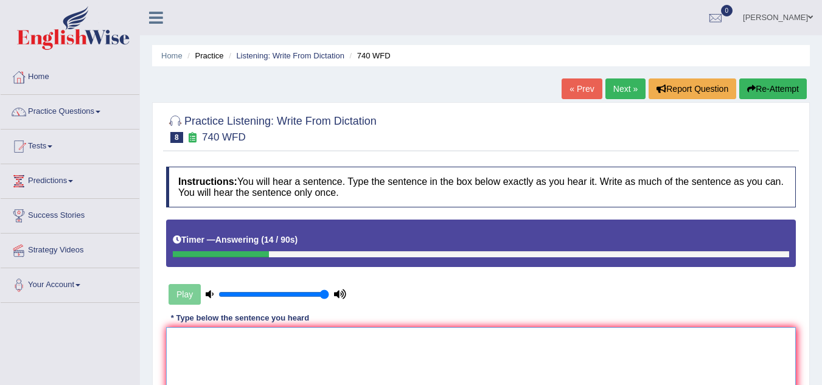
click at [208, 342] on textarea at bounding box center [481, 386] width 630 height 118
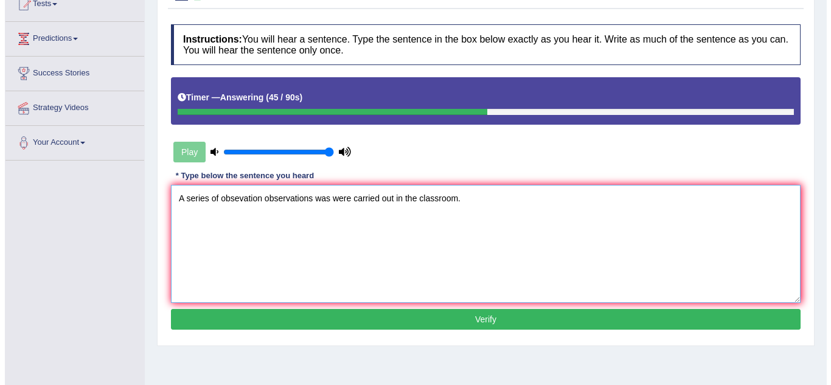
scroll to position [166, 0]
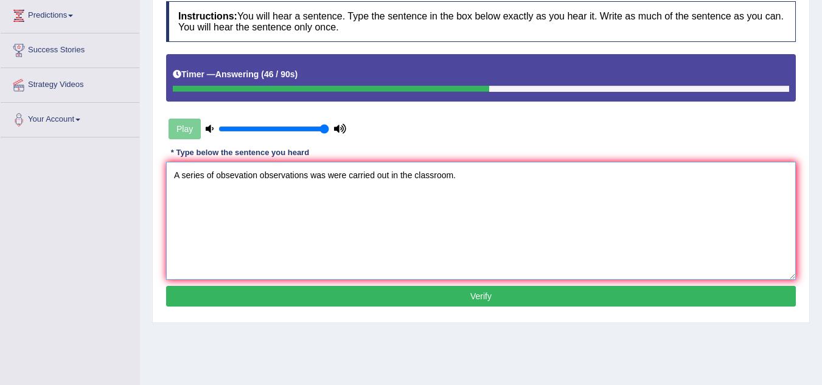
type textarea "A series of obsevation observations was were carried out in the classroom."
click at [259, 305] on button "Verify" at bounding box center [481, 296] width 630 height 21
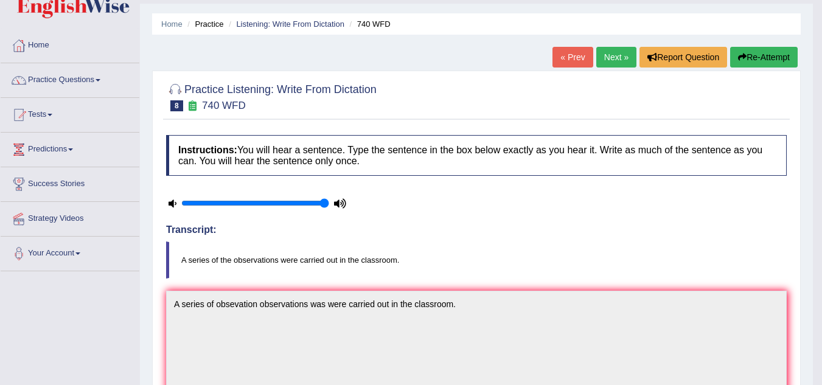
scroll to position [7, 0]
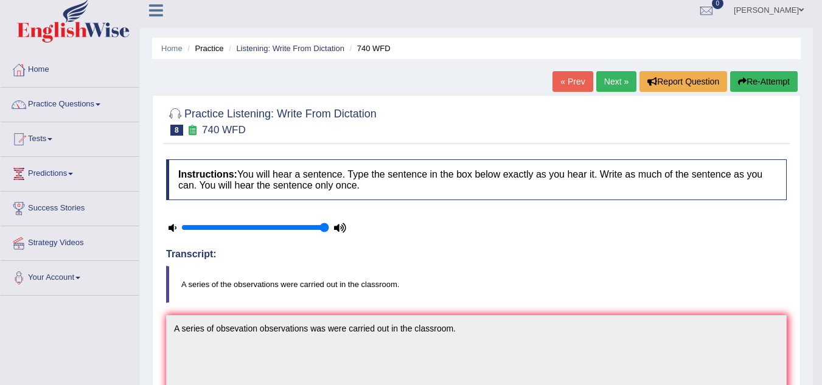
click at [608, 85] on link "Next »" at bounding box center [616, 81] width 40 height 21
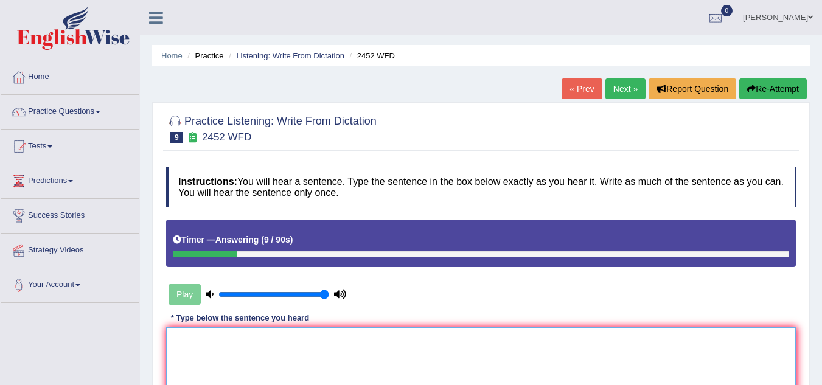
click at [363, 367] on textarea at bounding box center [481, 386] width 630 height 118
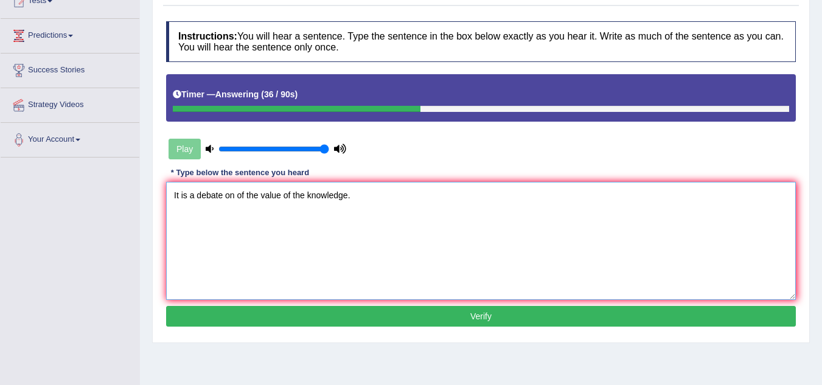
scroll to position [147, 0]
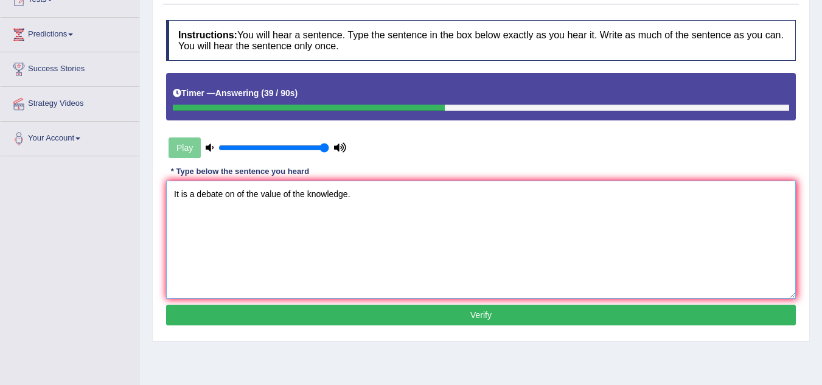
type textarea "It is a debate on of the value of the knowledge."
click at [380, 316] on button "Verify" at bounding box center [481, 315] width 630 height 21
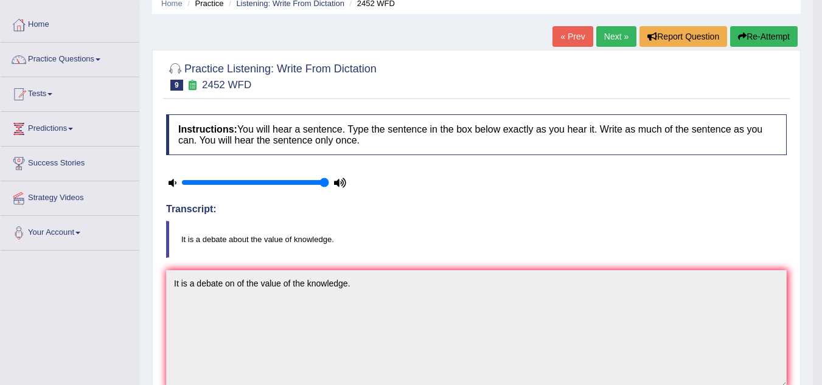
scroll to position [52, 0]
click at [611, 44] on link "Next »" at bounding box center [616, 37] width 40 height 21
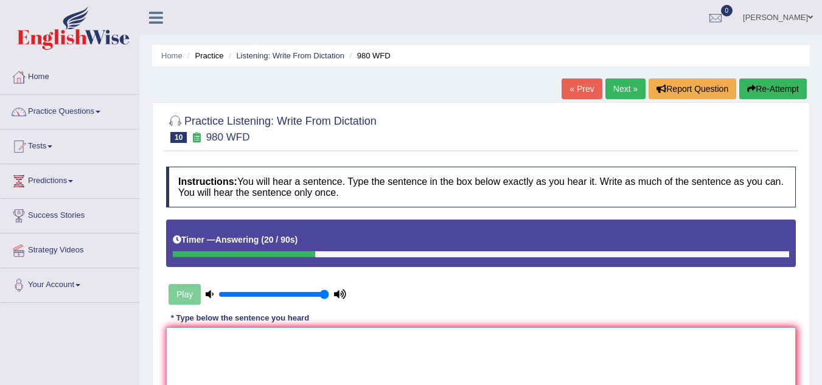
click at [223, 375] on textarea at bounding box center [481, 386] width 630 height 118
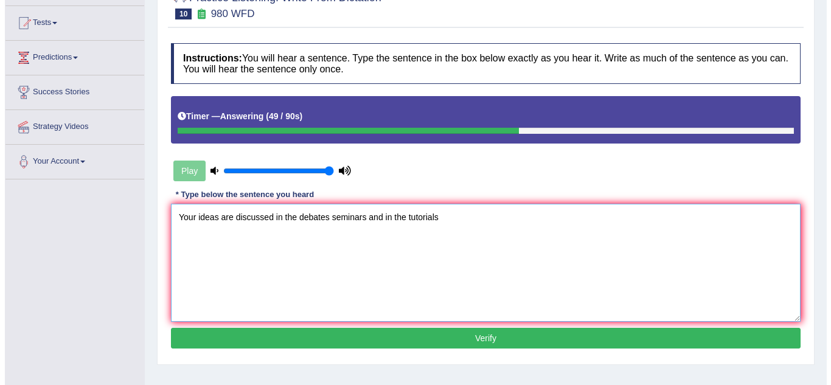
scroll to position [144, 0]
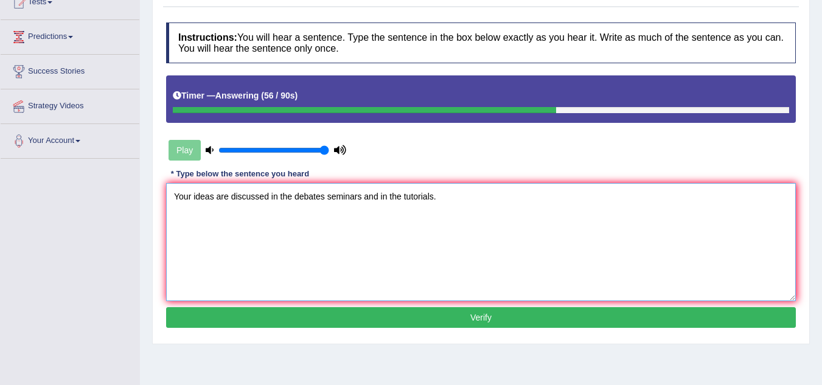
type textarea "Your ideas are discussed in the debates seminars and in the tutorials."
click at [296, 320] on button "Verify" at bounding box center [481, 317] width 630 height 21
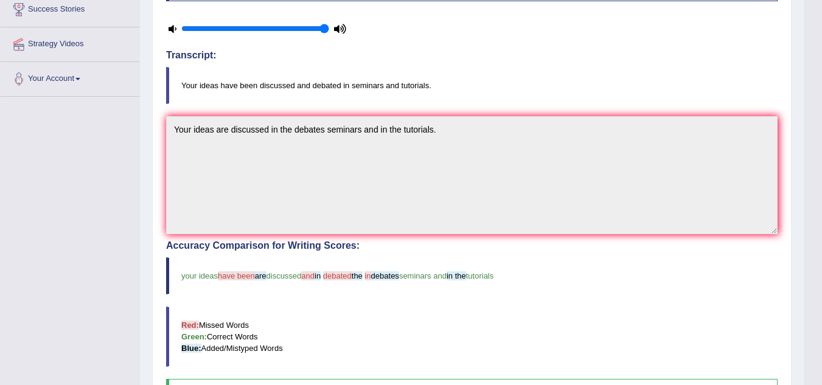
scroll to position [75, 0]
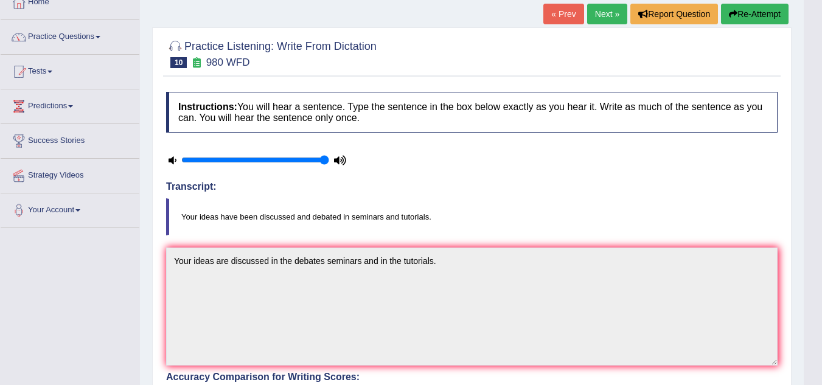
click at [598, 21] on link "Next »" at bounding box center [607, 14] width 40 height 21
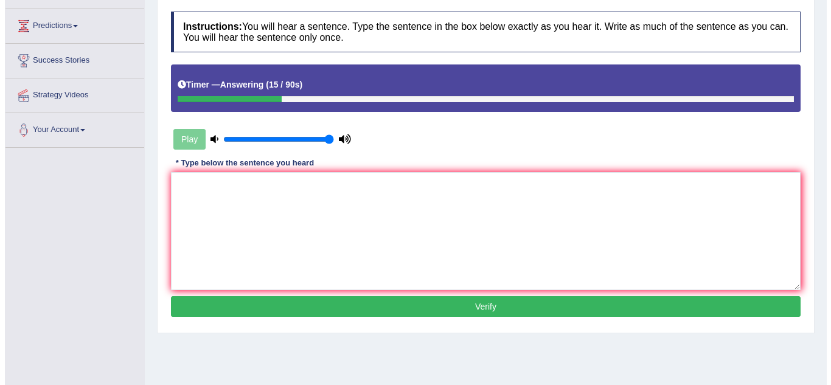
scroll to position [156, 0]
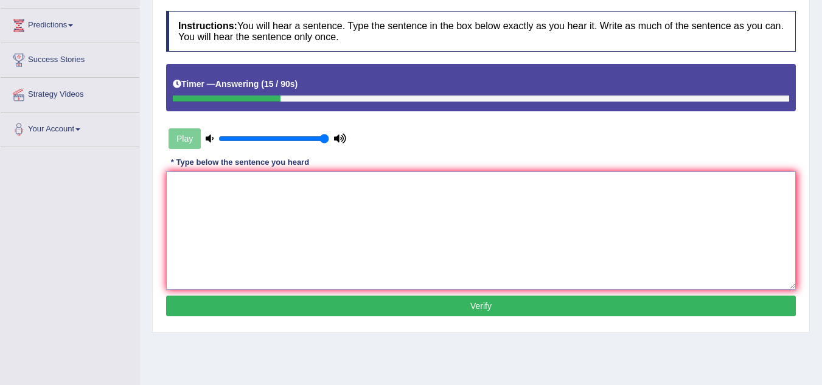
click at [283, 211] on textarea at bounding box center [481, 231] width 630 height 118
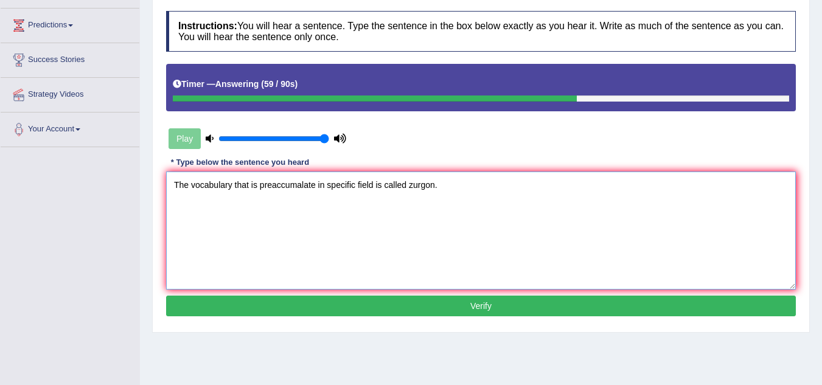
type textarea "The vocabulary that is preaccumalate in specific field is called zurgon."
click at [220, 299] on button "Verify" at bounding box center [481, 306] width 630 height 21
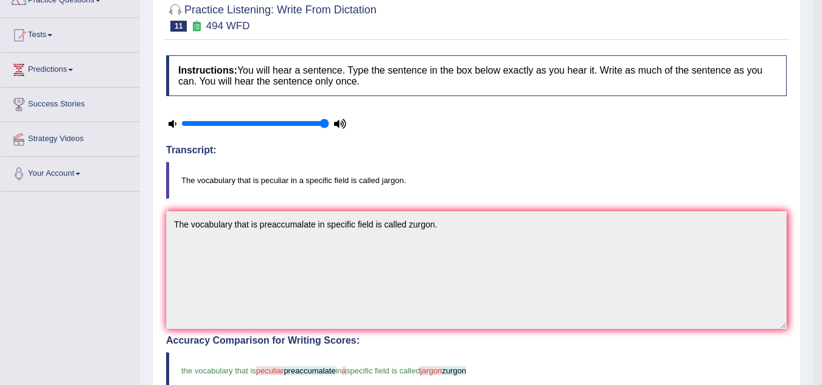
scroll to position [111, 0]
click at [391, 182] on blockquote "The vocabulary that is peculiar in a specific field is called jargon." at bounding box center [476, 180] width 621 height 37
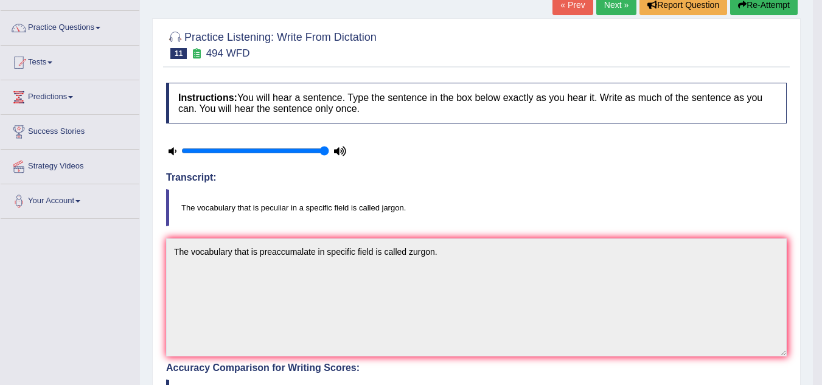
scroll to position [0, 0]
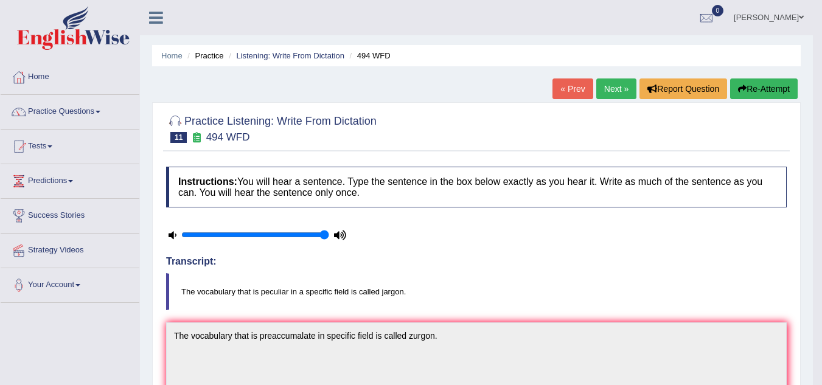
click at [609, 92] on link "Next »" at bounding box center [616, 89] width 40 height 21
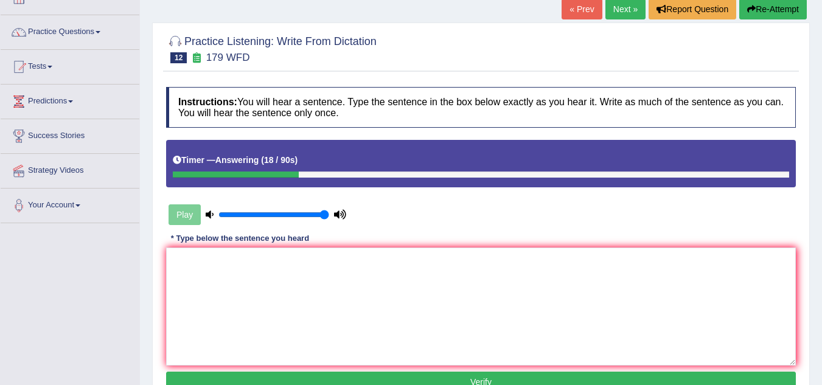
scroll to position [80, 0]
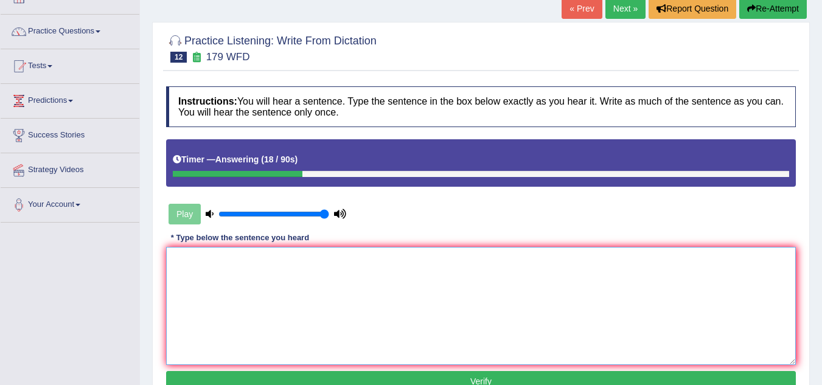
click at [387, 280] on textarea at bounding box center [481, 306] width 630 height 118
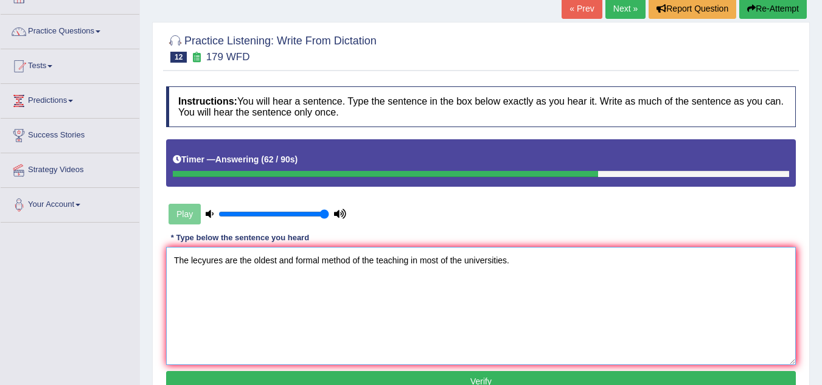
click at [206, 260] on textarea "The lecyures are the oldest and formal method of the teaching in most of the un…" at bounding box center [481, 306] width 630 height 118
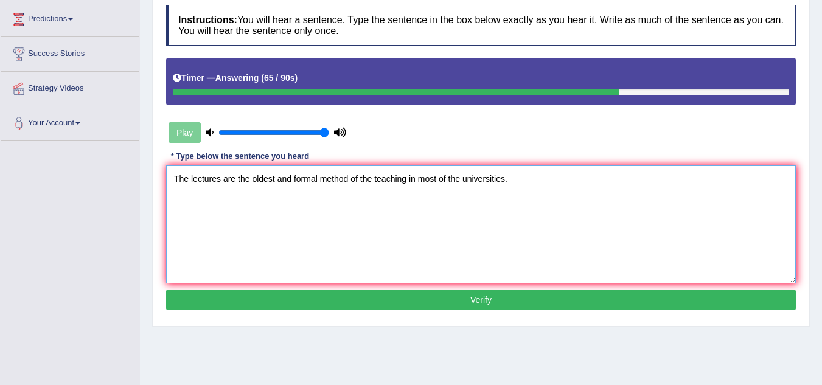
scroll to position [164, 0]
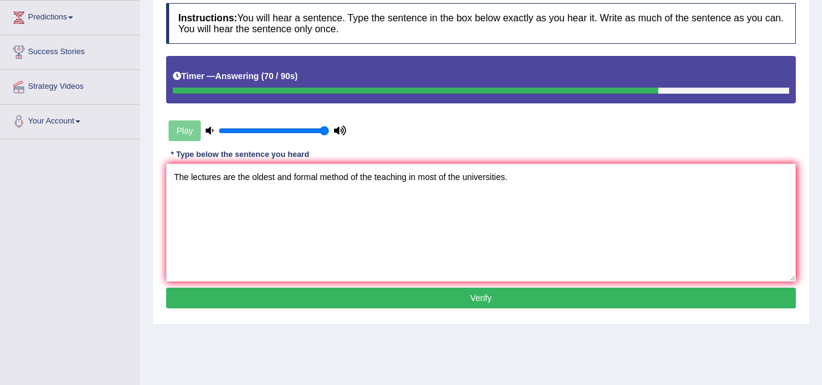
drag, startPoint x: 148, startPoint y: 218, endPoint x: 223, endPoint y: 178, distance: 85.2
click at [223, 178] on div "Home Practice Listening: Write From Dictation 179 WFD « Prev Next » Report Ques…" at bounding box center [481, 140] width 682 height 609
click at [223, 178] on textarea "The lectures are the oldest and formal method of the teaching in most of the un…" at bounding box center [481, 223] width 630 height 118
type textarea "The lectures lecture are the oldest and formal method of the teaching in most o…"
click at [316, 296] on button "Verify" at bounding box center [481, 298] width 630 height 21
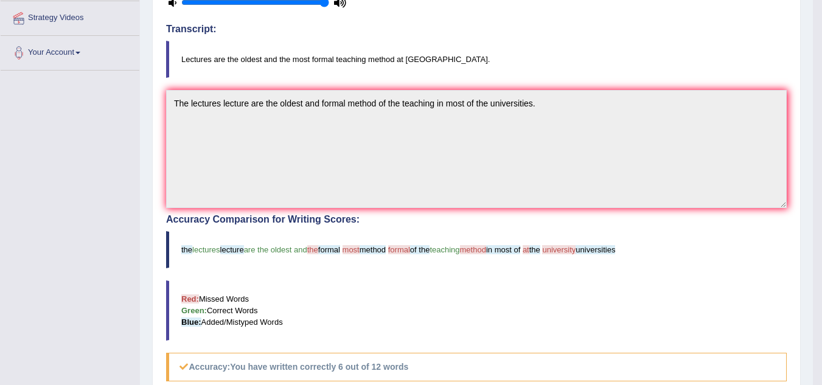
scroll to position [233, 0]
click at [570, 246] on span "university" at bounding box center [558, 249] width 33 height 9
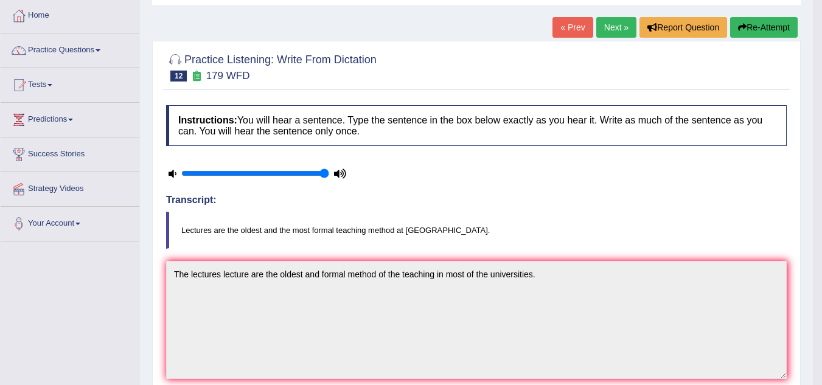
scroll to position [61, 0]
click at [755, 27] on button "Re-Attempt" at bounding box center [764, 28] width 68 height 21
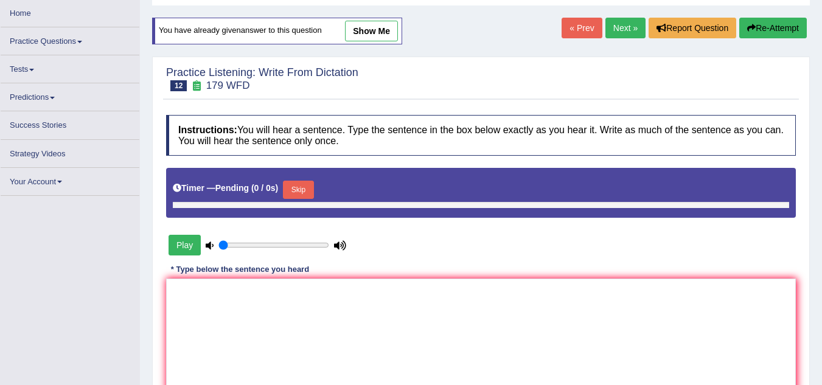
click at [222, 293] on textarea at bounding box center [481, 338] width 630 height 118
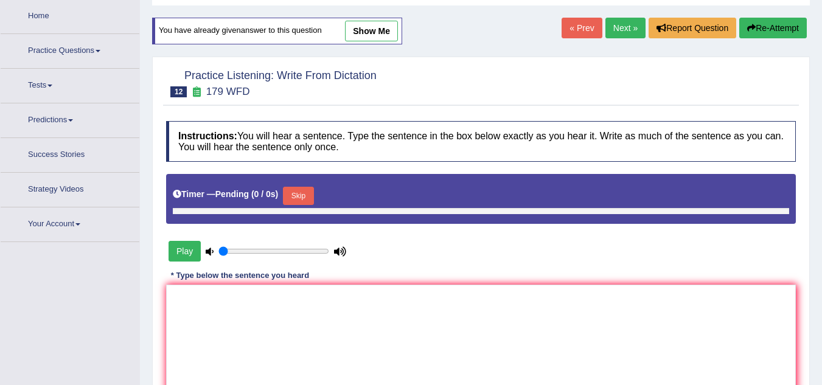
type input "1"
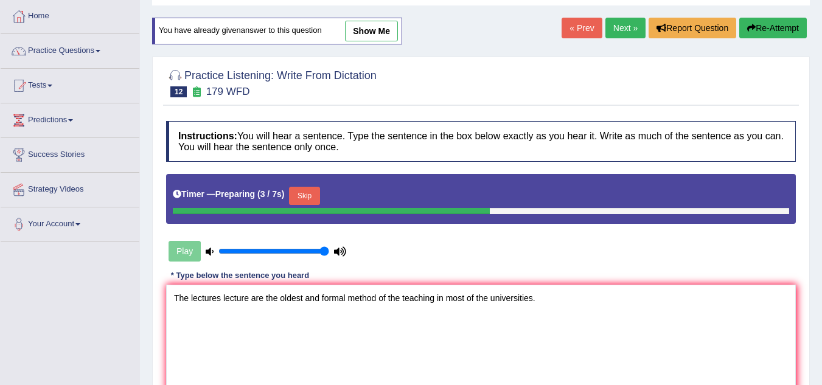
click at [192, 297] on textarea "The lectures lecture are the oldest and formal method of the teaching in most o…" at bounding box center [481, 344] width 630 height 118
click at [194, 297] on textarea "The lectures lecture are the oldest and formal method of the teaching in most o…" at bounding box center [481, 344] width 630 height 118
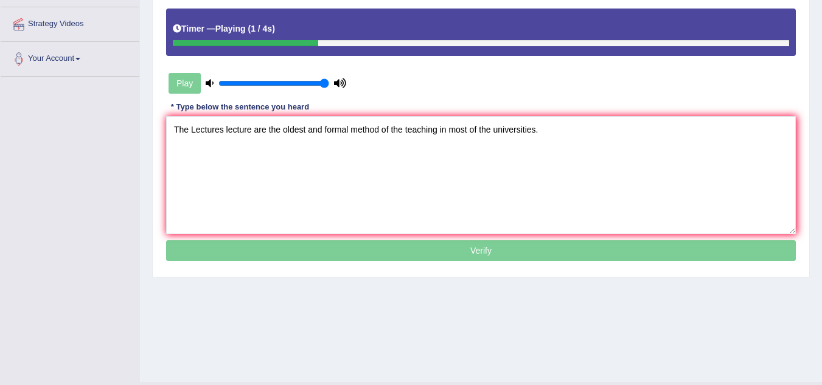
scroll to position [227, 0]
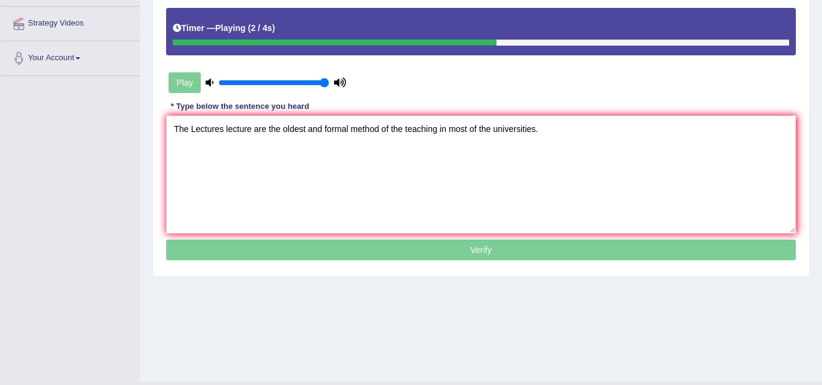
type textarea "The Lectures lecture are the oldest and formal method of the teaching in most o…"
click at [252, 256] on p "Verify" at bounding box center [481, 250] width 630 height 21
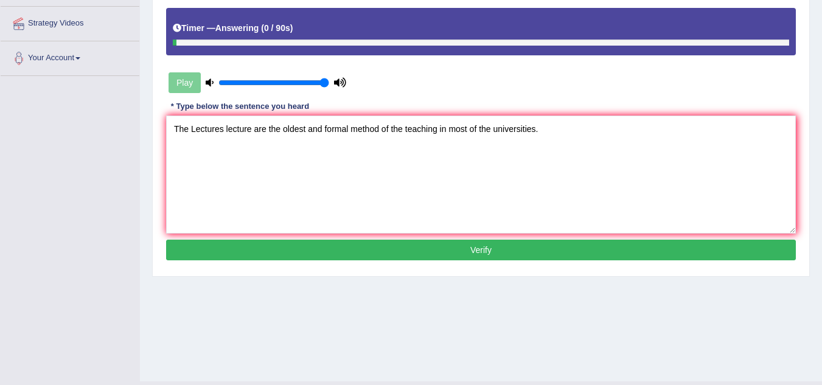
click at [252, 256] on button "Verify" at bounding box center [481, 250] width 630 height 21
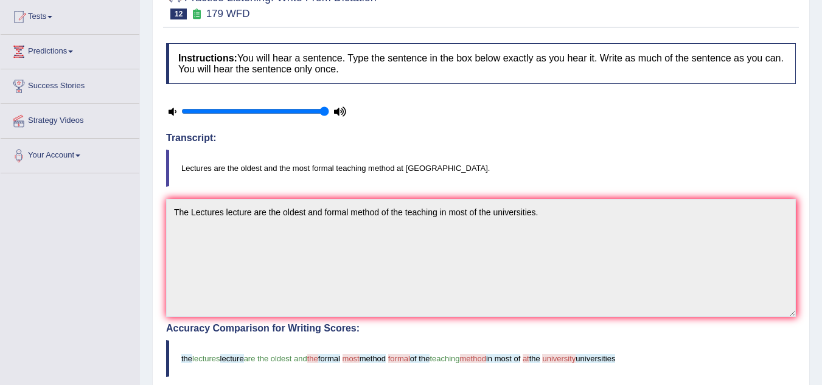
scroll to position [0, 0]
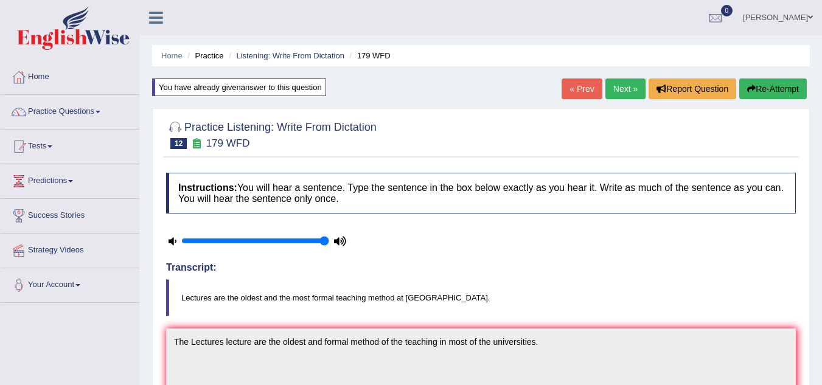
click at [626, 92] on link "Next »" at bounding box center [626, 89] width 40 height 21
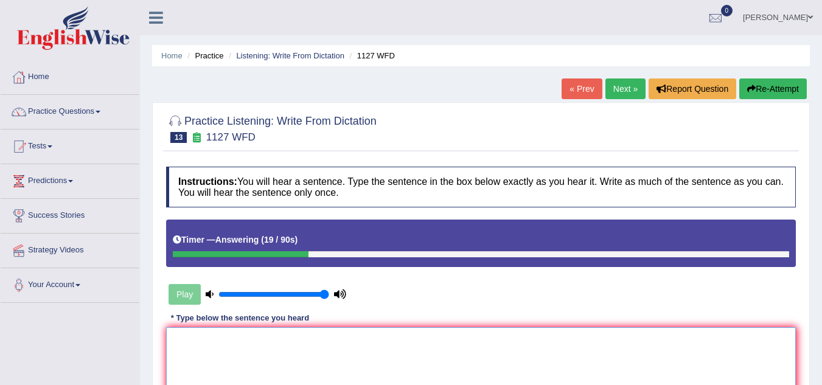
click at [557, 328] on textarea at bounding box center [481, 386] width 630 height 118
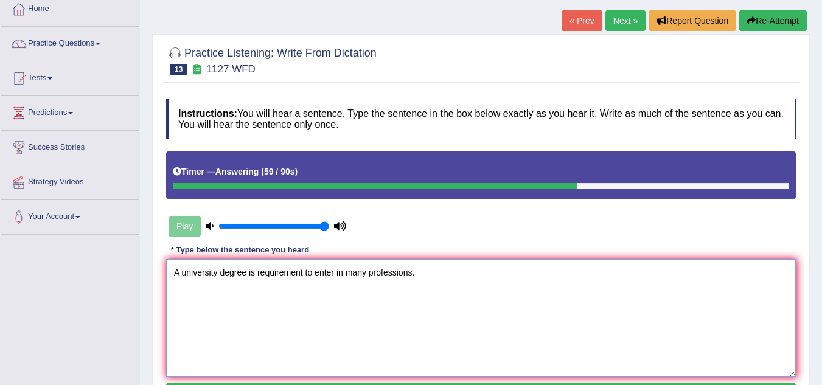
scroll to position [69, 0]
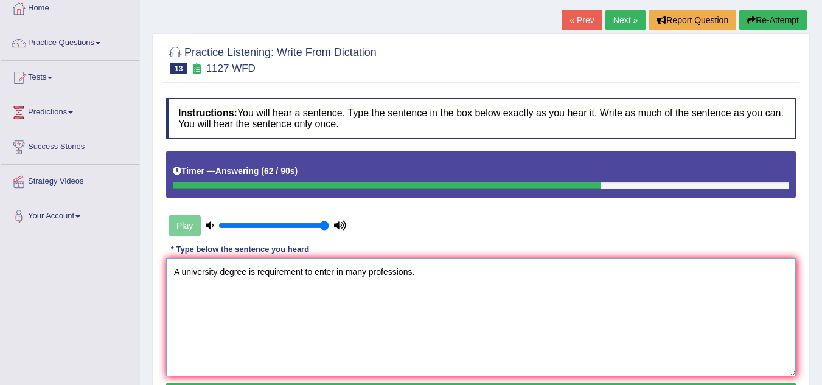
click at [256, 265] on textarea "A university degree is requirement to enter in many professions." at bounding box center [481, 318] width 630 height 118
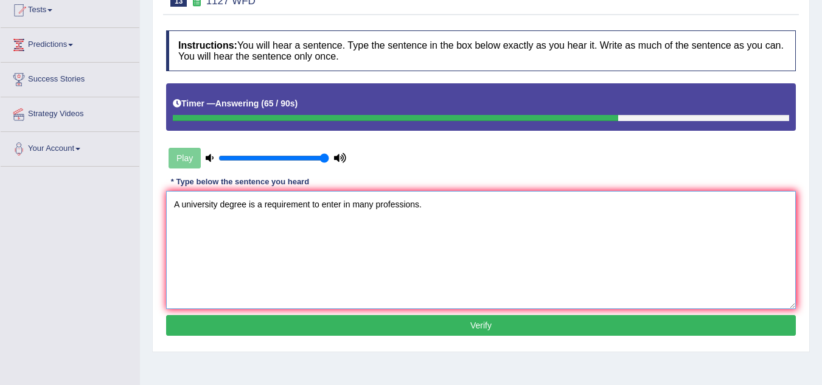
scroll to position [139, 0]
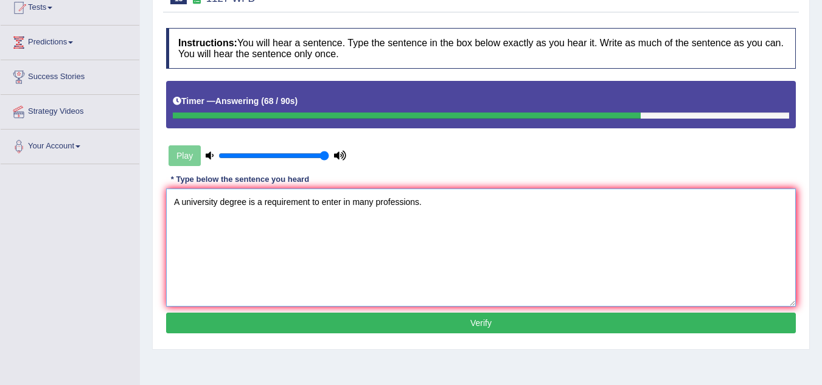
type textarea "A university degree is a requirement to enter in many professions."
click at [272, 318] on button "Verify" at bounding box center [481, 323] width 630 height 21
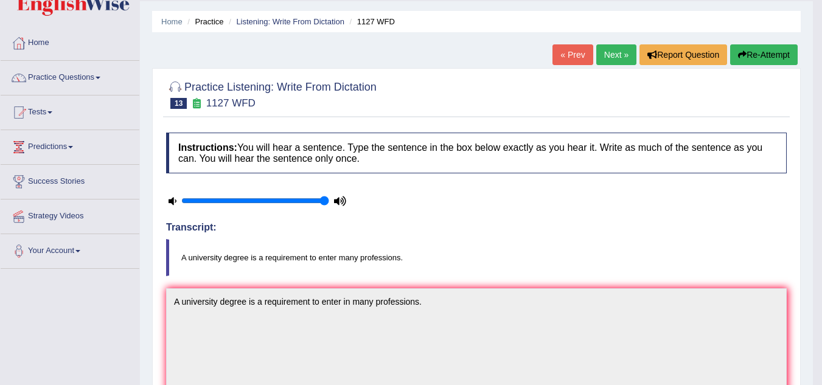
scroll to position [33, 0]
click at [610, 57] on link "Next »" at bounding box center [616, 55] width 40 height 21
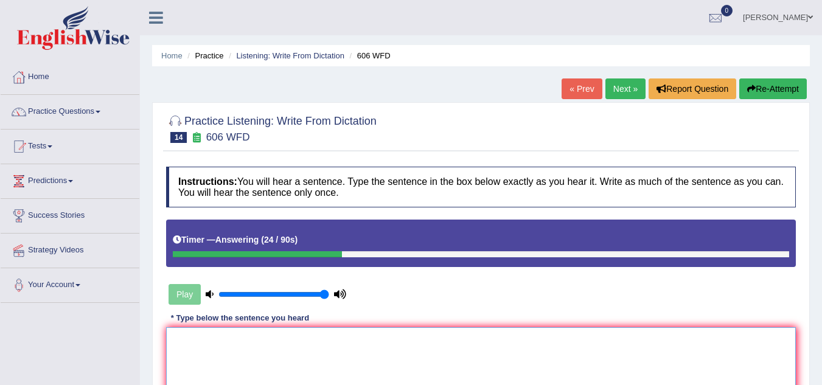
click at [285, 341] on textarea at bounding box center [481, 386] width 630 height 118
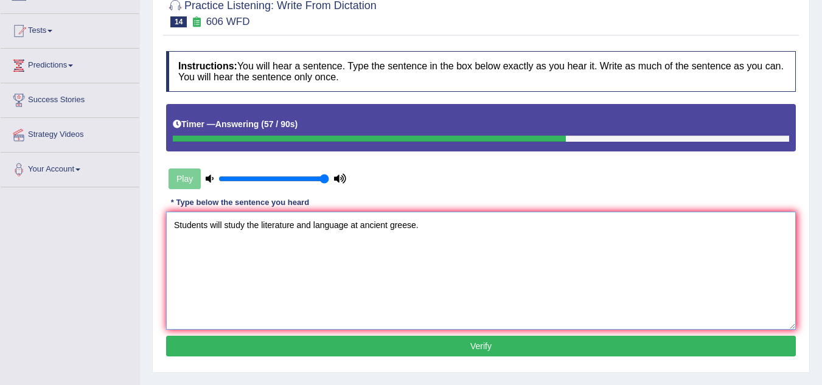
scroll to position [116, 0]
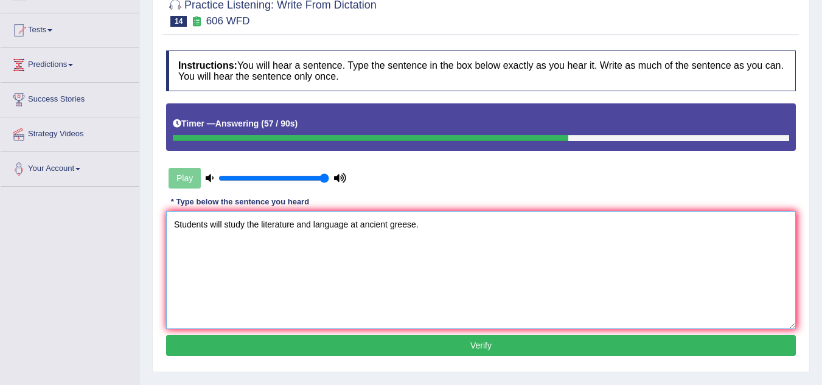
type textarea "Students will study the literature and language at ancient greese."
click at [285, 341] on button "Verify" at bounding box center [481, 345] width 630 height 21
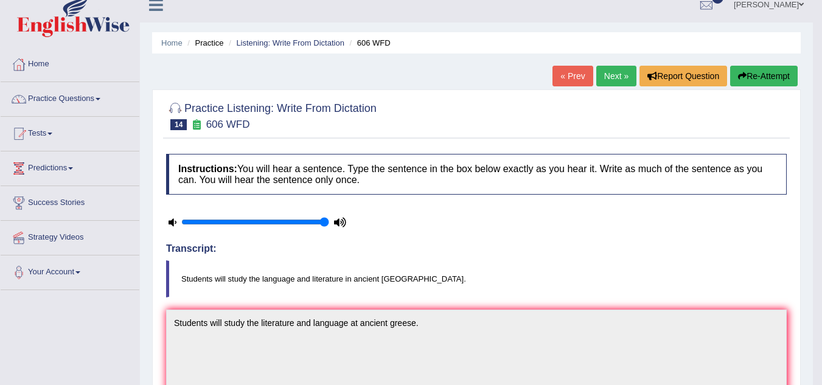
scroll to position [12, 0]
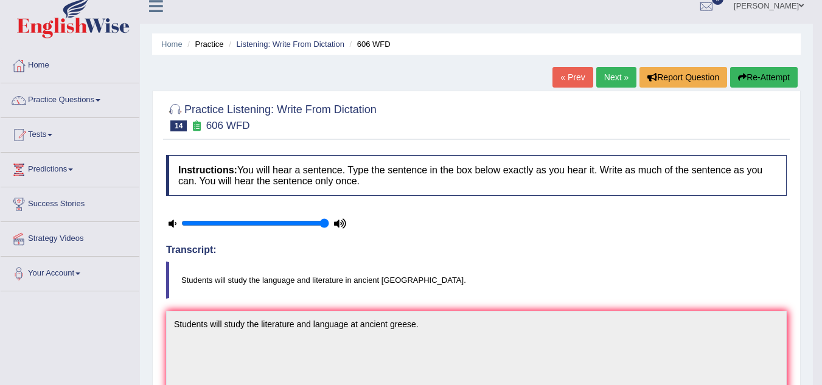
click at [599, 74] on link "Next »" at bounding box center [616, 77] width 40 height 21
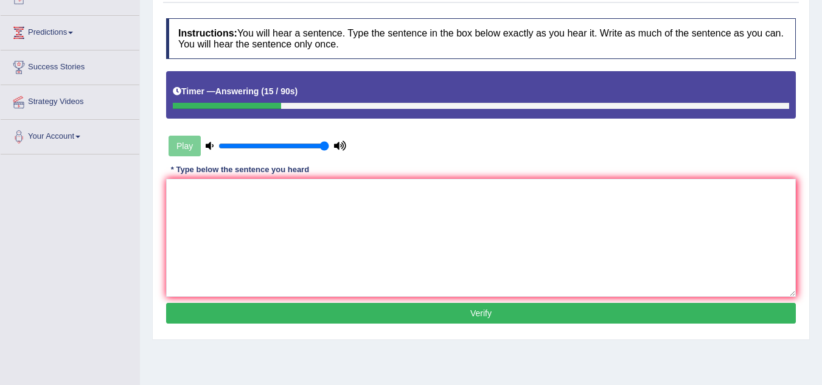
scroll to position [149, 0]
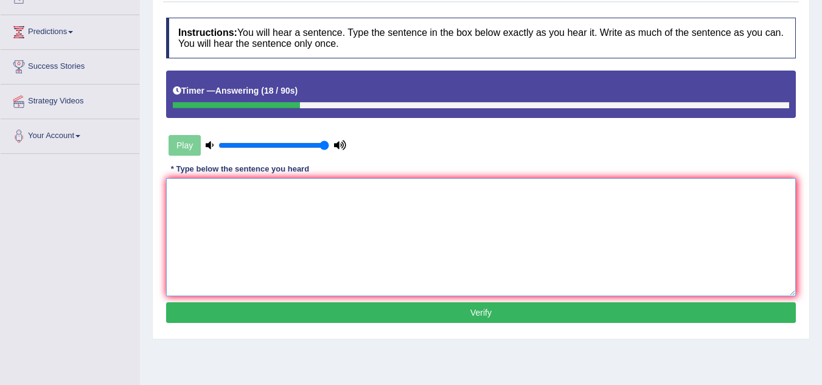
click at [186, 208] on textarea at bounding box center [481, 237] width 630 height 118
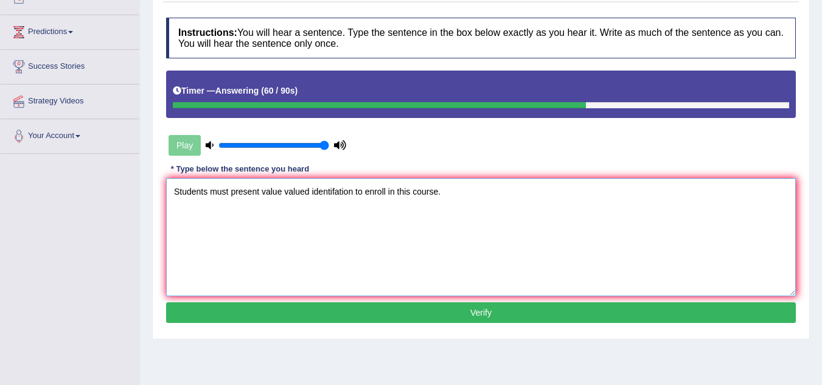
type textarea "Students must present value valued identifation to enroll in this course."
click at [226, 324] on div "Instructions: You will hear a sentence. Type the sentence in the box below exac…" at bounding box center [481, 172] width 636 height 321
click at [232, 318] on button "Verify" at bounding box center [481, 312] width 630 height 21
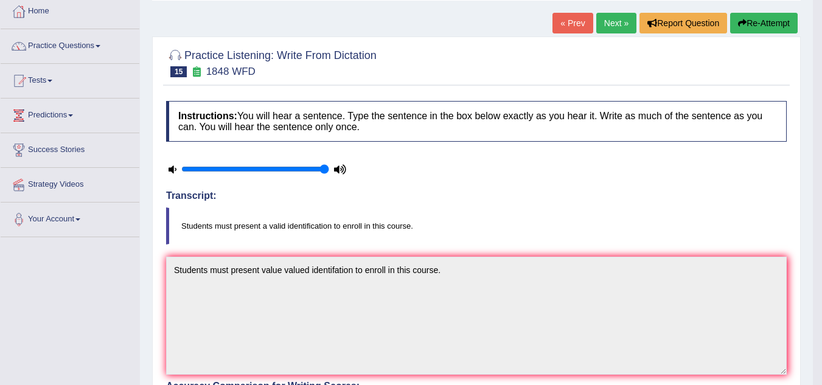
scroll to position [65, 0]
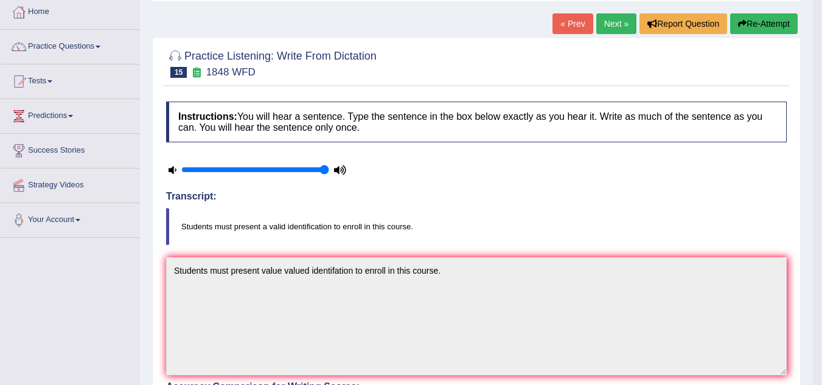
click at [629, 16] on link "Next »" at bounding box center [616, 23] width 40 height 21
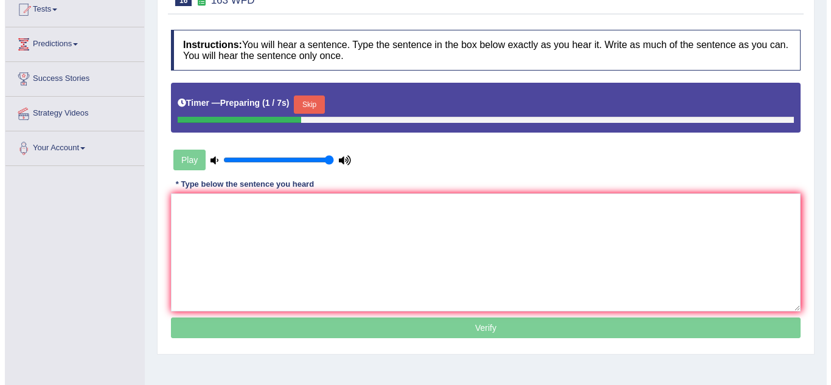
scroll to position [138, 0]
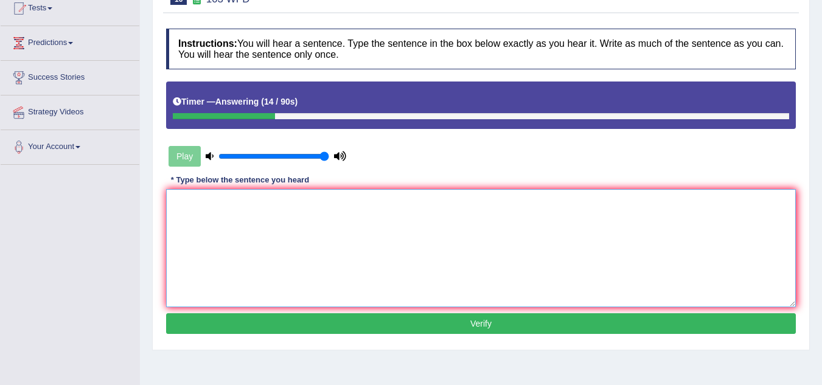
click at [190, 208] on textarea at bounding box center [481, 248] width 630 height 118
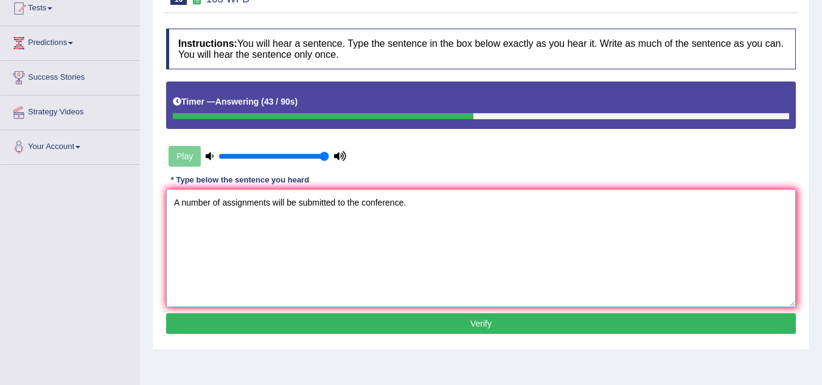
type textarea "A number of assignments will be submitted to the conference."
click at [186, 318] on button "Verify" at bounding box center [481, 323] width 630 height 21
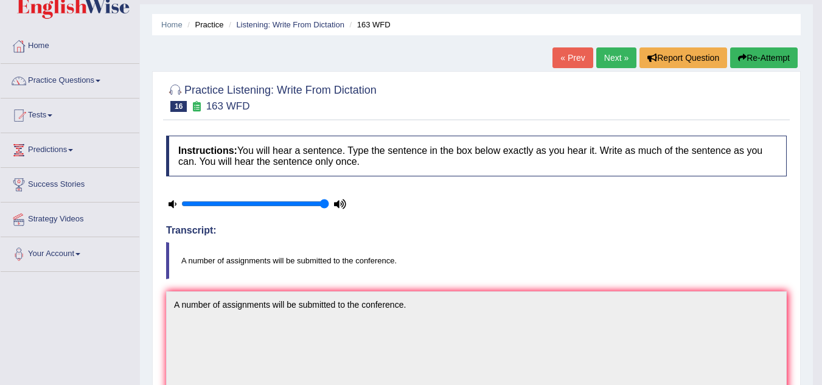
scroll to position [30, 0]
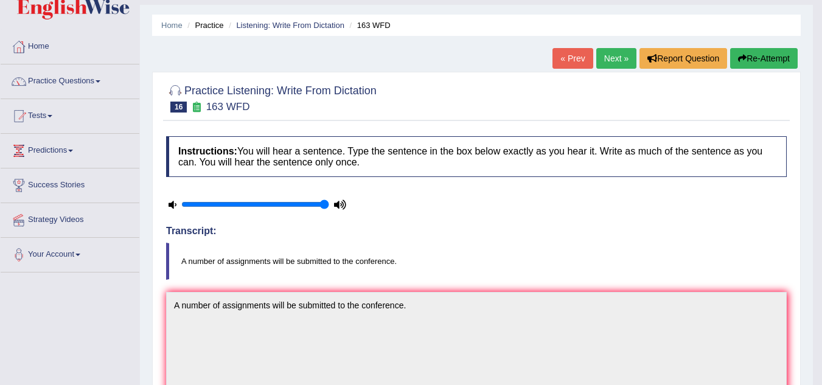
click at [627, 66] on link "Next »" at bounding box center [616, 58] width 40 height 21
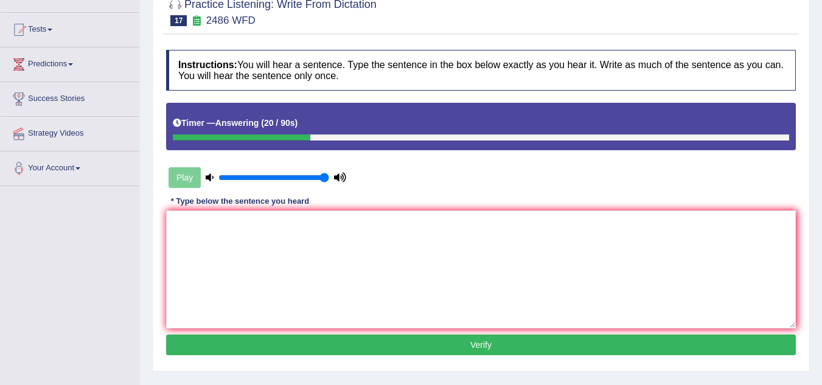
scroll to position [119, 0]
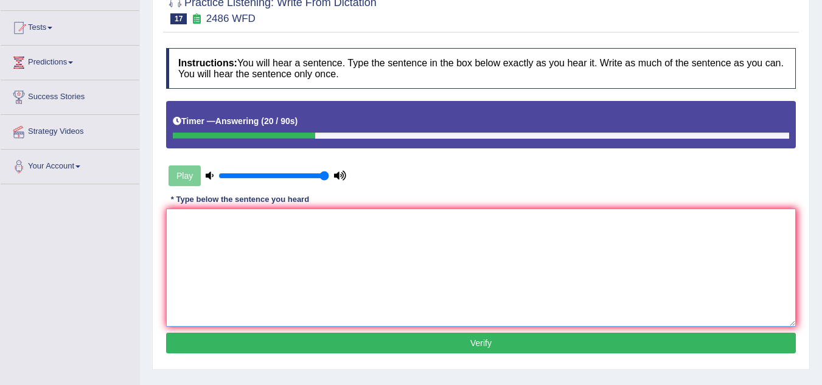
click at [427, 243] on textarea at bounding box center [481, 268] width 630 height 118
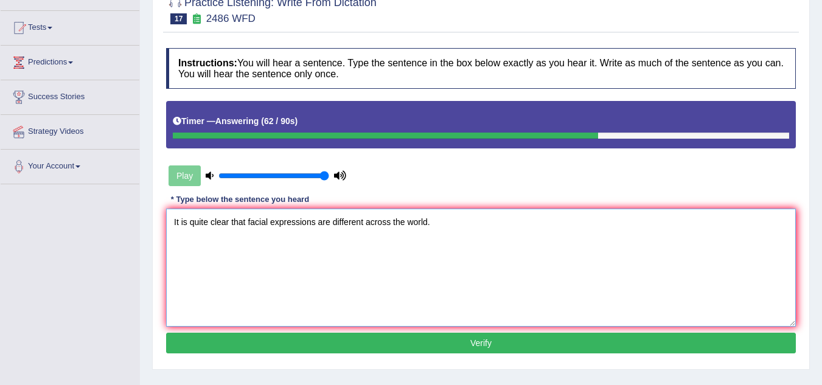
type textarea "It is quite clear that facial expressions are different across the world."
click at [388, 341] on button "Verify" at bounding box center [481, 343] width 630 height 21
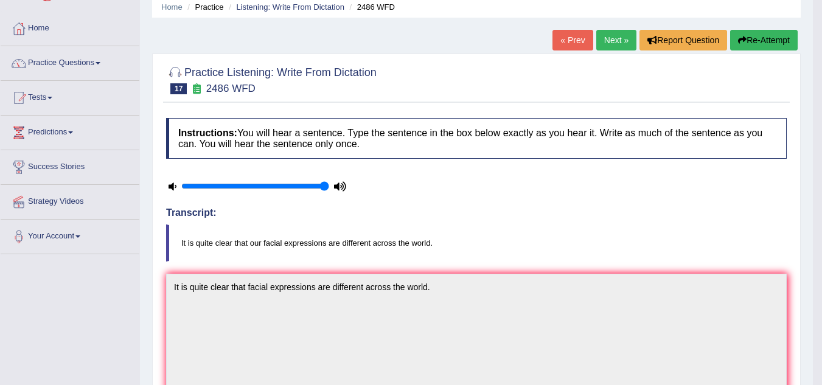
scroll to position [48, 0]
click at [621, 44] on link "Next »" at bounding box center [616, 40] width 40 height 21
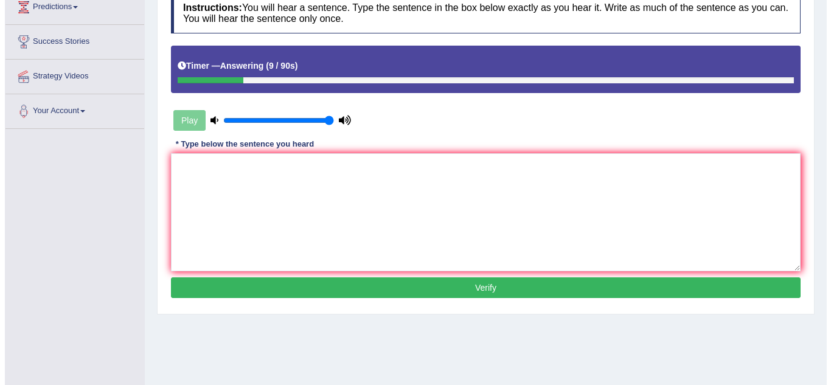
scroll to position [182, 0]
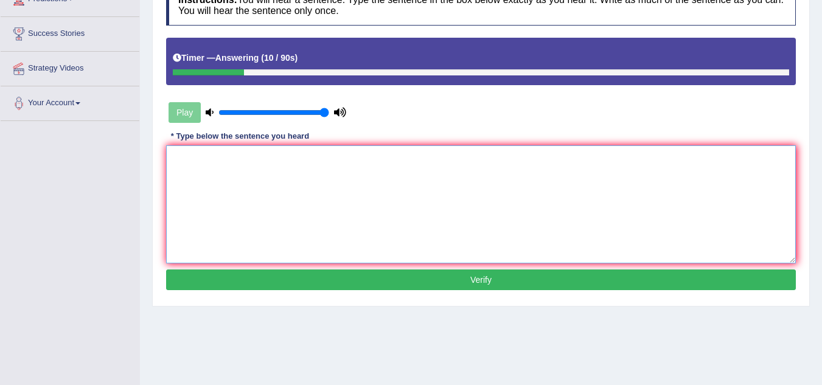
click at [323, 175] on textarea at bounding box center [481, 204] width 630 height 118
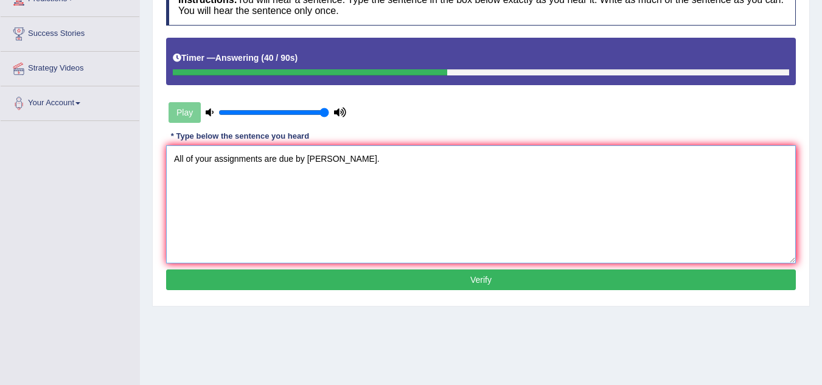
click at [330, 156] on textarea "All of your assignments are due by tomorow." at bounding box center [481, 204] width 630 height 118
type textarea "All of your assignments are due by tomorrow."
click at [350, 280] on button "Verify" at bounding box center [481, 280] width 630 height 21
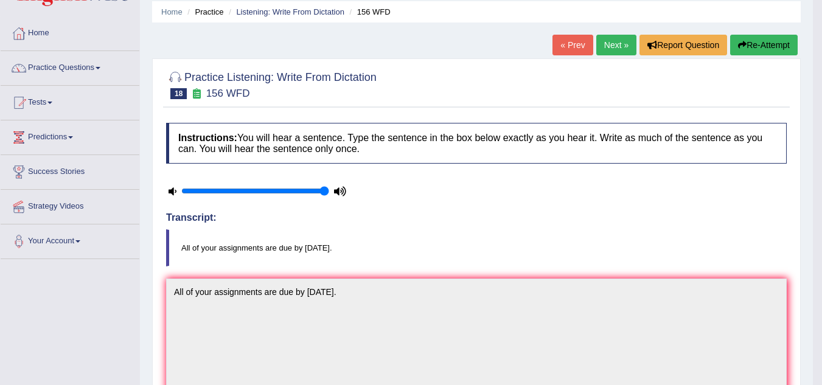
scroll to position [36, 0]
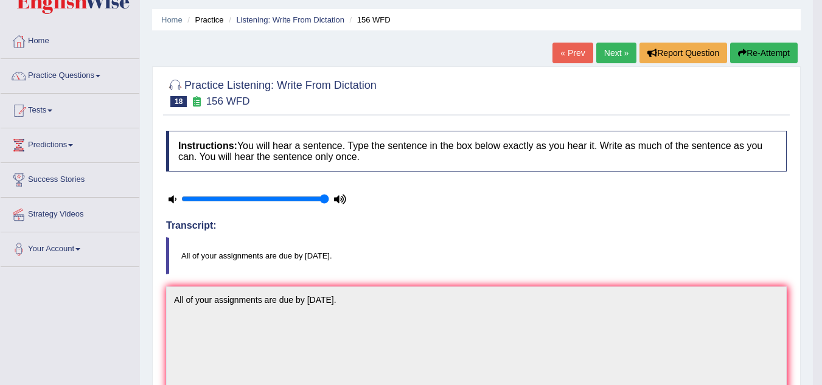
click at [607, 55] on link "Next »" at bounding box center [616, 53] width 40 height 21
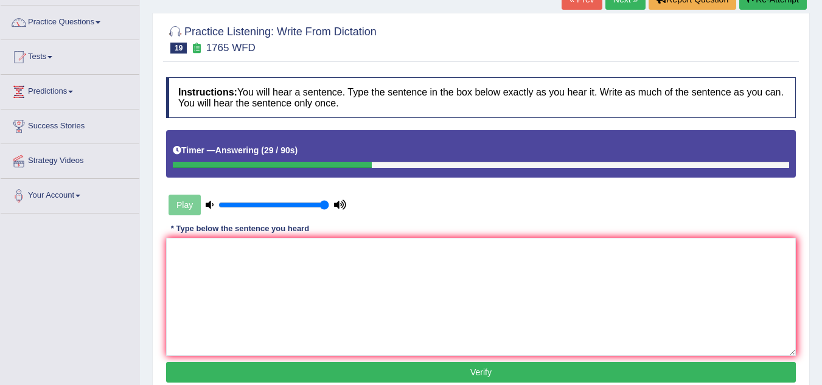
scroll to position [91, 0]
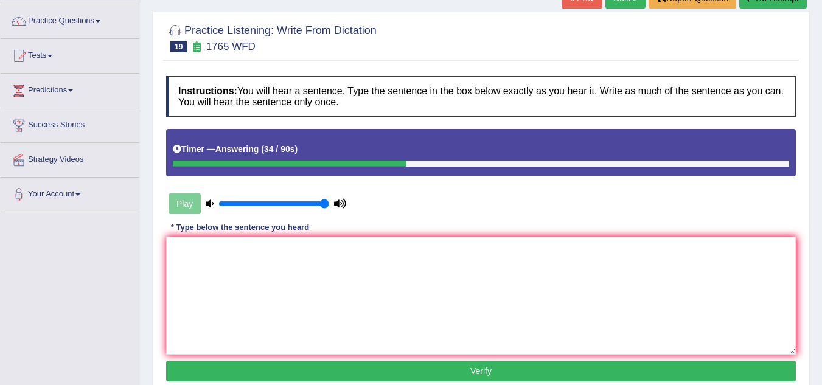
drag, startPoint x: 150, startPoint y: 368, endPoint x: 215, endPoint y: 264, distance: 122.8
click at [215, 264] on div "Home Practice Listening: Write From Dictation 1765 WFD « Prev Next » Report Que…" at bounding box center [481, 213] width 682 height 609
click at [215, 264] on textarea at bounding box center [481, 296] width 630 height 118
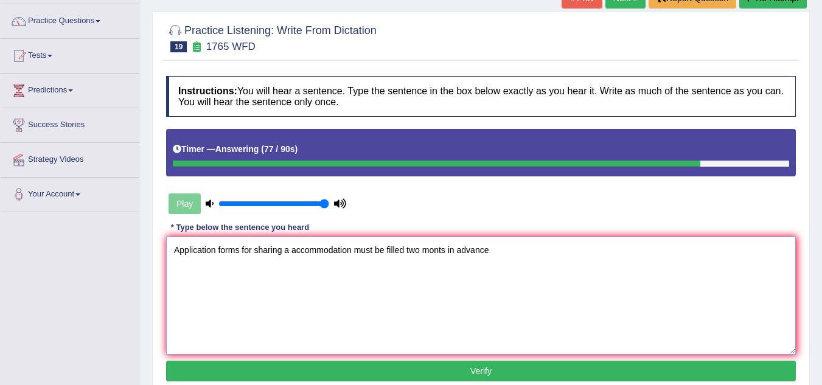
click at [284, 260] on textarea "Application forms for sharing a accommodation must be filled two monts in advan…" at bounding box center [481, 296] width 630 height 118
click at [287, 259] on textarea "Application forms for sharing a accommodation must be filled two monts in advan…" at bounding box center [481, 296] width 630 height 118
click at [443, 254] on textarea "Application forms for sharing an accommodation must be filled two monts in adva…" at bounding box center [481, 296] width 630 height 118
click at [444, 254] on textarea "Application forms for sharing an accommodation must be filled two monts in adva…" at bounding box center [481, 296] width 630 height 118
click at [446, 254] on textarea "Application forms for sharing an accommodation must be filled two monts in adva…" at bounding box center [481, 296] width 630 height 118
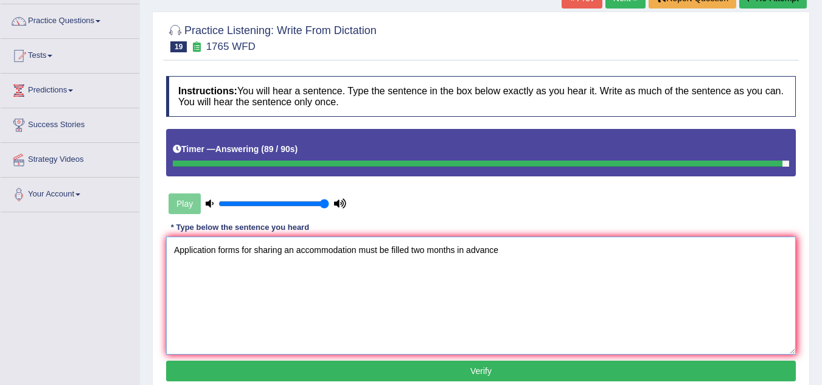
click at [548, 264] on textarea "Application forms for sharing an accommodation must be filled two months in adv…" at bounding box center [481, 296] width 630 height 118
type textarea "Application forms for sharing an accommodation must be filled two months in adv…"
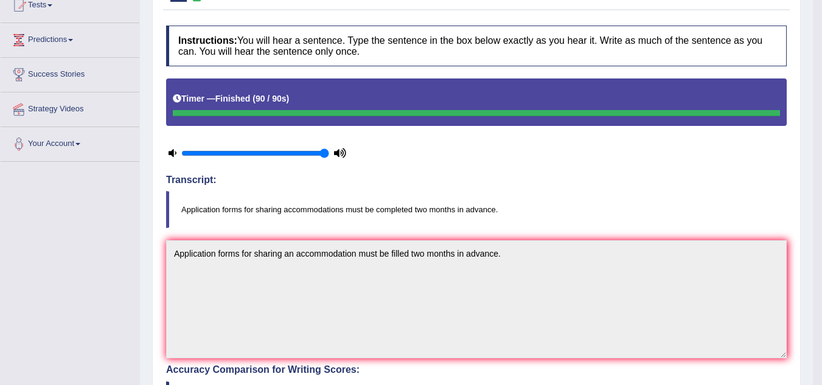
scroll to position [0, 0]
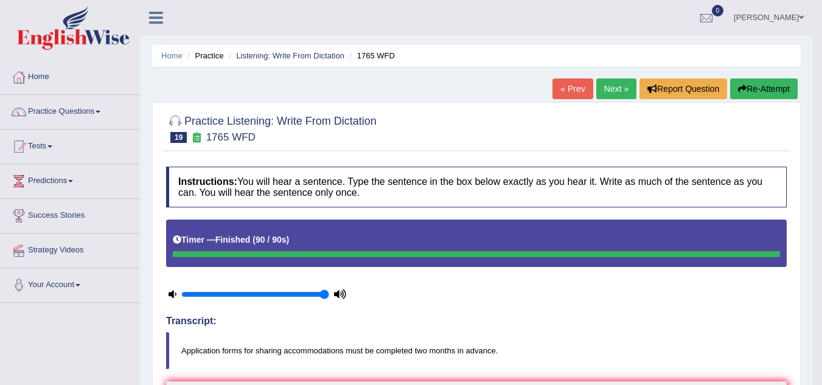
click at [603, 91] on link "Next »" at bounding box center [616, 89] width 40 height 21
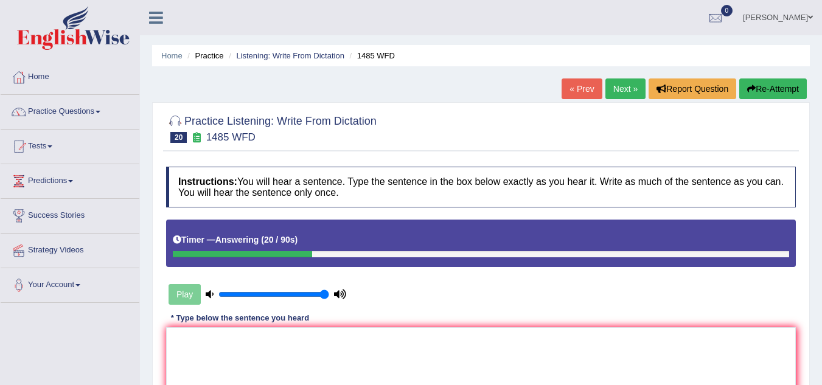
scroll to position [63, 0]
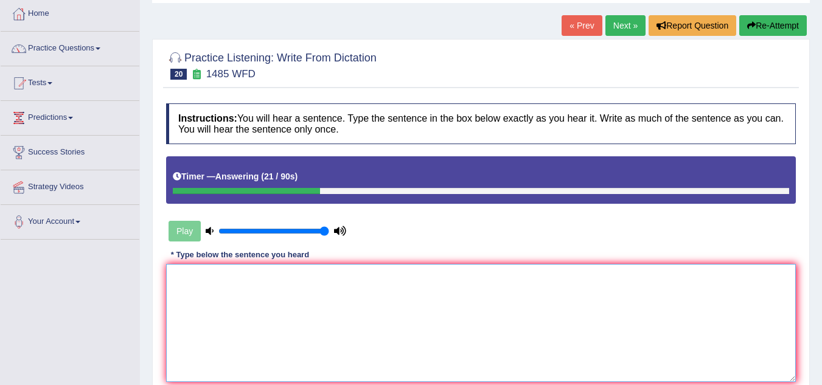
click at [321, 294] on textarea at bounding box center [481, 323] width 630 height 118
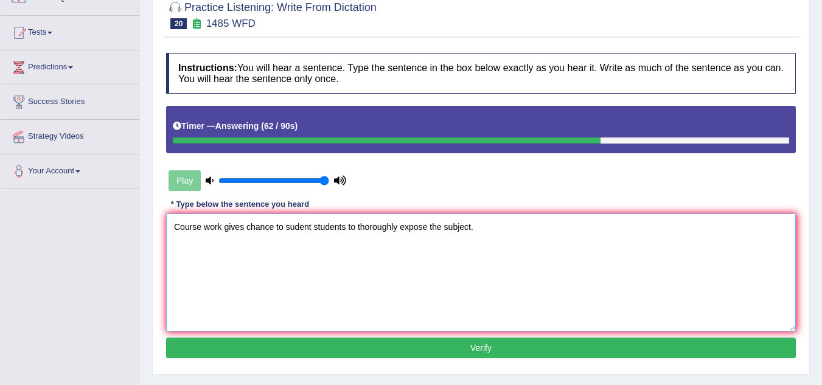
scroll to position [120, 0]
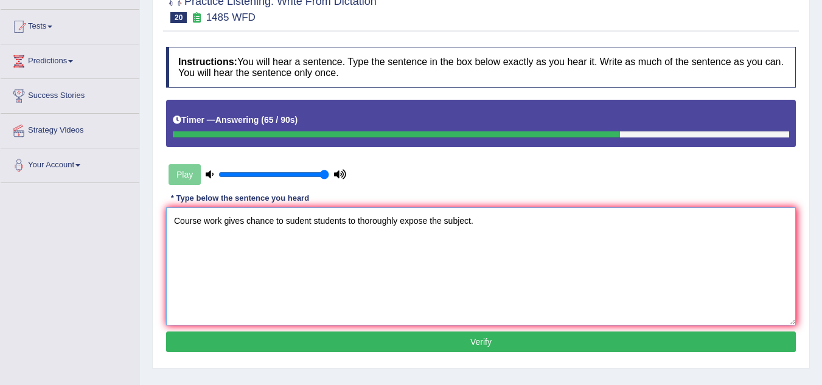
click at [287, 223] on textarea "Course work gives chance to sudent students to thoroughly expose the subject." at bounding box center [481, 267] width 630 height 118
click at [291, 223] on textarea "Course work gives chance to sudent students to thoroughly expose the subject." at bounding box center [481, 267] width 630 height 118
type textarea "Course work gives chance to student students to thoroughly expose the subject."
click at [310, 338] on button "Verify" at bounding box center [481, 342] width 630 height 21
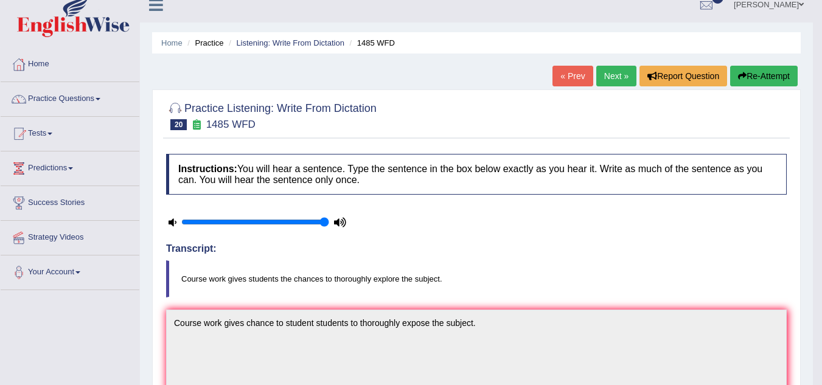
scroll to position [7, 0]
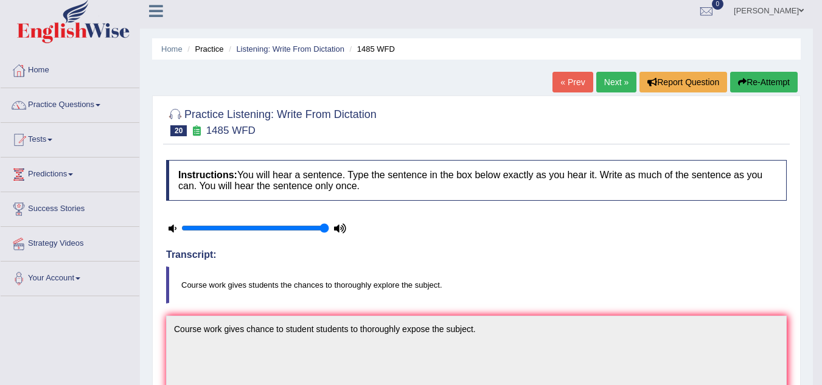
click at [614, 85] on link "Next »" at bounding box center [616, 82] width 40 height 21
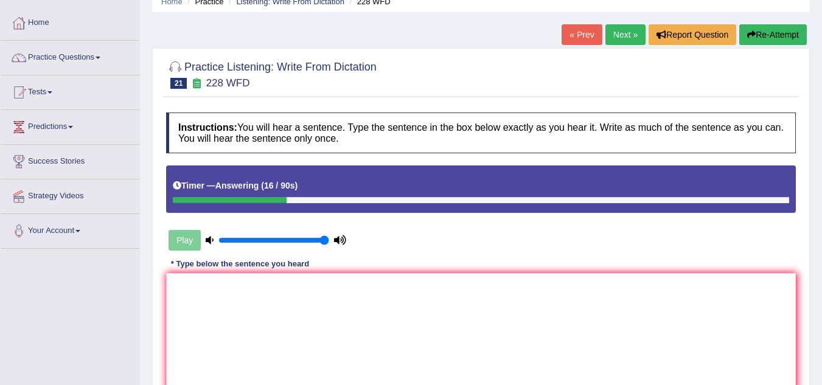
scroll to position [59, 0]
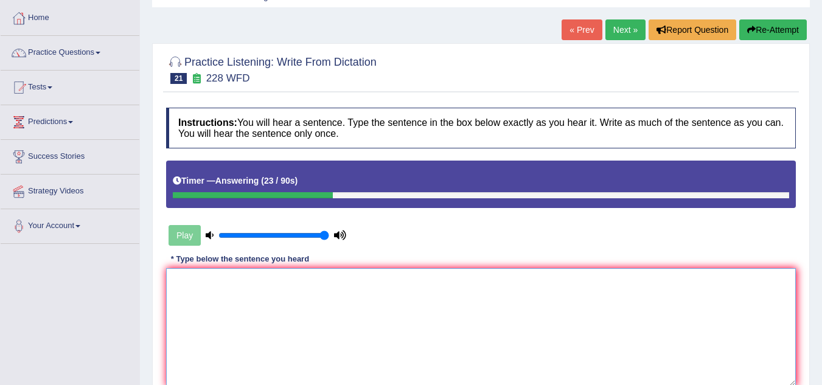
click at [249, 360] on textarea at bounding box center [481, 327] width 630 height 118
type textarea "V"
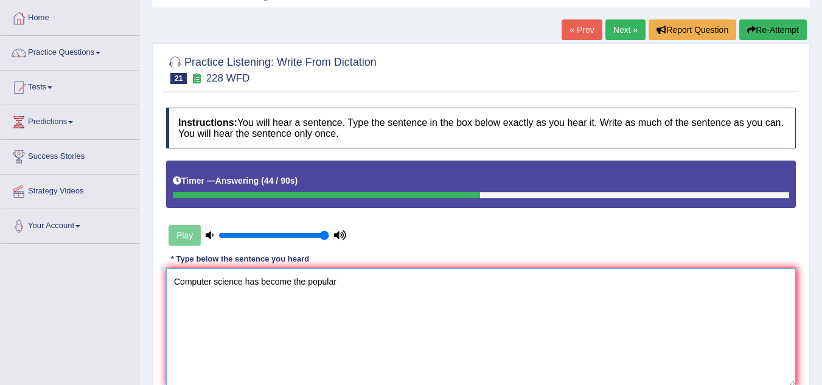
click at [299, 287] on textarea "Computer science has become the popular" at bounding box center [481, 327] width 630 height 118
click at [307, 287] on textarea "Computer science has become the popular" at bounding box center [481, 327] width 630 height 118
click at [331, 273] on textarea "Computer science has become the a popular" at bounding box center [481, 327] width 630 height 118
click at [352, 285] on textarea "Computer science has become the a popular" at bounding box center [481, 327] width 630 height 118
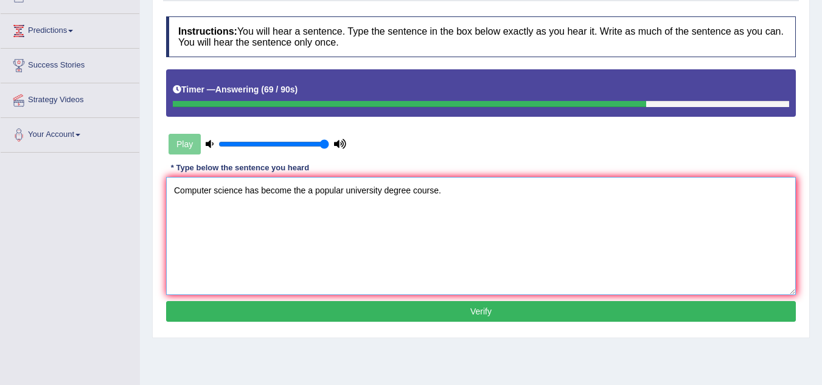
scroll to position [152, 0]
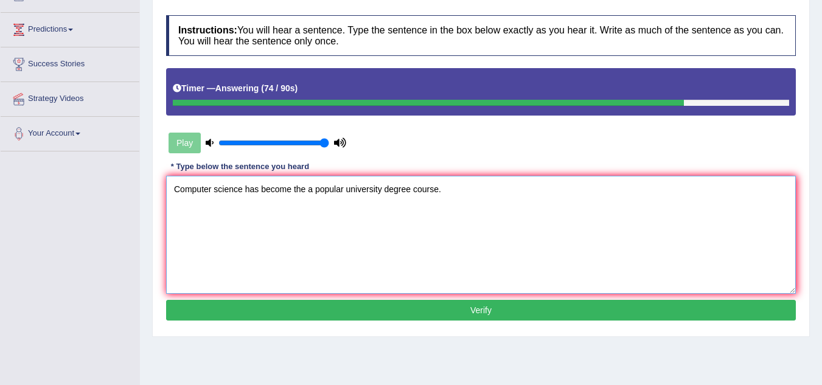
type textarea "Computer science has become the a popular university degree course."
click at [361, 307] on button "Verify" at bounding box center [481, 310] width 630 height 21
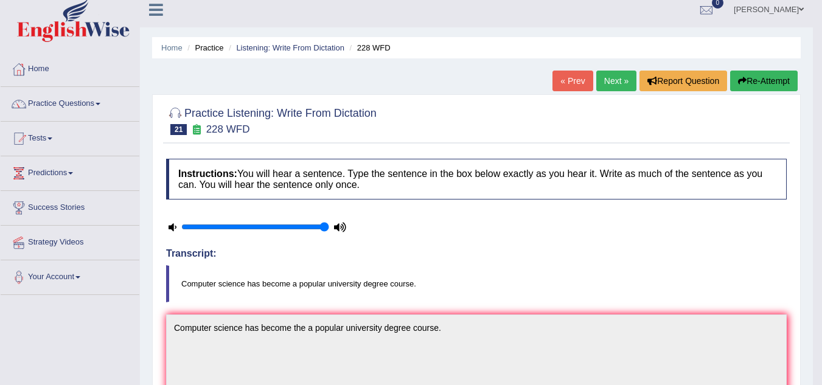
scroll to position [0, 0]
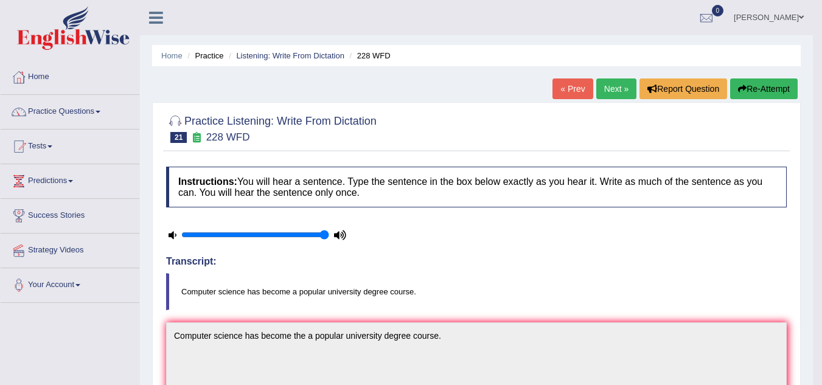
click at [616, 99] on link "Next »" at bounding box center [616, 89] width 40 height 21
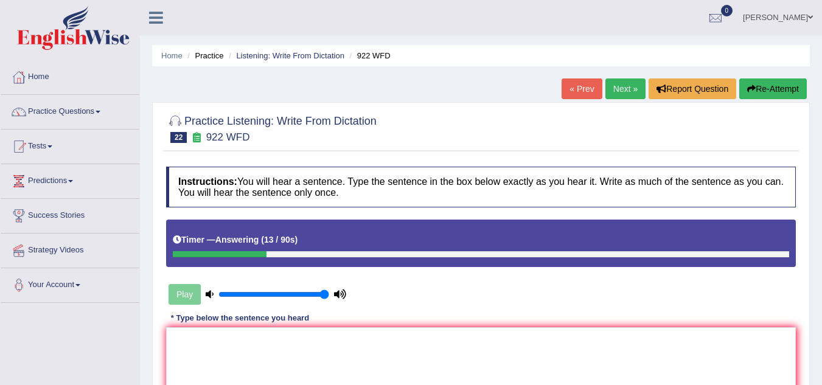
scroll to position [122, 0]
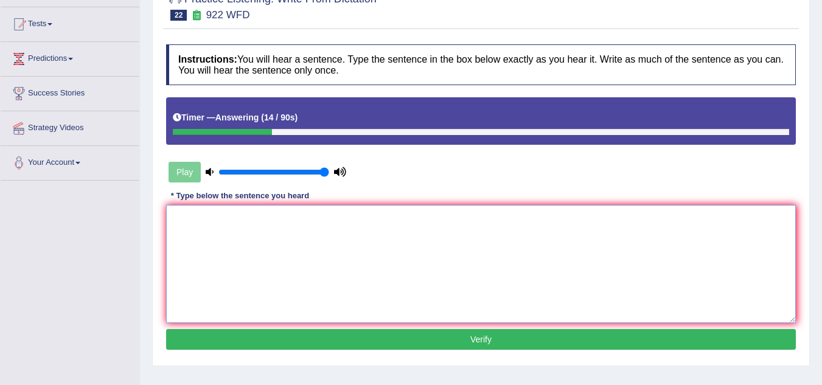
click at [465, 215] on textarea at bounding box center [481, 264] width 630 height 118
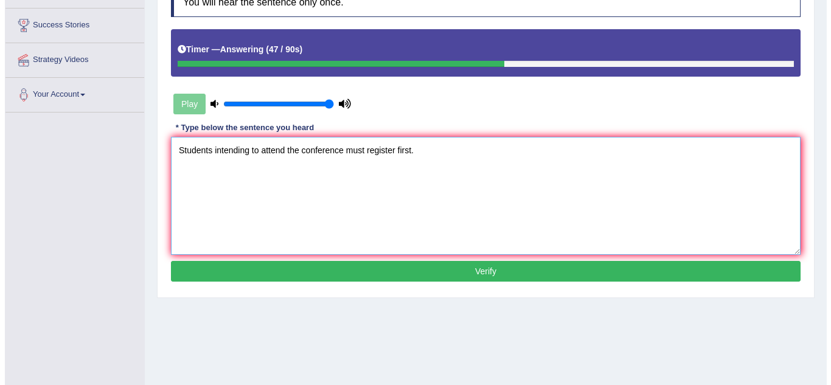
scroll to position [191, 0]
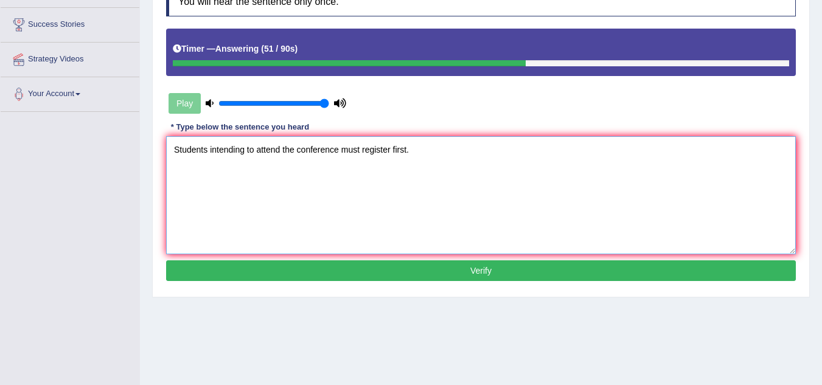
type textarea "Students intending to attend the conference must register first."
click at [459, 280] on button "Verify" at bounding box center [481, 270] width 630 height 21
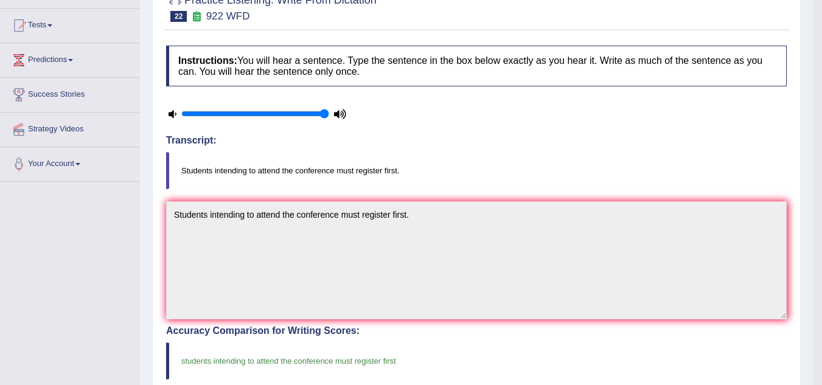
scroll to position [0, 0]
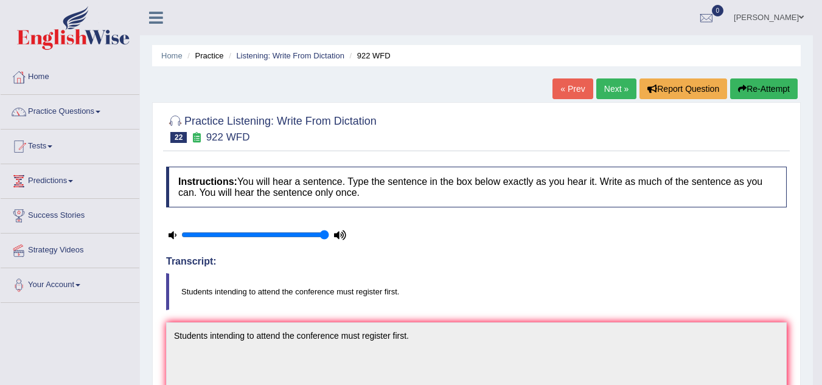
click at [622, 89] on link "Next »" at bounding box center [616, 89] width 40 height 21
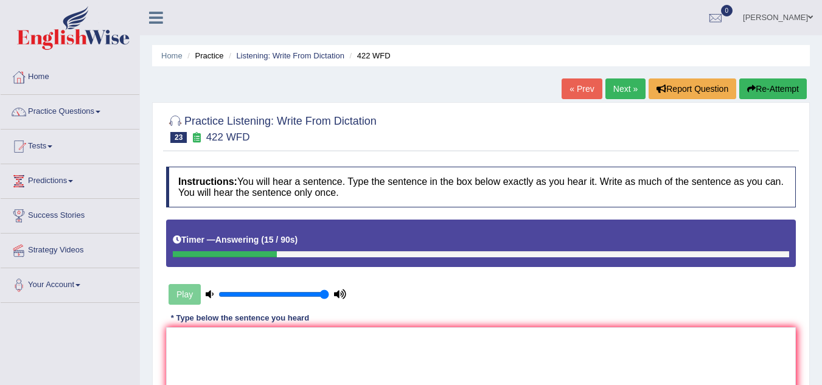
click at [622, 89] on link "Next »" at bounding box center [626, 89] width 40 height 21
click at [573, 97] on link "« Prev" at bounding box center [582, 89] width 40 height 21
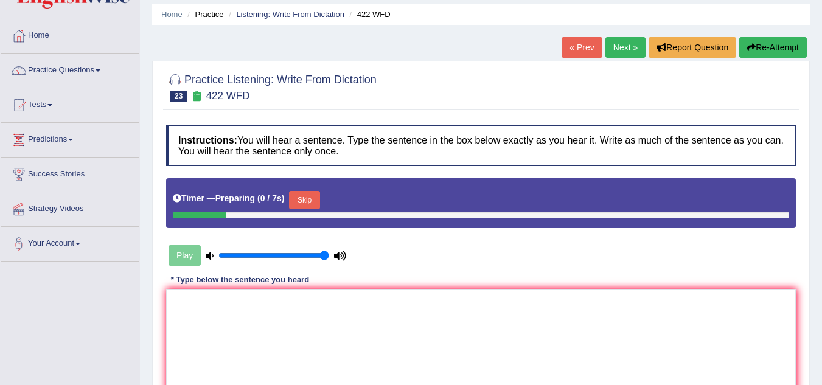
scroll to position [102, 0]
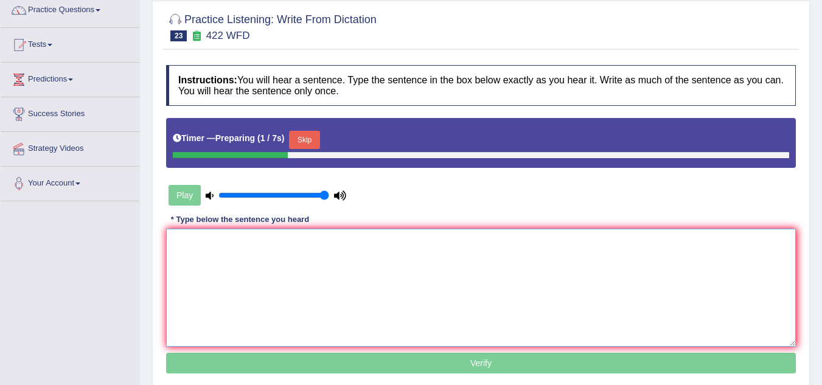
click at [250, 262] on textarea at bounding box center [481, 288] width 630 height 118
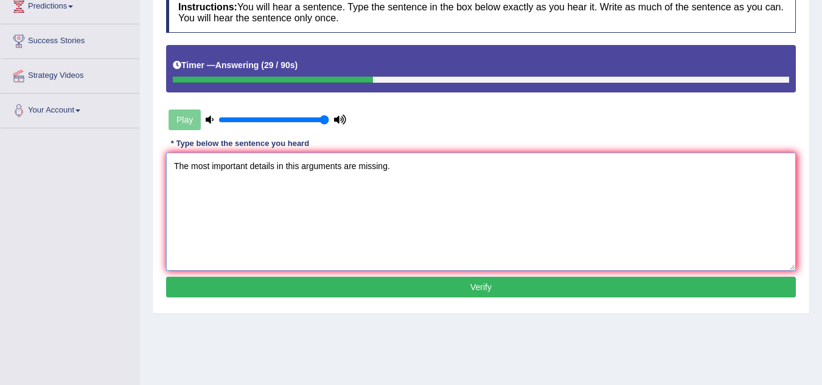
scroll to position [176, 0]
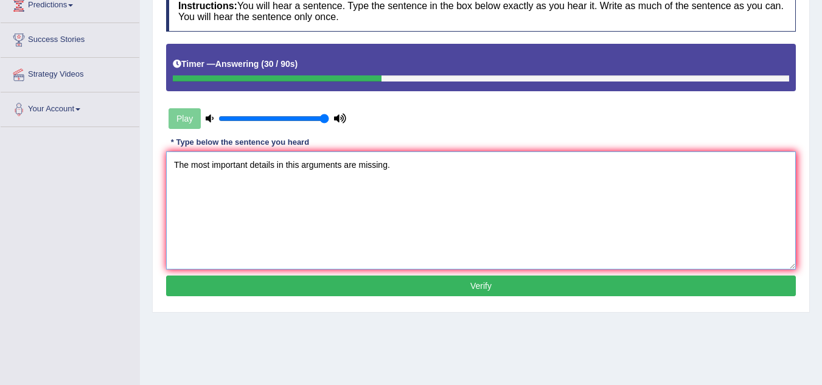
type textarea "The most important details in this arguments are missing."
click at [231, 295] on button "Verify" at bounding box center [481, 286] width 630 height 21
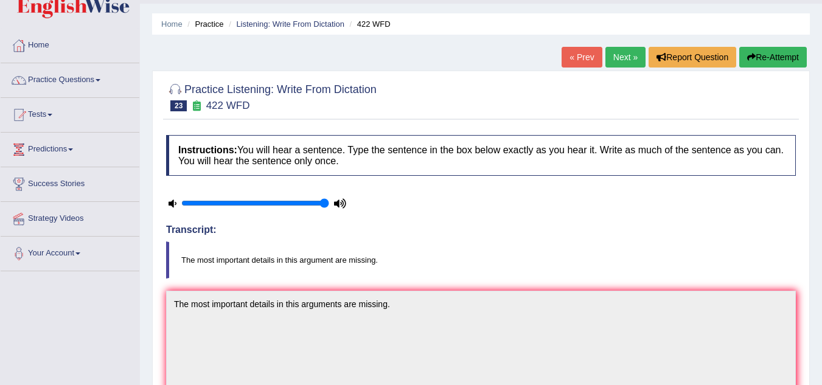
scroll to position [0, 0]
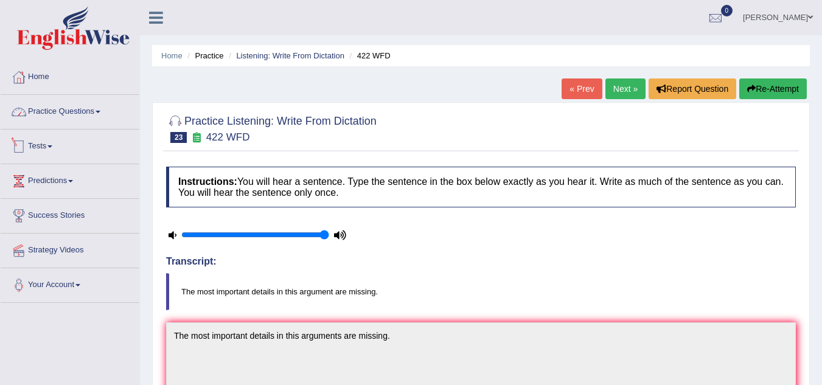
click at [103, 110] on link "Practice Questions" at bounding box center [70, 110] width 139 height 30
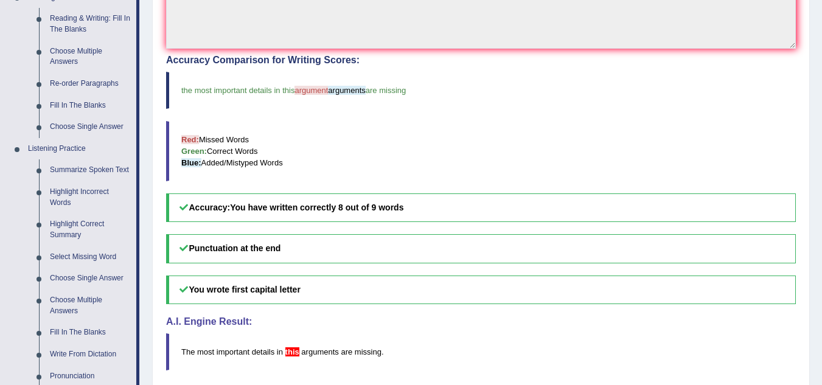
scroll to position [393, 0]
click at [79, 167] on link "Summarize Spoken Text" at bounding box center [90, 170] width 92 height 22
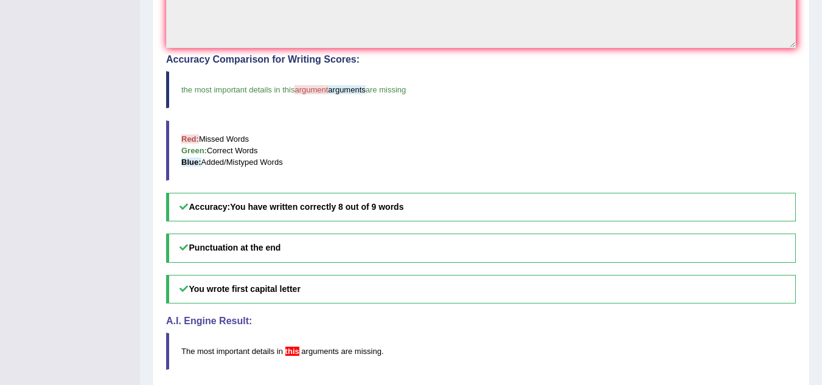
scroll to position [201, 0]
